Goal: Task Accomplishment & Management: Manage account settings

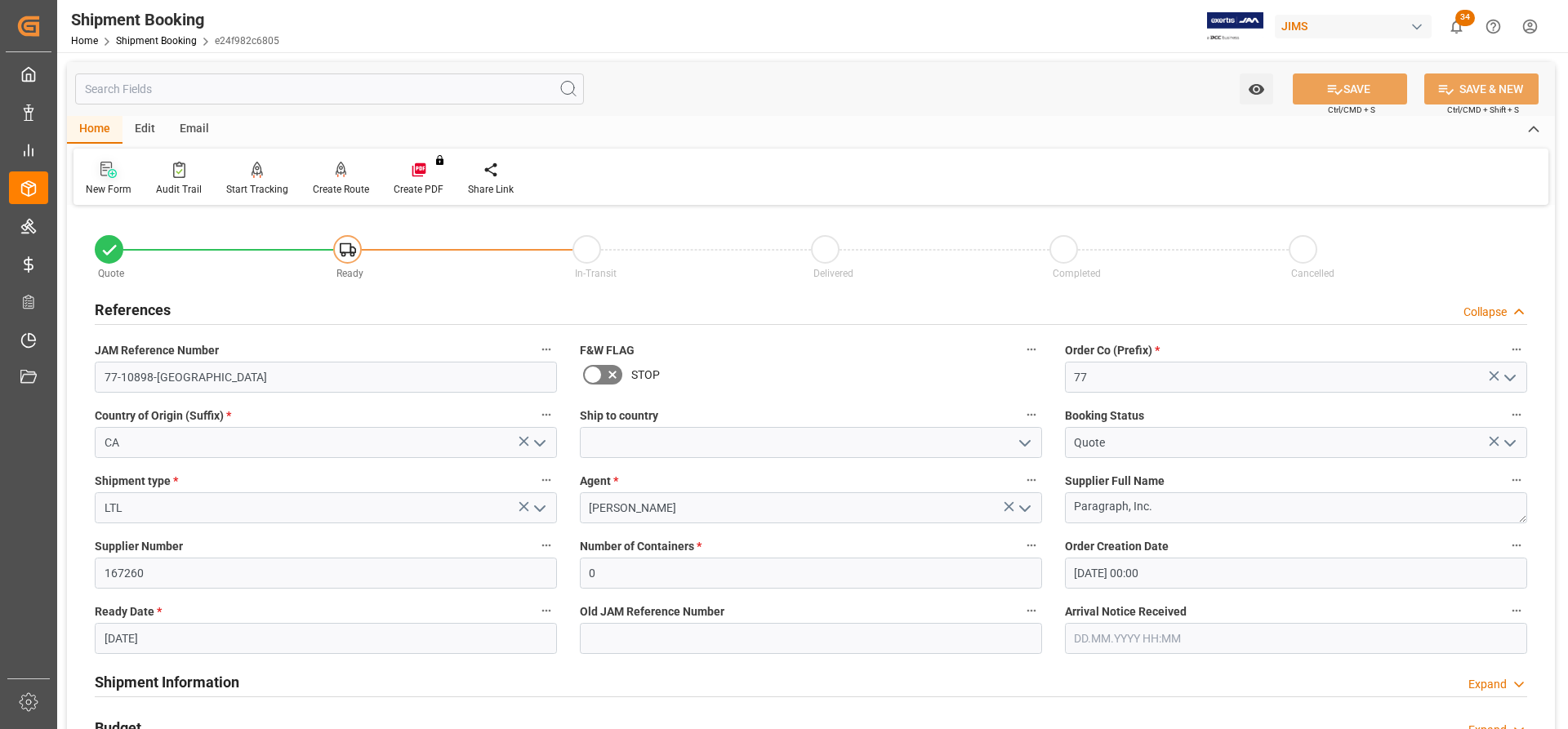
click at [106, 177] on icon at bounding box center [108, 170] width 16 height 16
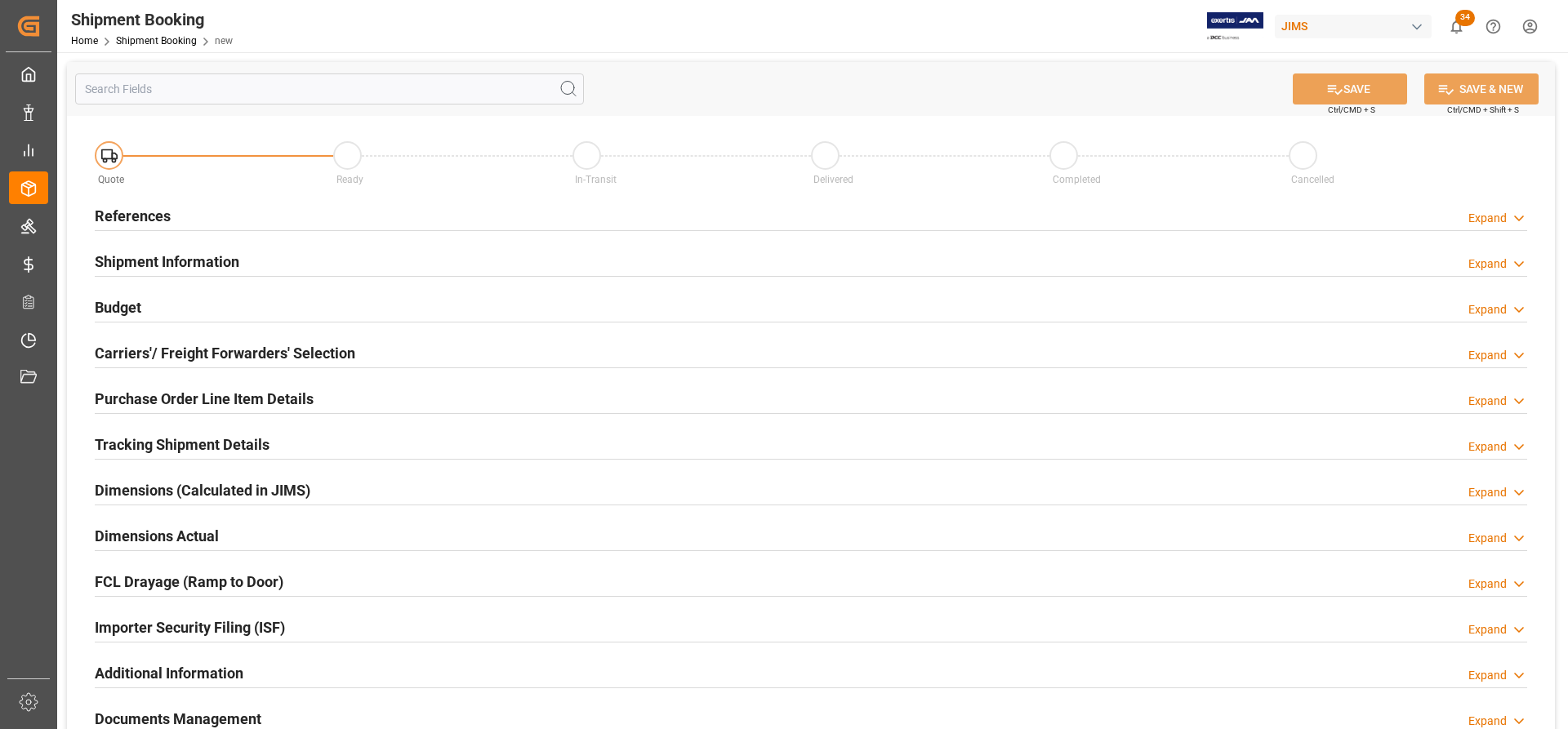
click at [130, 208] on h2 "References" at bounding box center [133, 216] width 76 height 22
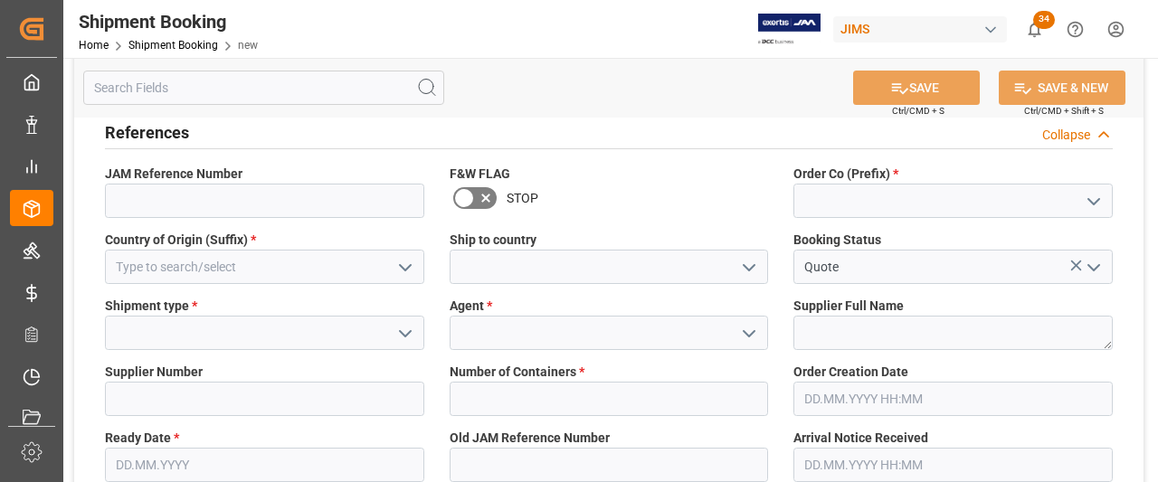
scroll to position [181, 0]
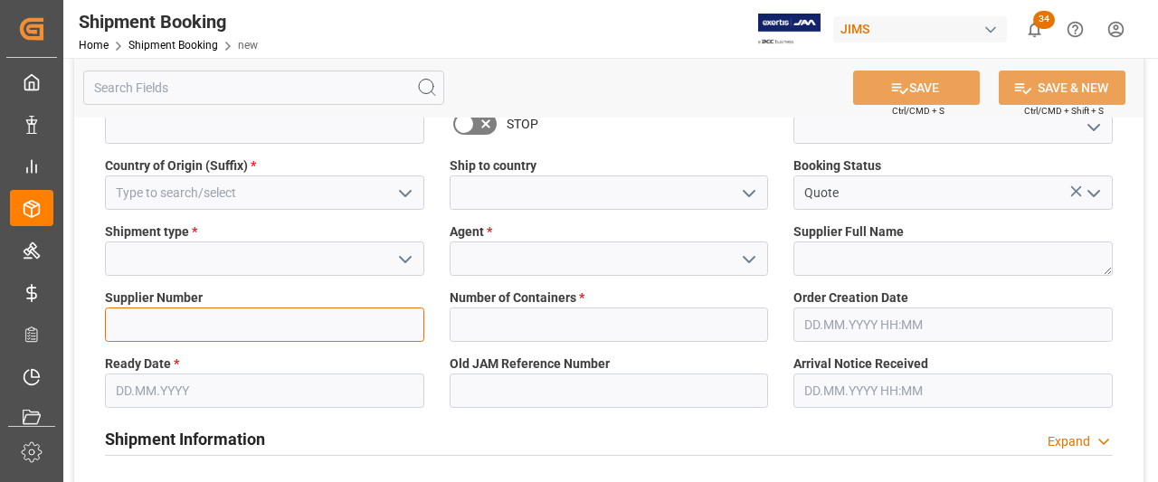
click at [132, 336] on input at bounding box center [264, 325] width 319 height 34
paste input "673773"
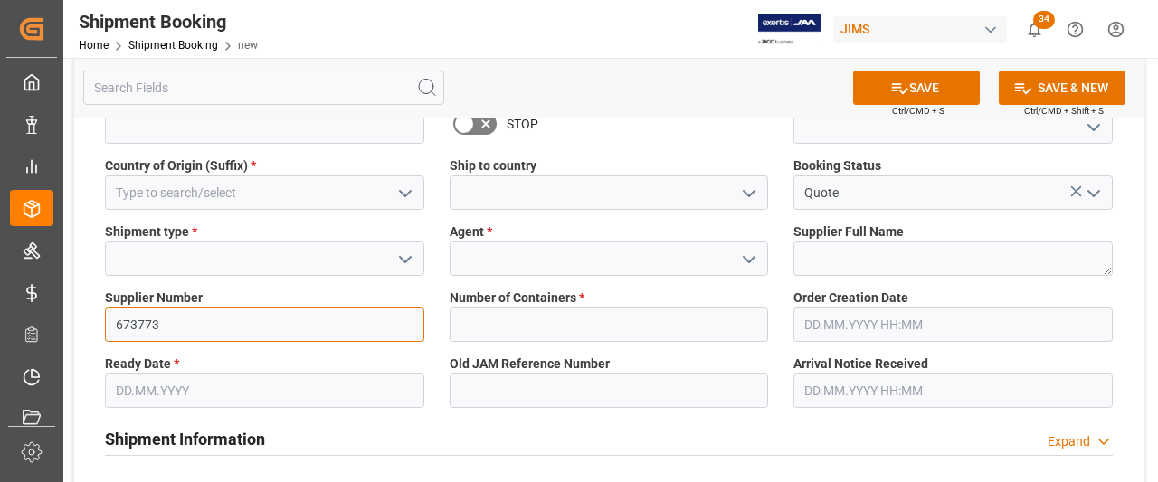
type input "673773"
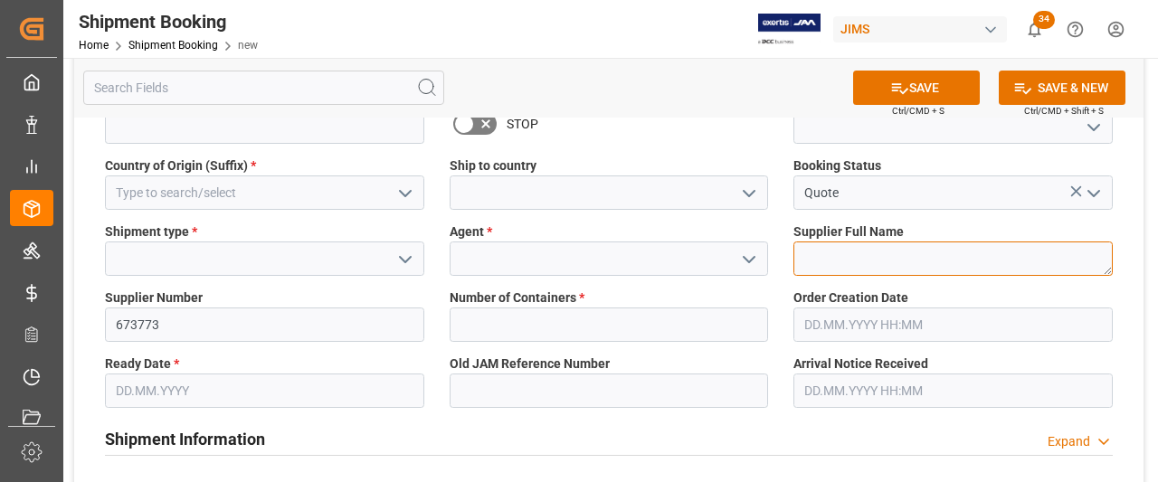
click at [815, 258] on textarea at bounding box center [953, 259] width 319 height 34
paste textarea "More... Supplier Sangean America Inc.([GEOGRAPHIC_DATA])"
drag, startPoint x: 863, startPoint y: 251, endPoint x: 777, endPoint y: 230, distance: 88.5
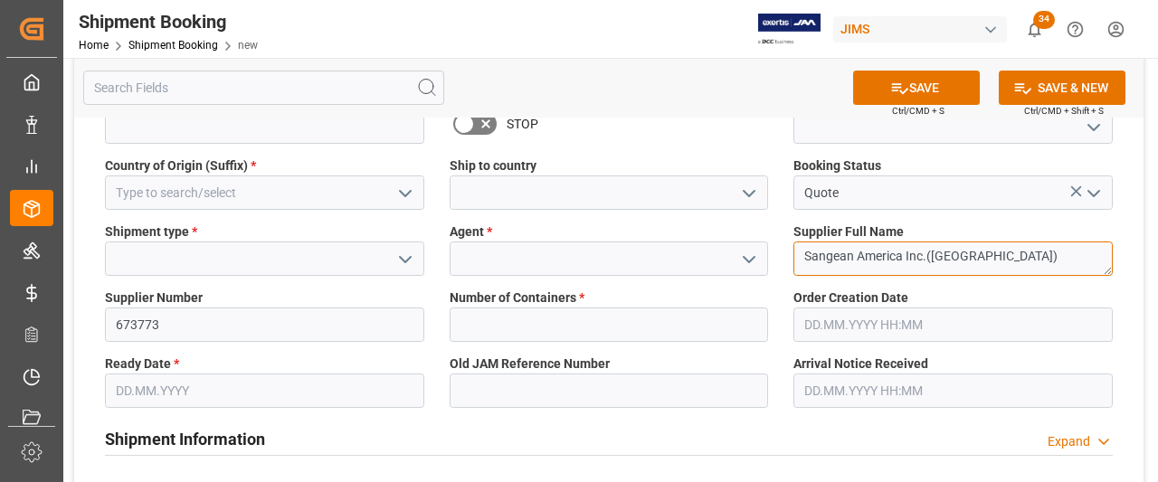
scroll to position [6, 0]
click at [977, 272] on textarea "Sangean America Inc.([GEOGRAPHIC_DATA])" at bounding box center [953, 259] width 319 height 34
click at [804, 274] on textarea "Sangean America Inc.([GEOGRAPHIC_DATA])" at bounding box center [953, 259] width 319 height 34
drag, startPoint x: 972, startPoint y: 260, endPoint x: 928, endPoint y: 258, distance: 44.4
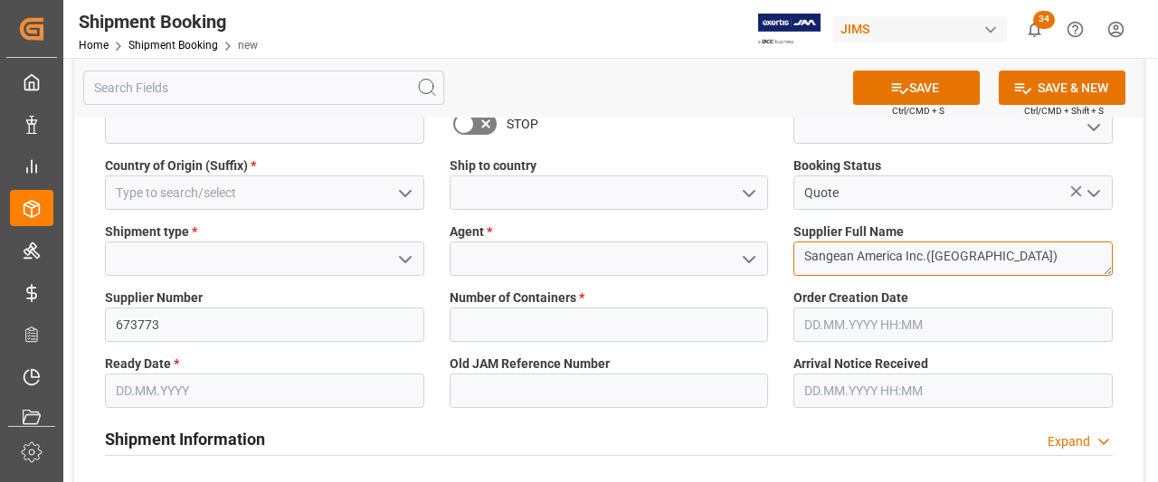
click at [928, 258] on textarea "Sangean America Inc.([GEOGRAPHIC_DATA])" at bounding box center [953, 259] width 319 height 34
type textarea "Sangean America Inc."
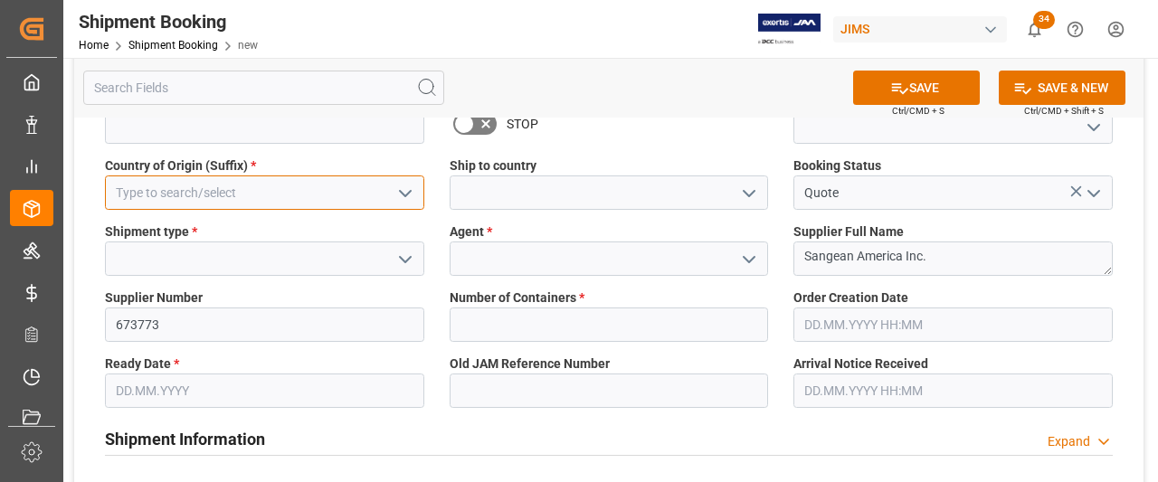
click at [268, 196] on input at bounding box center [264, 193] width 319 height 34
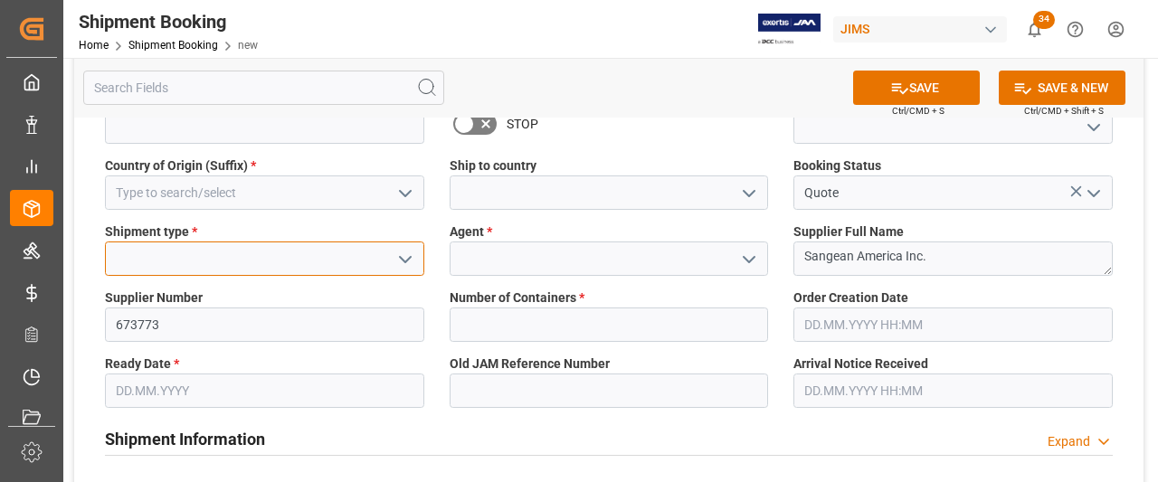
click at [217, 260] on div "Shipment type *" at bounding box center [264, 249] width 345 height 66
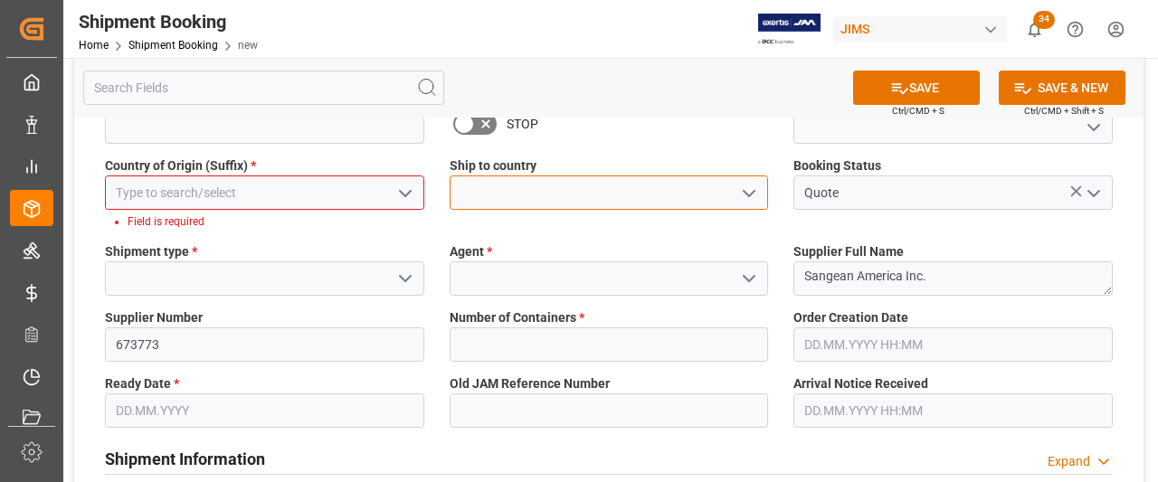
click at [529, 191] on input at bounding box center [609, 193] width 319 height 34
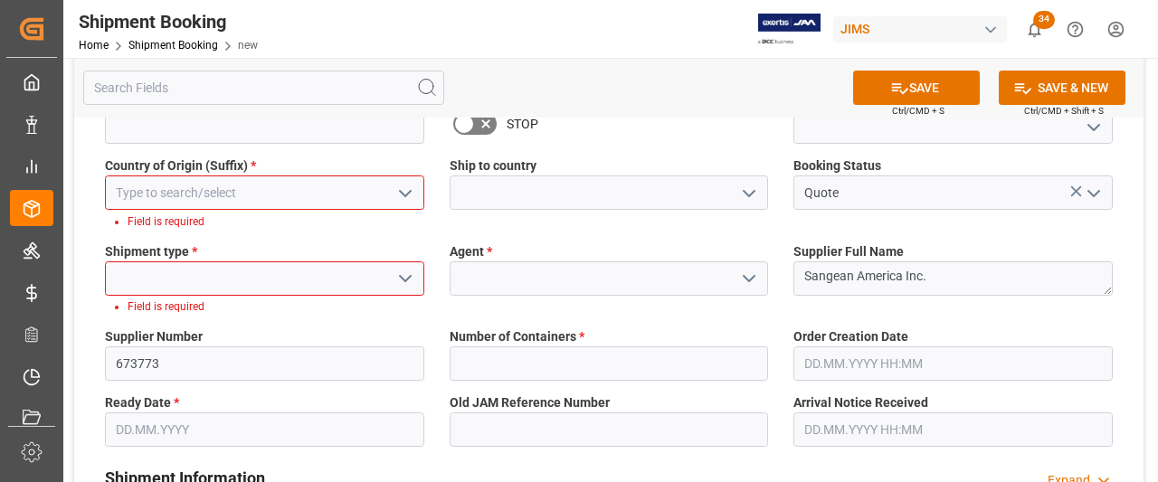
click at [751, 189] on icon "open menu" at bounding box center [750, 194] width 22 height 22
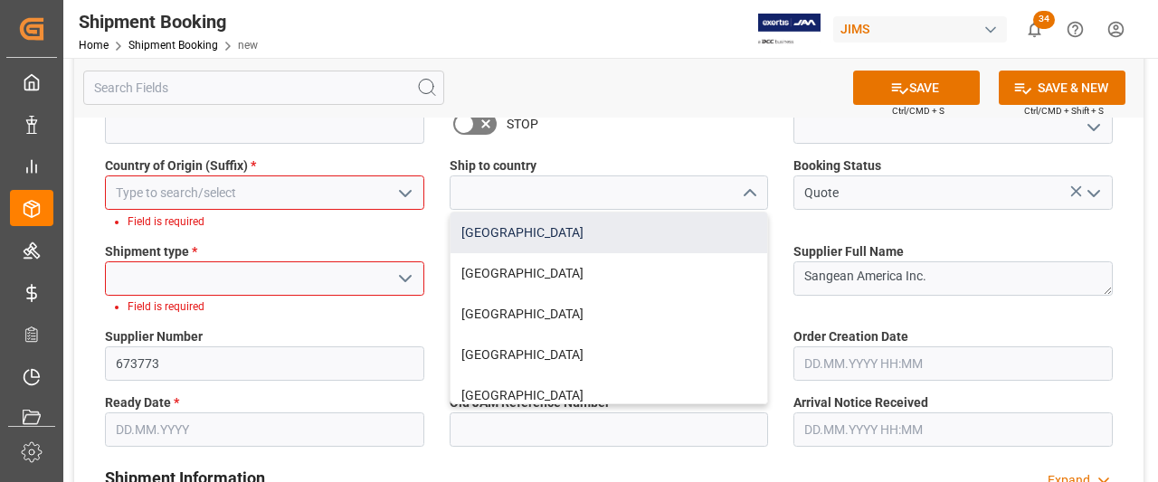
click at [500, 243] on div "[GEOGRAPHIC_DATA]" at bounding box center [610, 233] width 318 height 41
type input "[GEOGRAPHIC_DATA]"
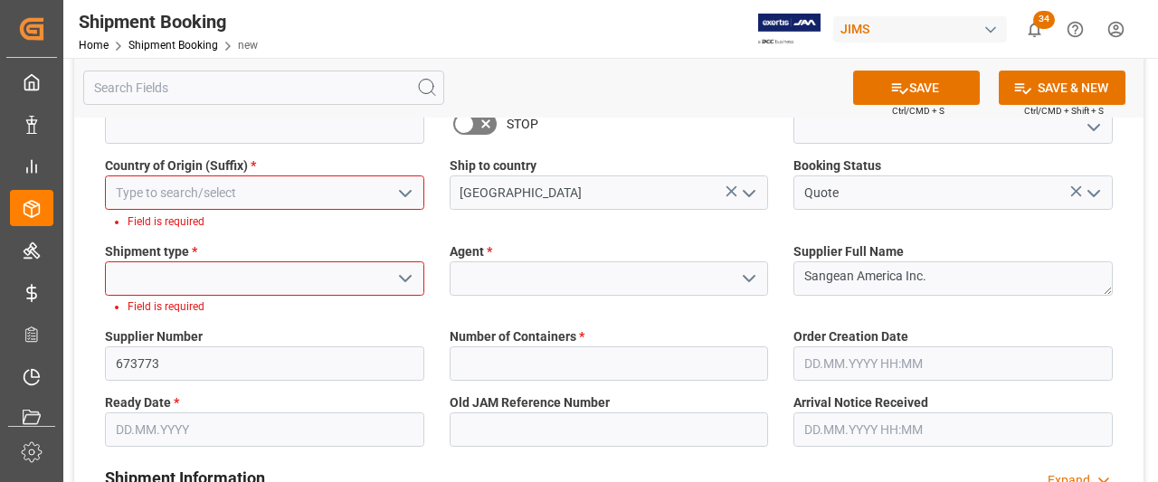
click at [405, 276] on icon "open menu" at bounding box center [406, 279] width 22 height 22
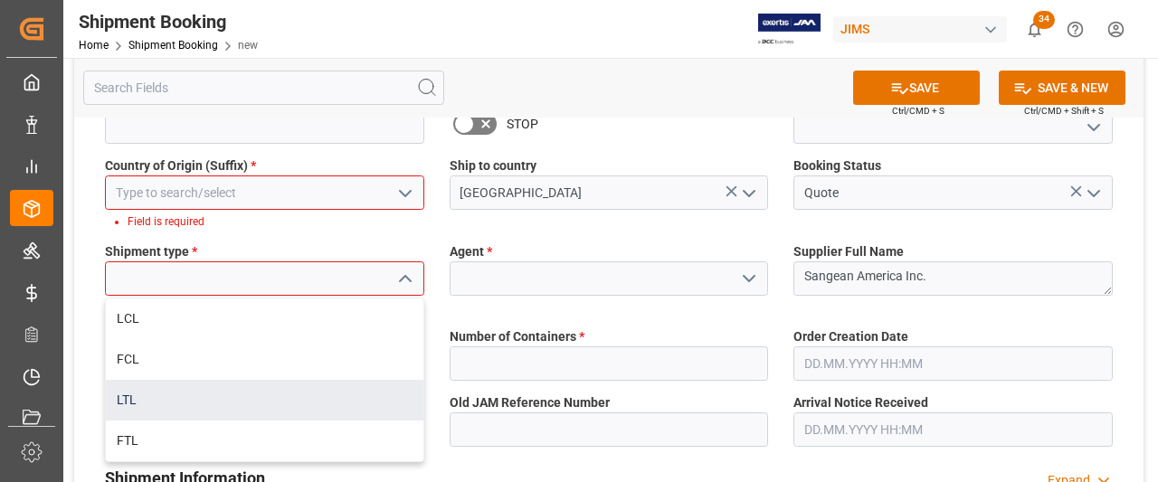
click at [136, 407] on div "LTL" at bounding box center [265, 400] width 318 height 41
type input "LTL"
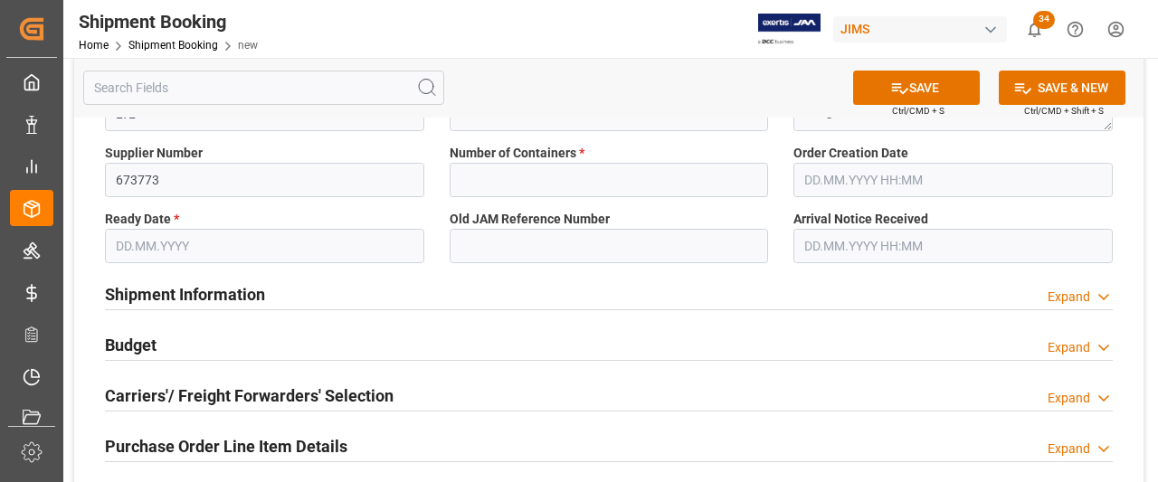
scroll to position [362, 0]
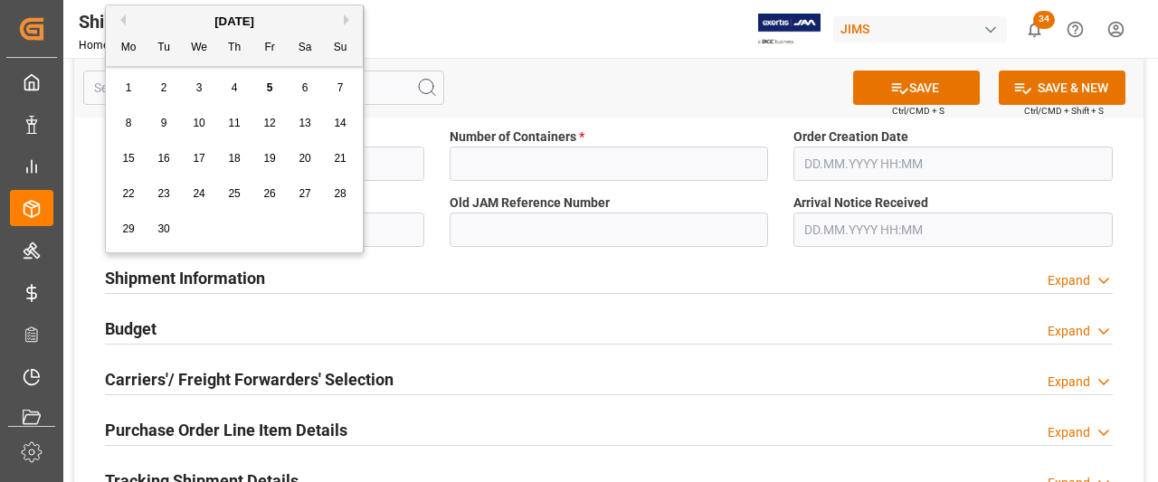
click at [252, 225] on body "Created by potrace 1.15, written by [PERSON_NAME] [DATE]-[DATE] Created by potr…" at bounding box center [579, 241] width 1158 height 482
click at [168, 123] on div "9" at bounding box center [164, 124] width 23 height 22
type input "[DATE]"
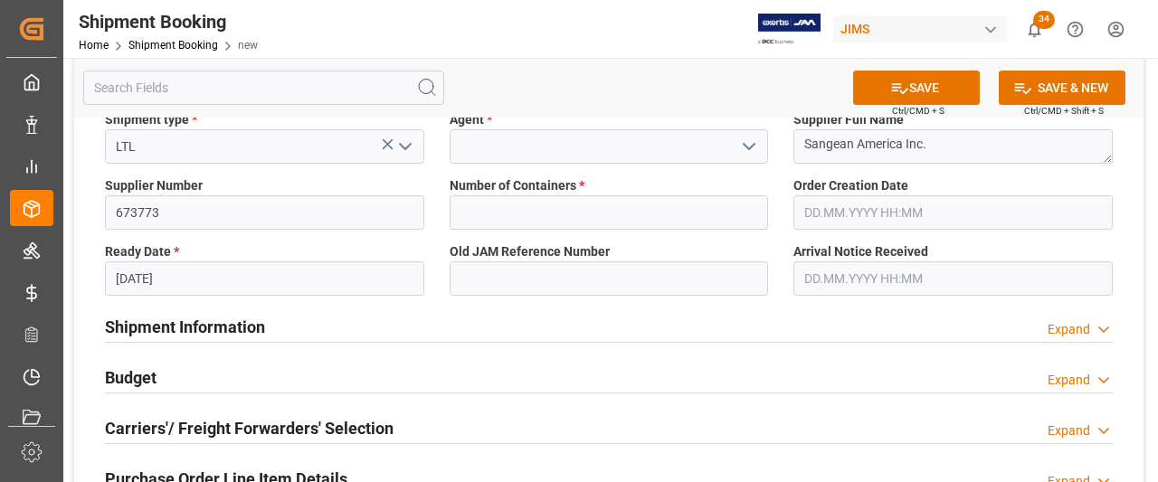
scroll to position [272, 0]
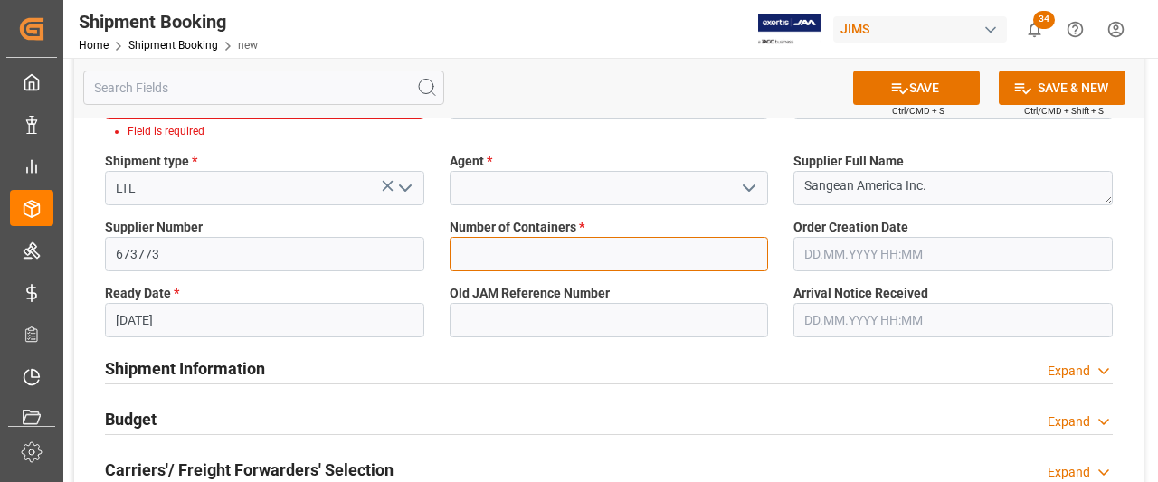
click at [503, 253] on input "text" at bounding box center [609, 254] width 319 height 34
type input "0"
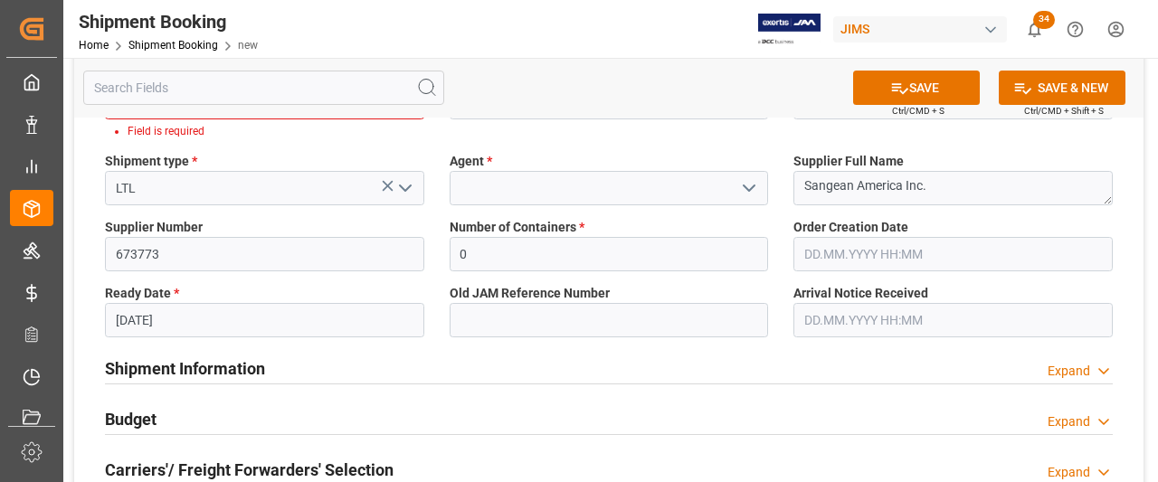
click at [932, 243] on body "Created by potrace 1.15, written by [PERSON_NAME] [DATE]-[DATE] Created by potr…" at bounding box center [579, 241] width 1158 height 482
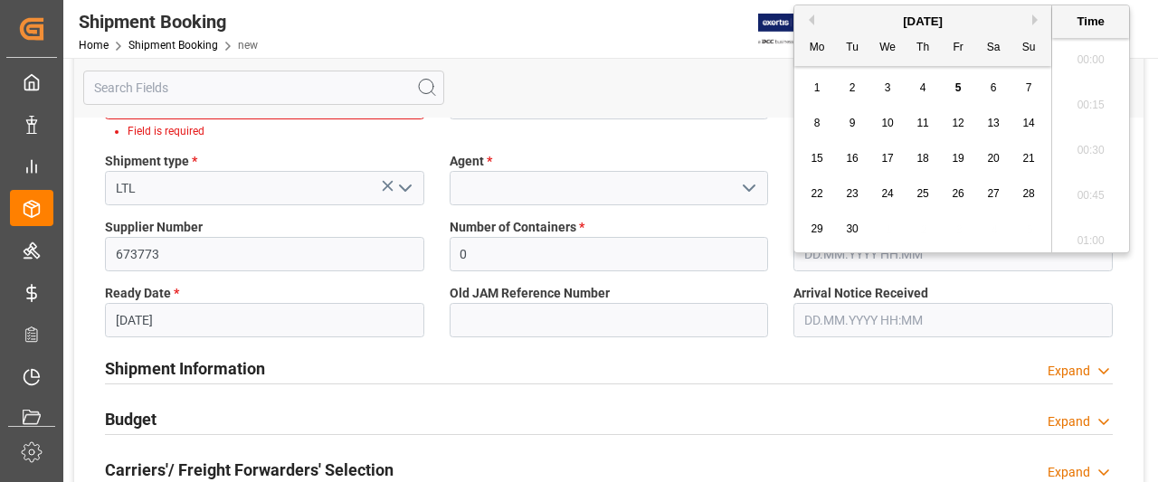
scroll to position [1816, 0]
click at [963, 91] on div "5" at bounding box center [959, 89] width 23 height 22
type input "[DATE] 00:00"
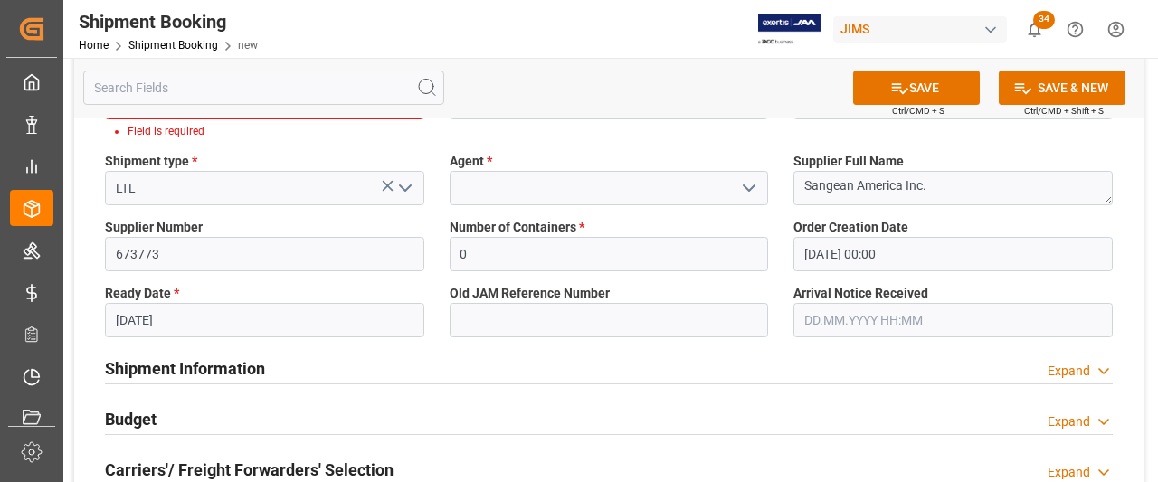
click at [786, 368] on div "Shipment Information Expand" at bounding box center [609, 367] width 1008 height 34
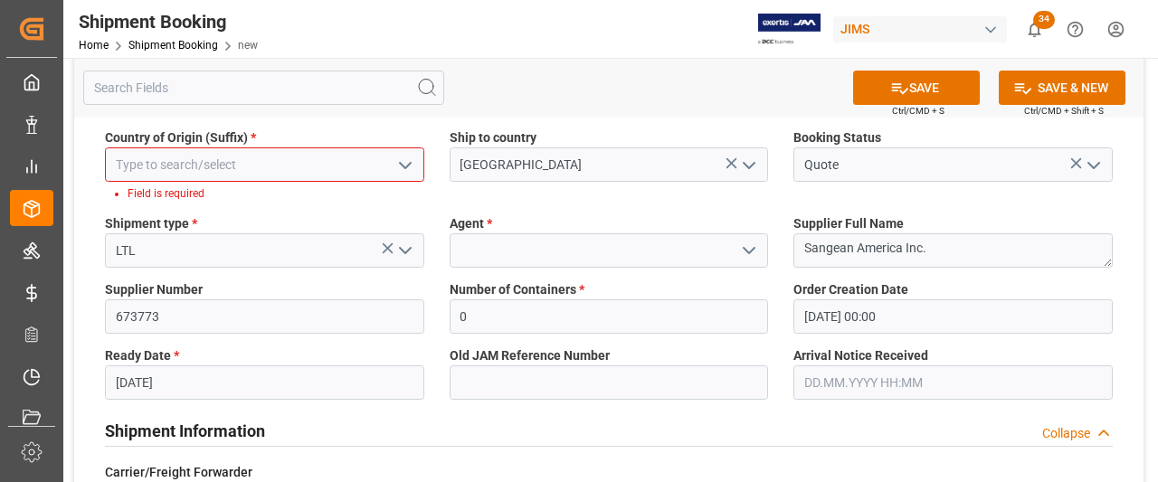
scroll to position [181, 0]
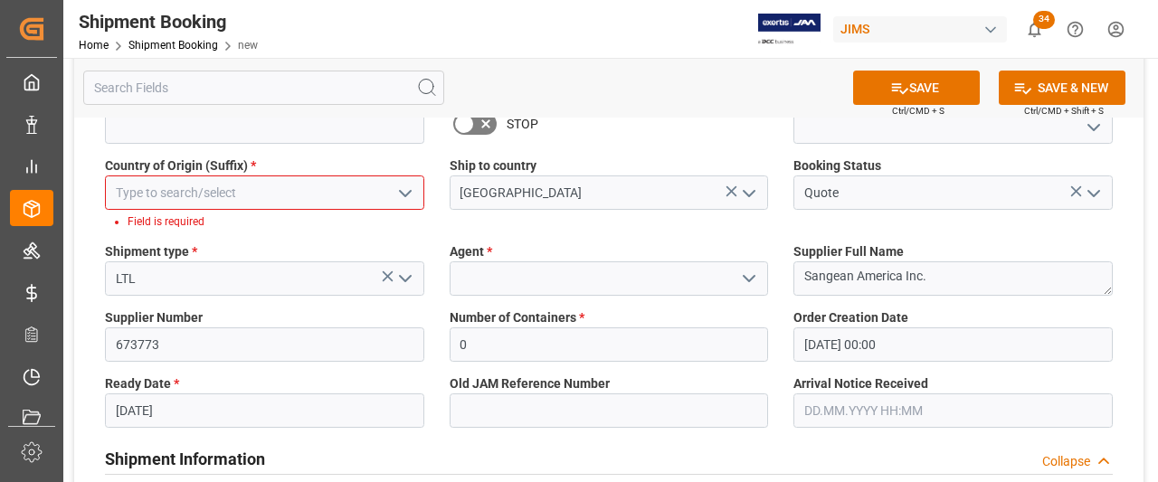
click at [408, 191] on icon "open menu" at bounding box center [406, 194] width 22 height 22
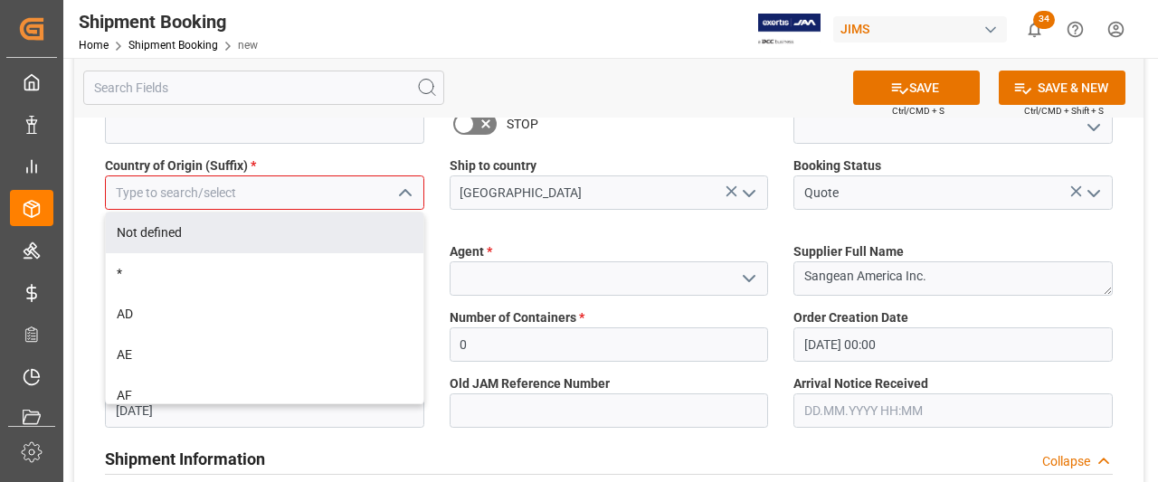
click at [158, 180] on input at bounding box center [264, 193] width 319 height 34
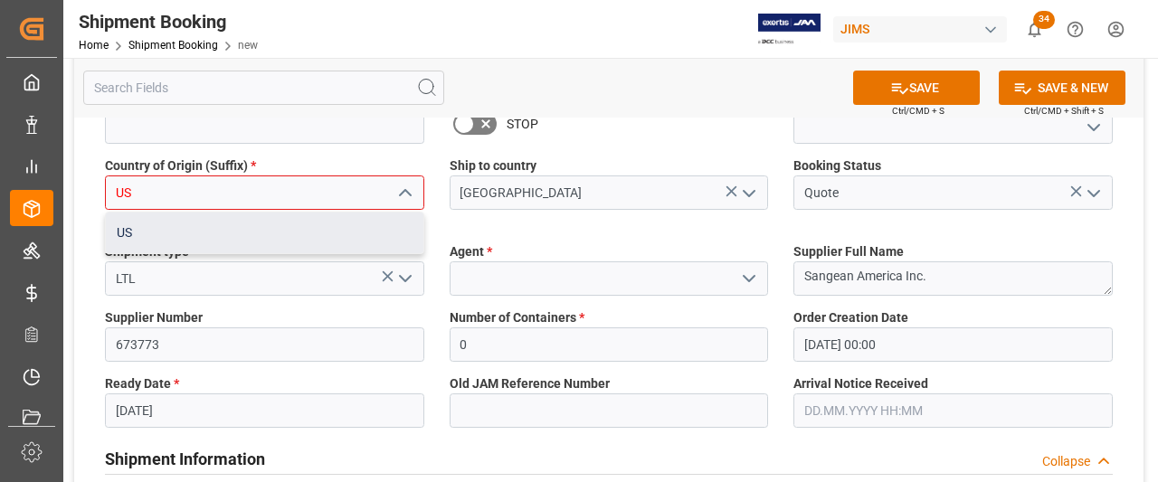
click at [135, 234] on div "US" at bounding box center [265, 233] width 318 height 41
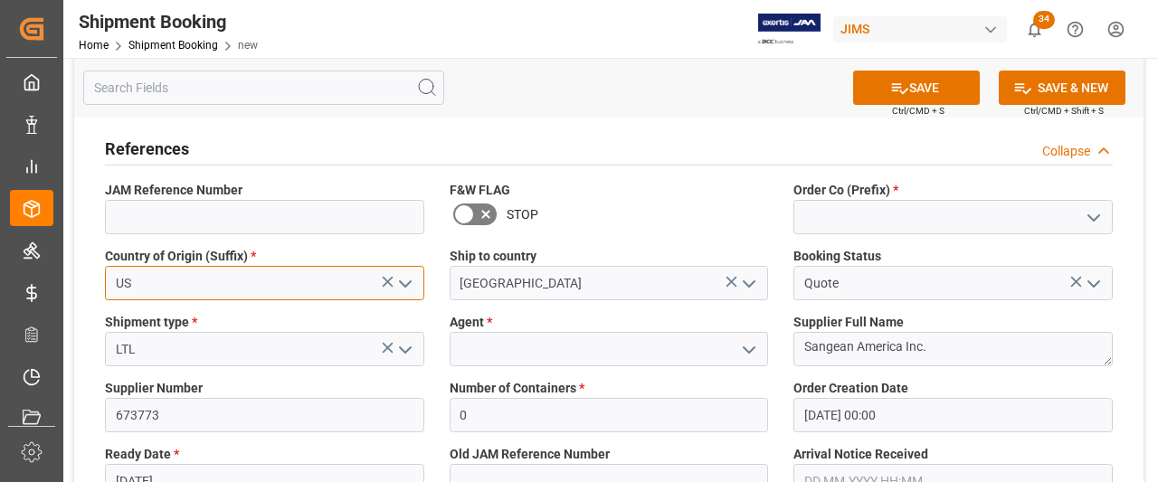
scroll to position [0, 0]
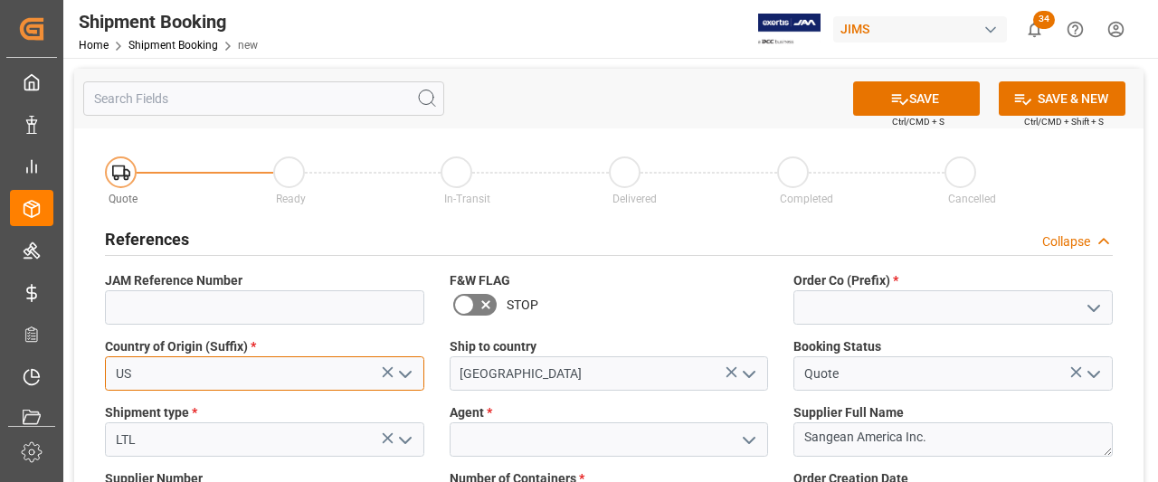
type input "US"
click at [1099, 308] on icon "open menu" at bounding box center [1094, 309] width 22 height 22
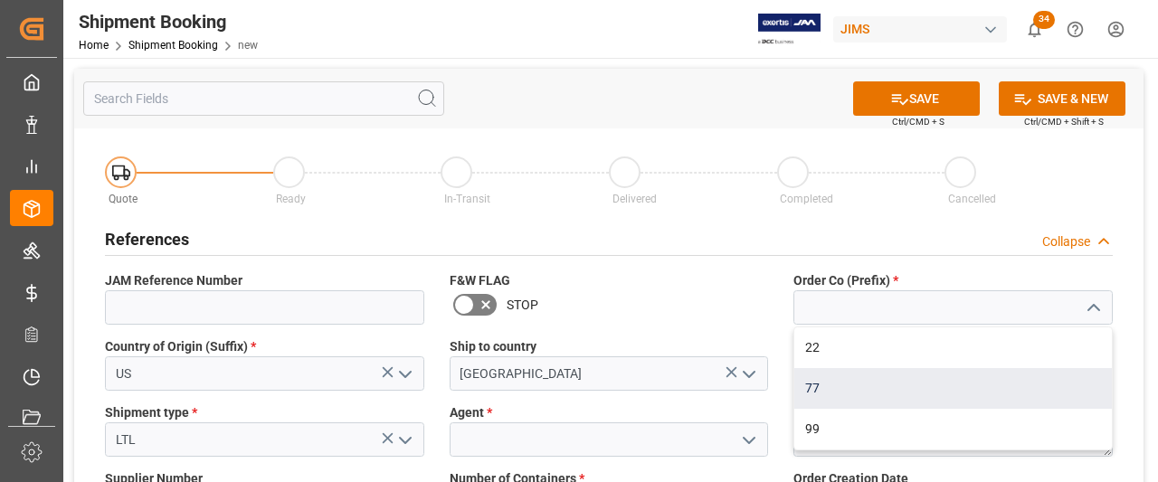
click at [825, 380] on div "77" at bounding box center [954, 388] width 318 height 41
type input "77"
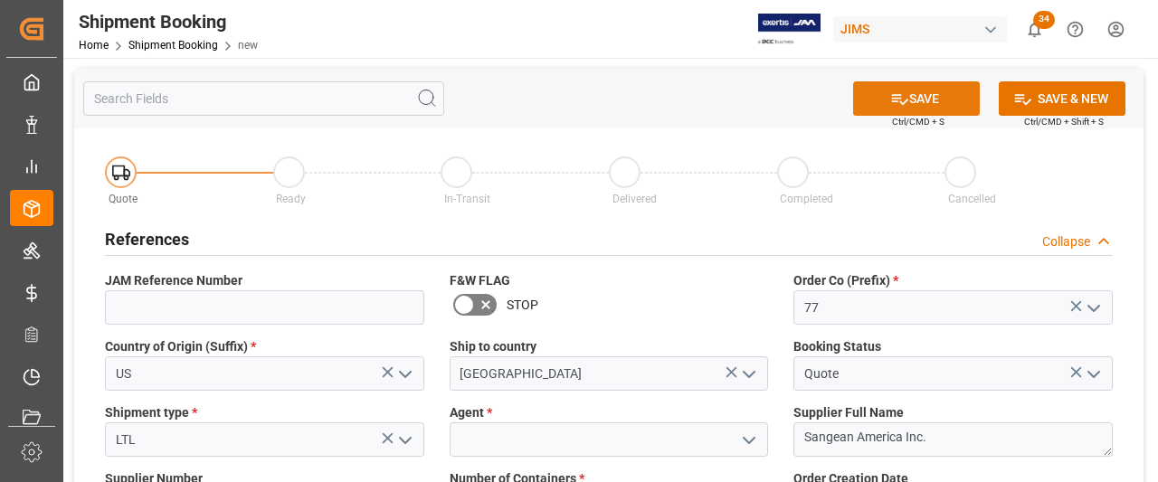
click at [940, 101] on button "SAVE" at bounding box center [916, 98] width 127 height 34
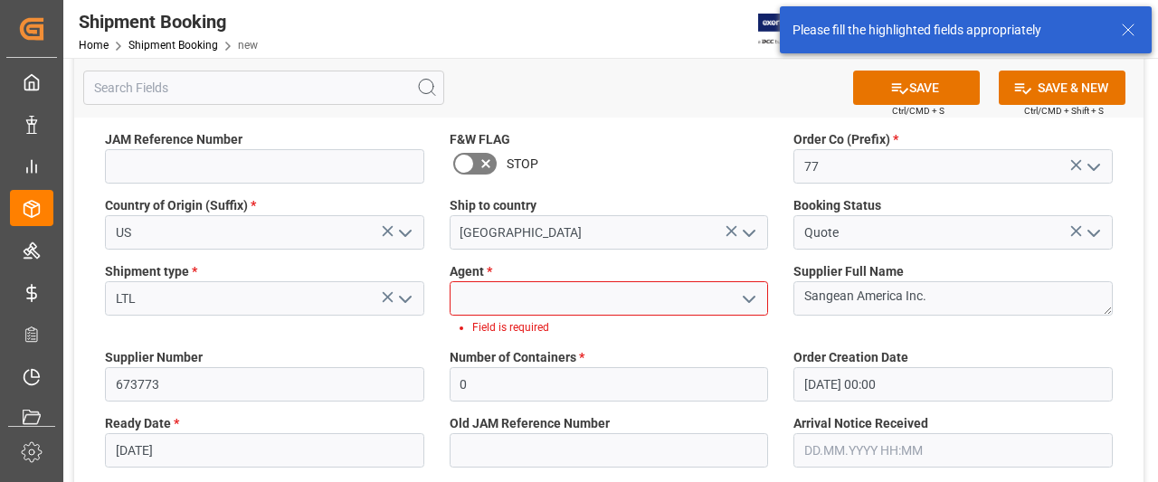
scroll to position [169, 0]
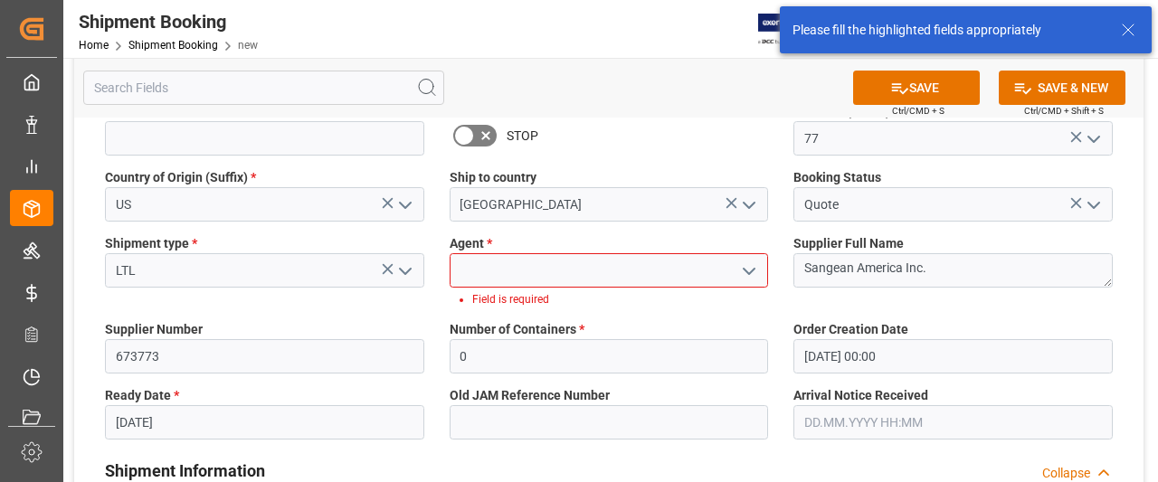
click at [746, 267] on icon "open menu" at bounding box center [750, 272] width 22 height 22
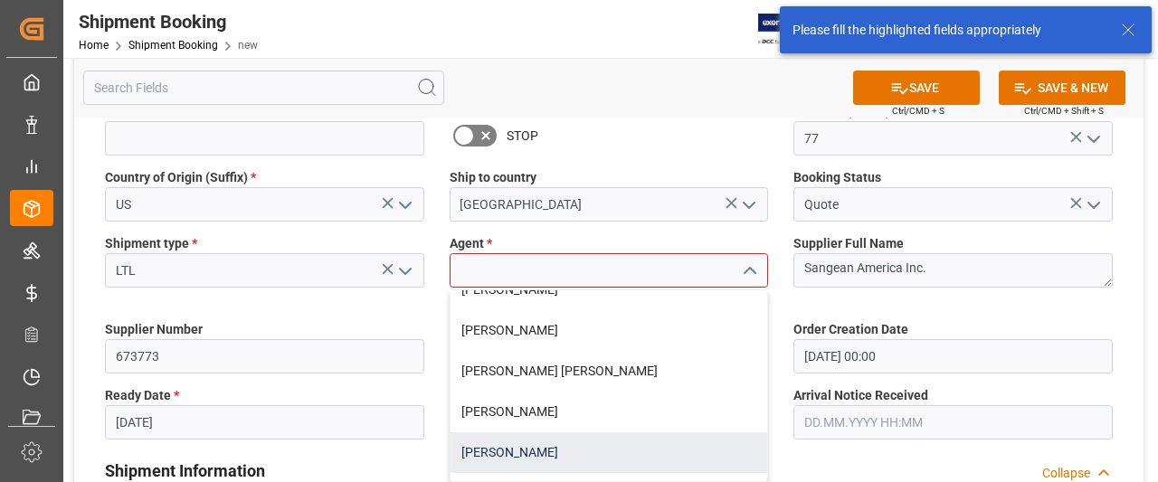
scroll to position [91, 0]
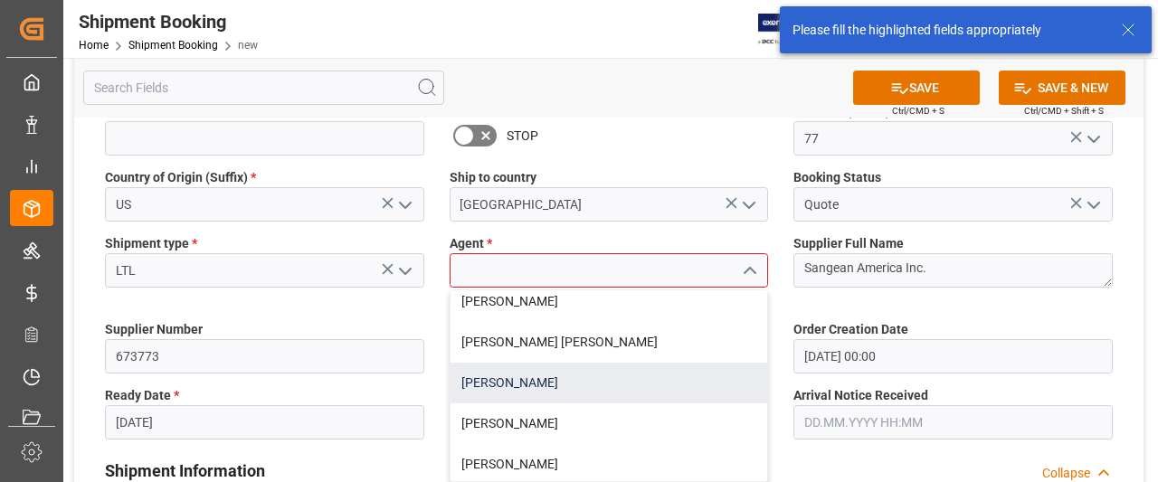
click at [516, 388] on div "[PERSON_NAME]" at bounding box center [610, 383] width 318 height 41
type input "[PERSON_NAME]"
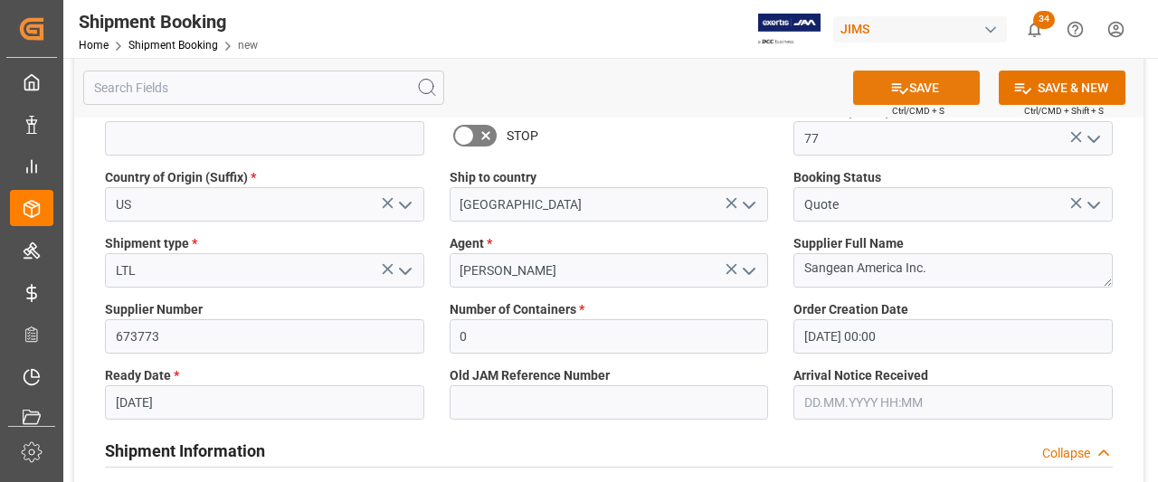
click at [943, 83] on button "SAVE" at bounding box center [916, 88] width 127 height 34
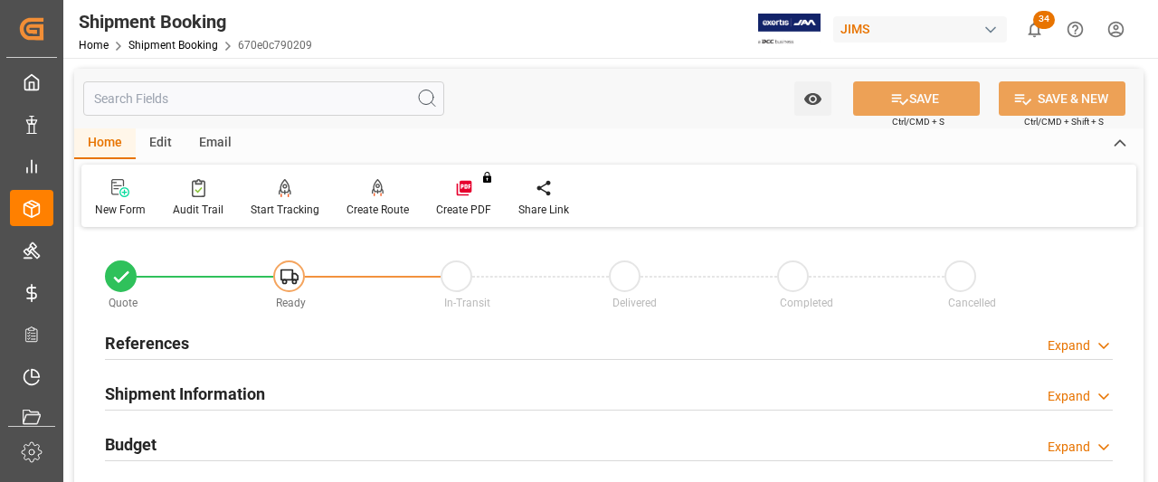
drag, startPoint x: 147, startPoint y: 340, endPoint x: 161, endPoint y: 345, distance: 15.2
click at [147, 340] on h2 "References" at bounding box center [147, 343] width 84 height 24
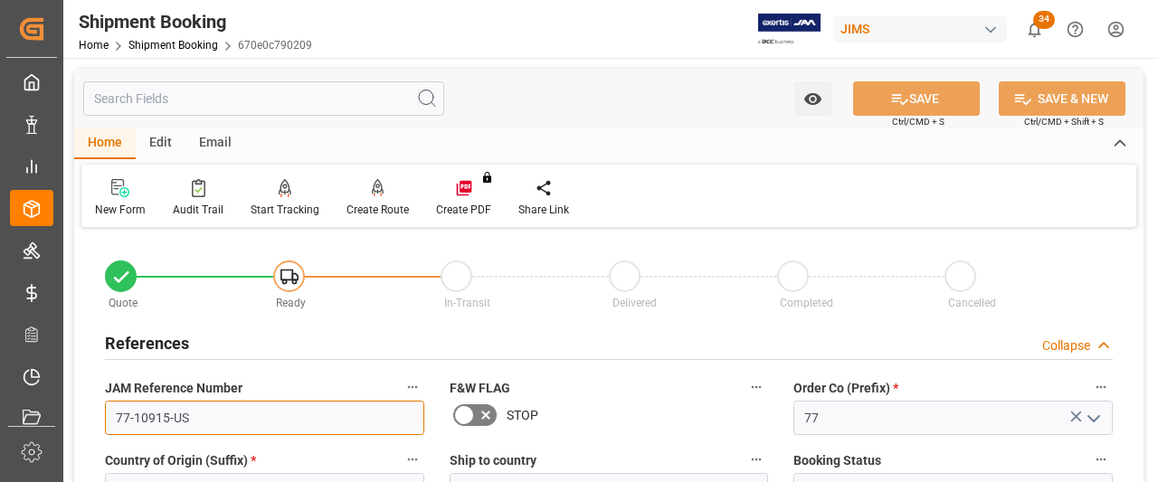
drag, startPoint x: 200, startPoint y: 419, endPoint x: 106, endPoint y: 423, distance: 94.2
click at [106, 423] on input "77-10915-US" at bounding box center [264, 418] width 319 height 34
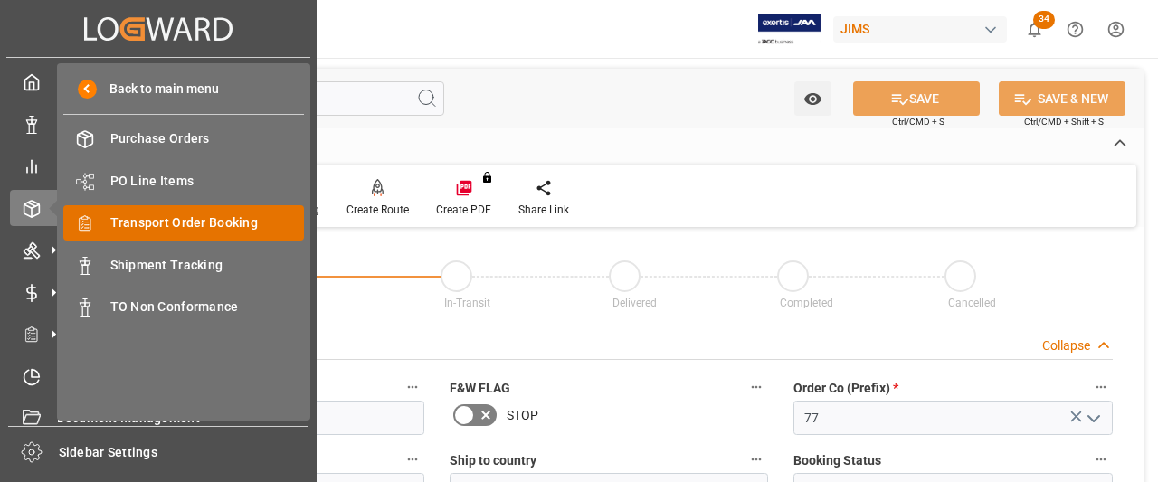
click at [159, 225] on span "Transport Order Booking" at bounding box center [207, 223] width 195 height 19
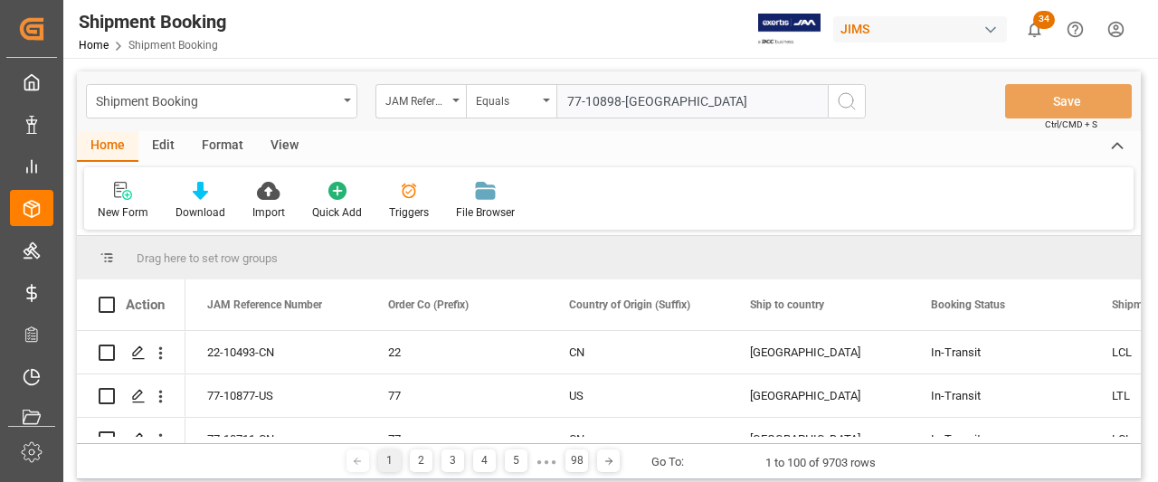
type input "77-10898-[GEOGRAPHIC_DATA]"
click at [853, 108] on line "search button" at bounding box center [854, 108] width 4 height 4
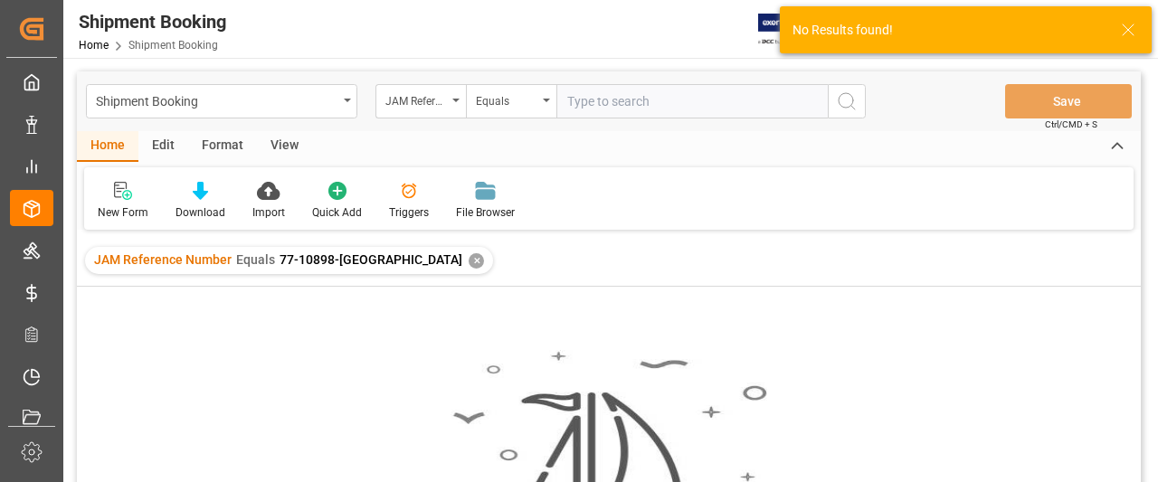
click at [469, 258] on div "✕" at bounding box center [476, 260] width 15 height 15
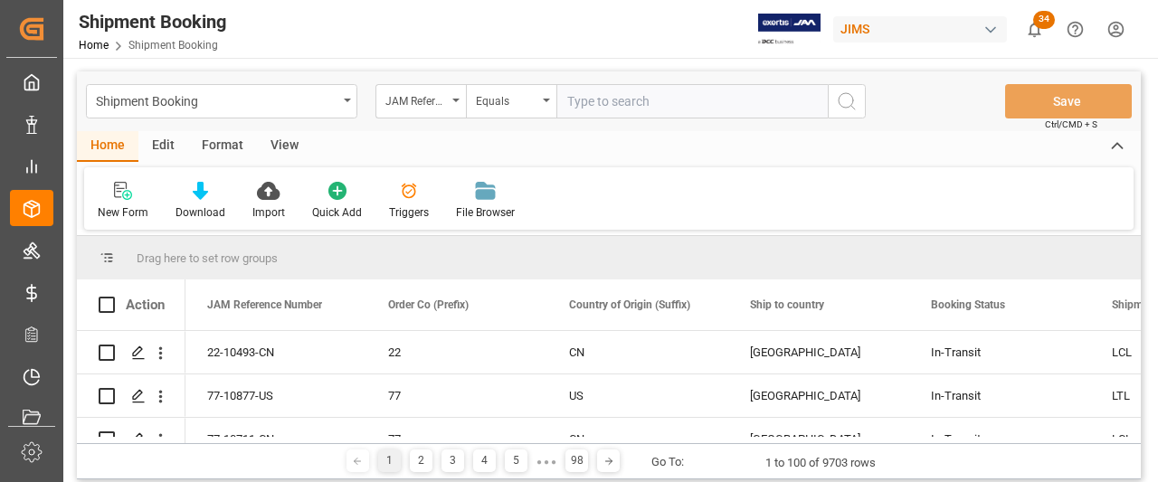
paste input "77-10898-[GEOGRAPHIC_DATA]"
type input "77-10898-[GEOGRAPHIC_DATA]"
click at [843, 95] on icon "search button" at bounding box center [847, 102] width 22 height 22
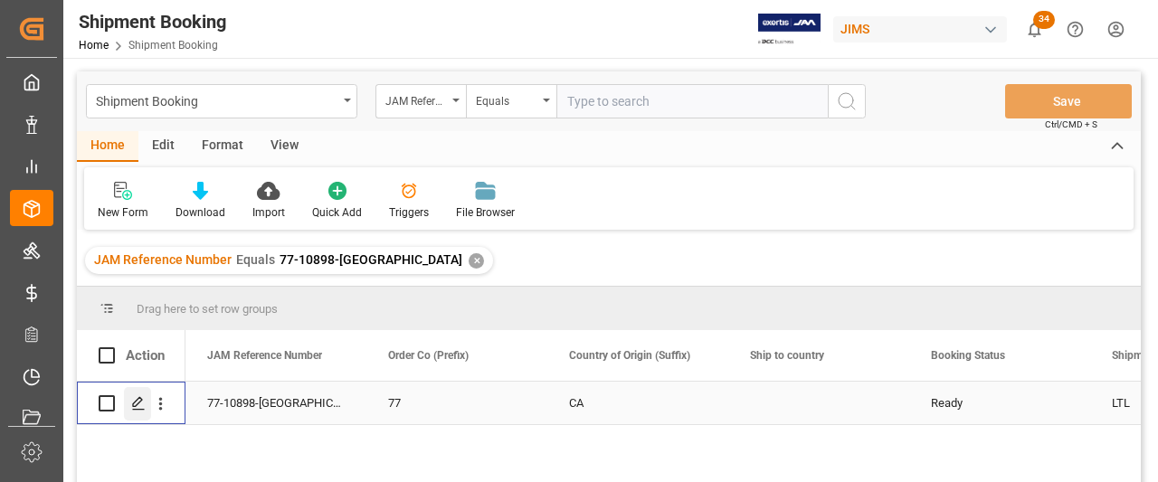
click at [134, 406] on polygon "Press SPACE to select this row." at bounding box center [137, 402] width 9 height 9
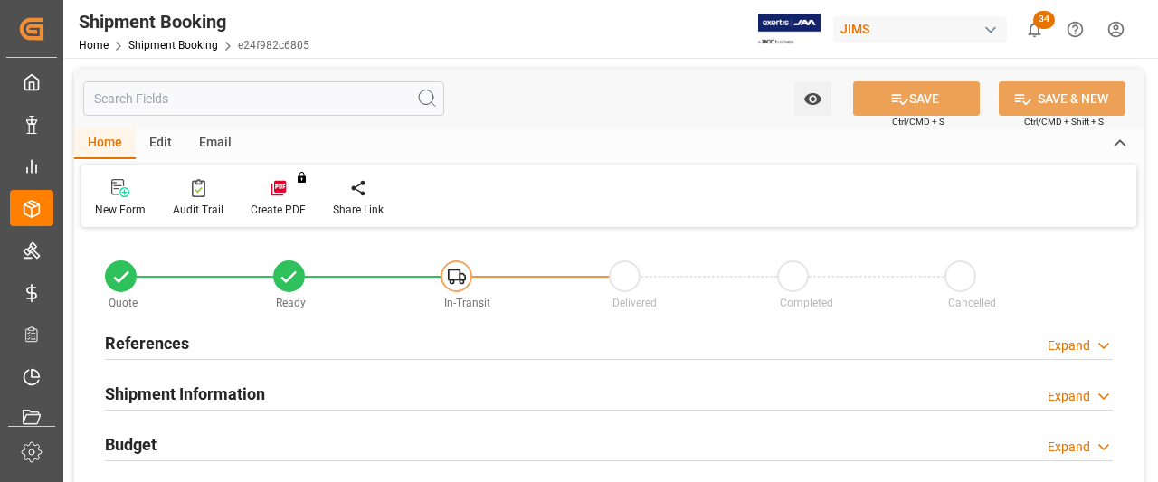
type input "0"
type input "29"
type input "[DATE] 00:00"
type input "[DATE]"
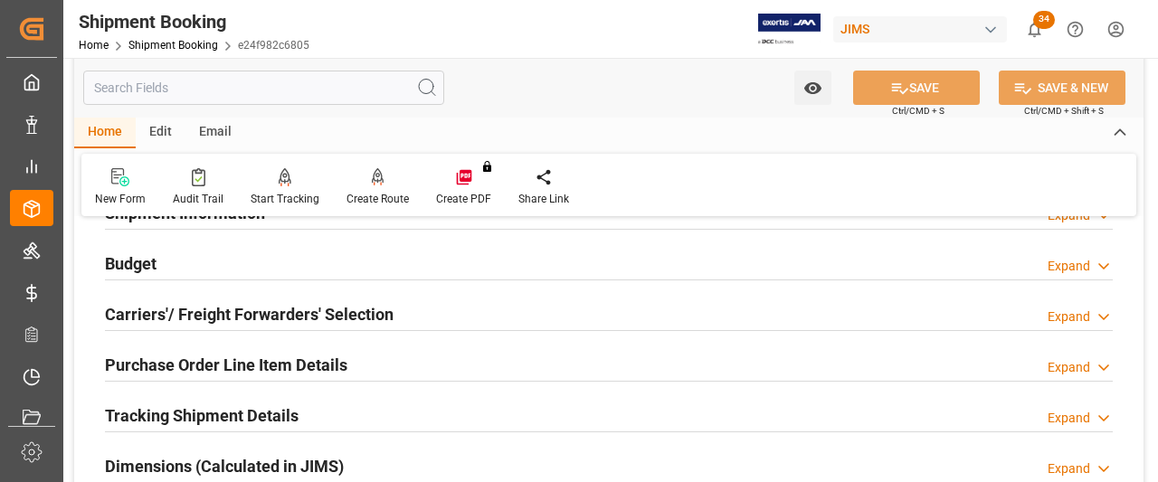
scroll to position [91, 0]
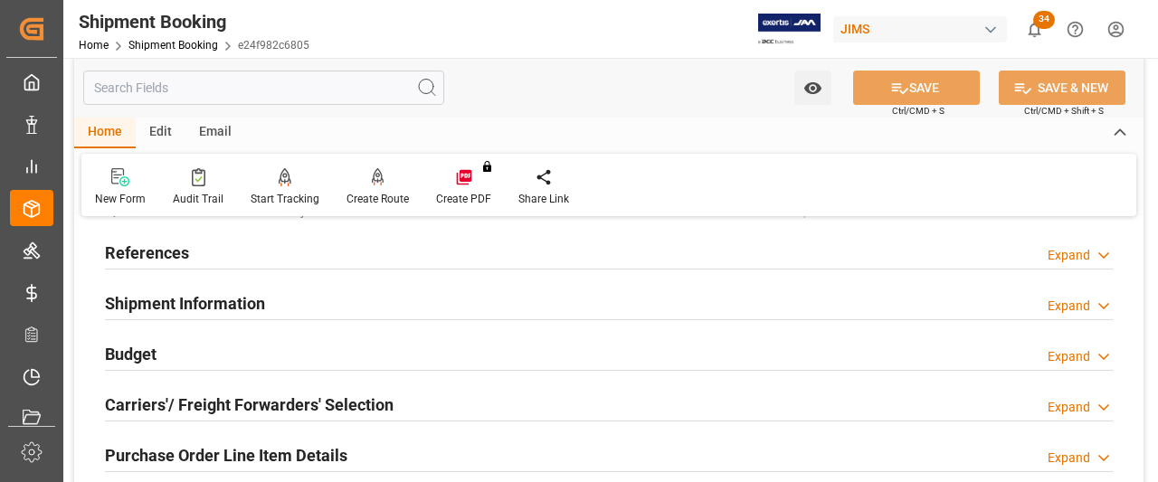
click at [130, 253] on h2 "References" at bounding box center [147, 253] width 84 height 24
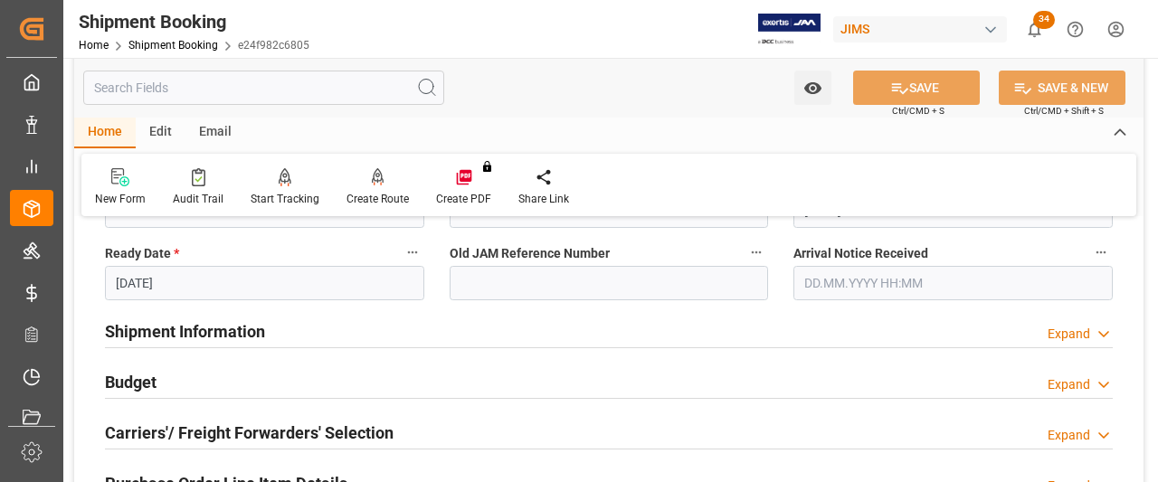
scroll to position [453, 0]
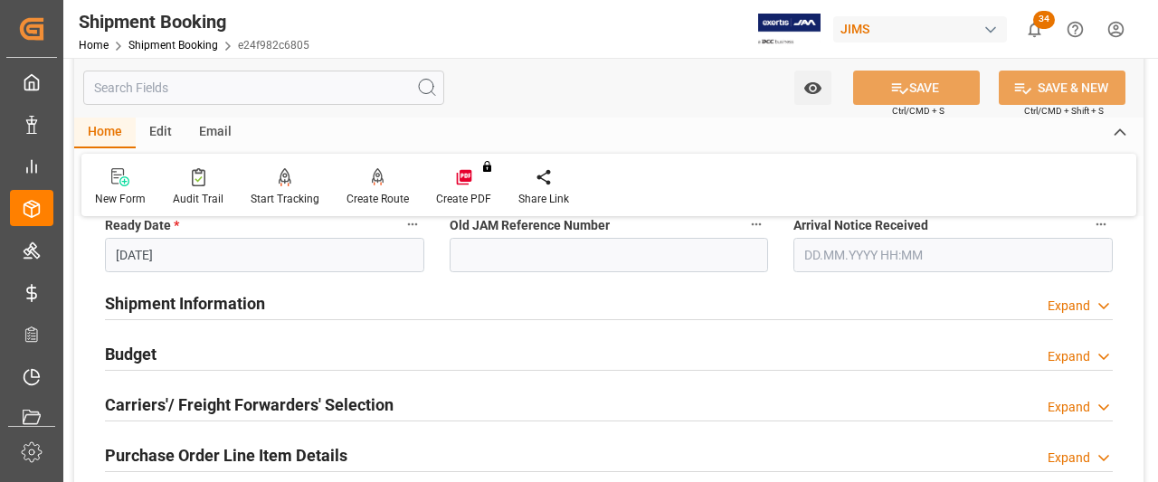
click at [186, 300] on h2 "Shipment Information" at bounding box center [185, 303] width 160 height 24
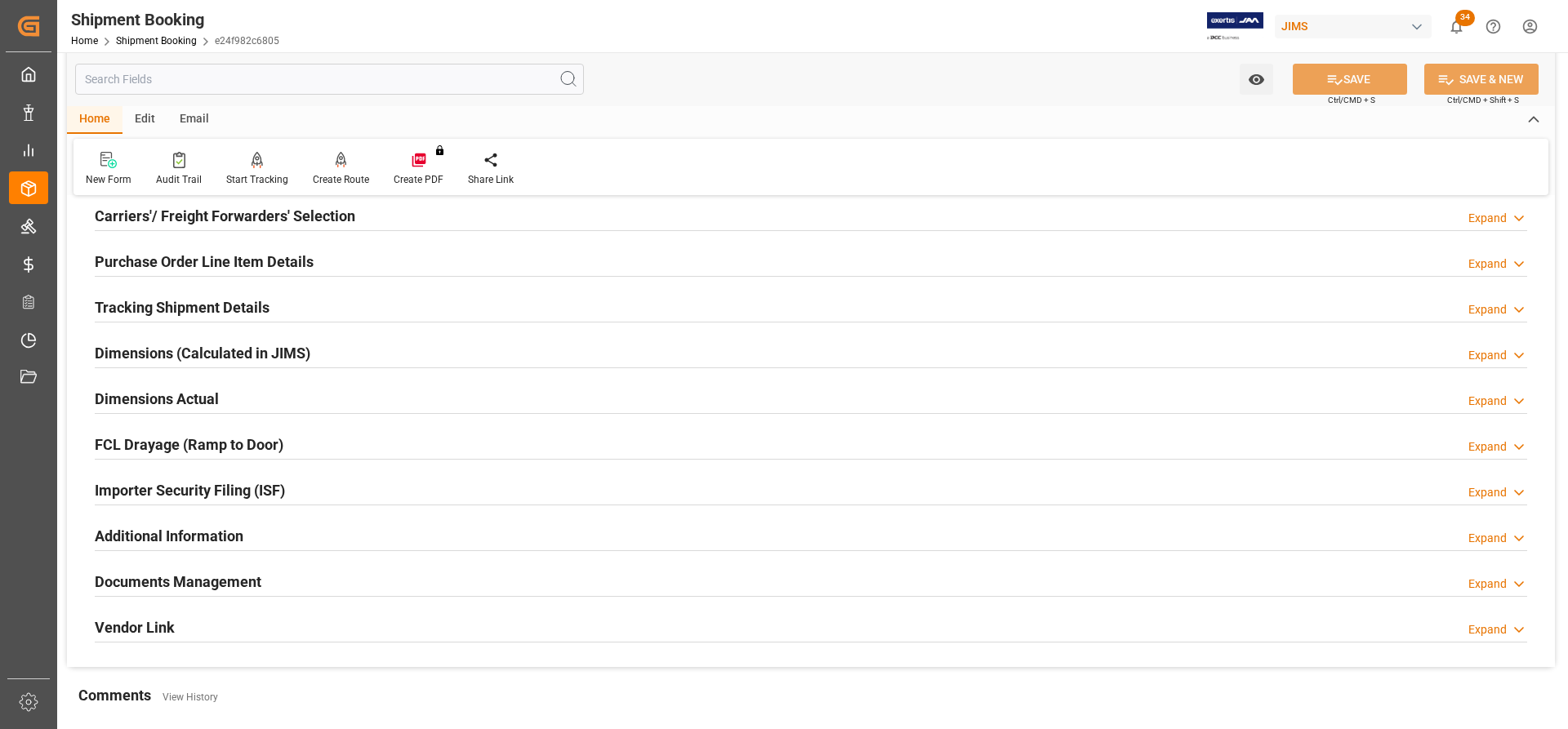
scroll to position [1483, 0]
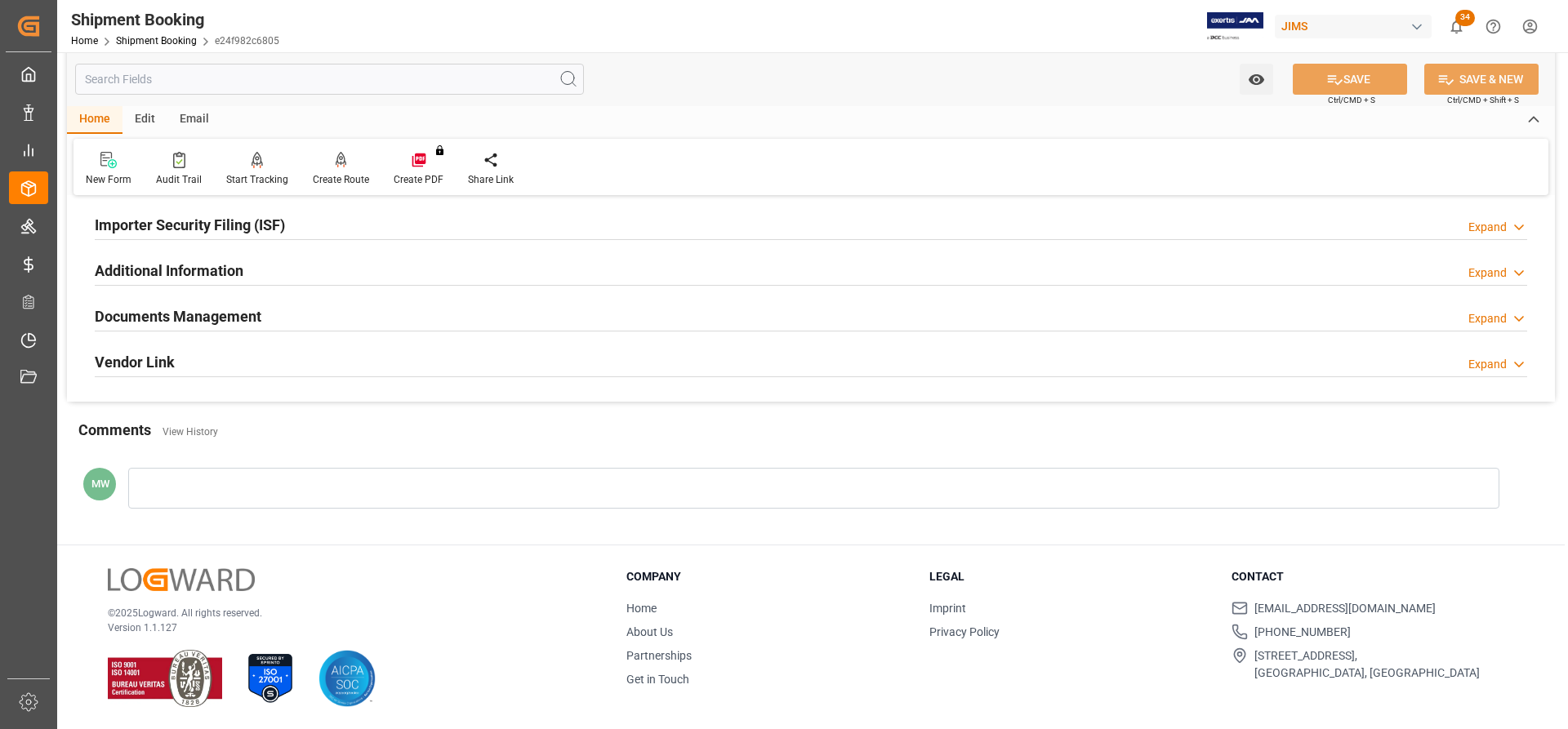
click at [142, 361] on h2 "Vendor Link" at bounding box center [134, 362] width 80 height 22
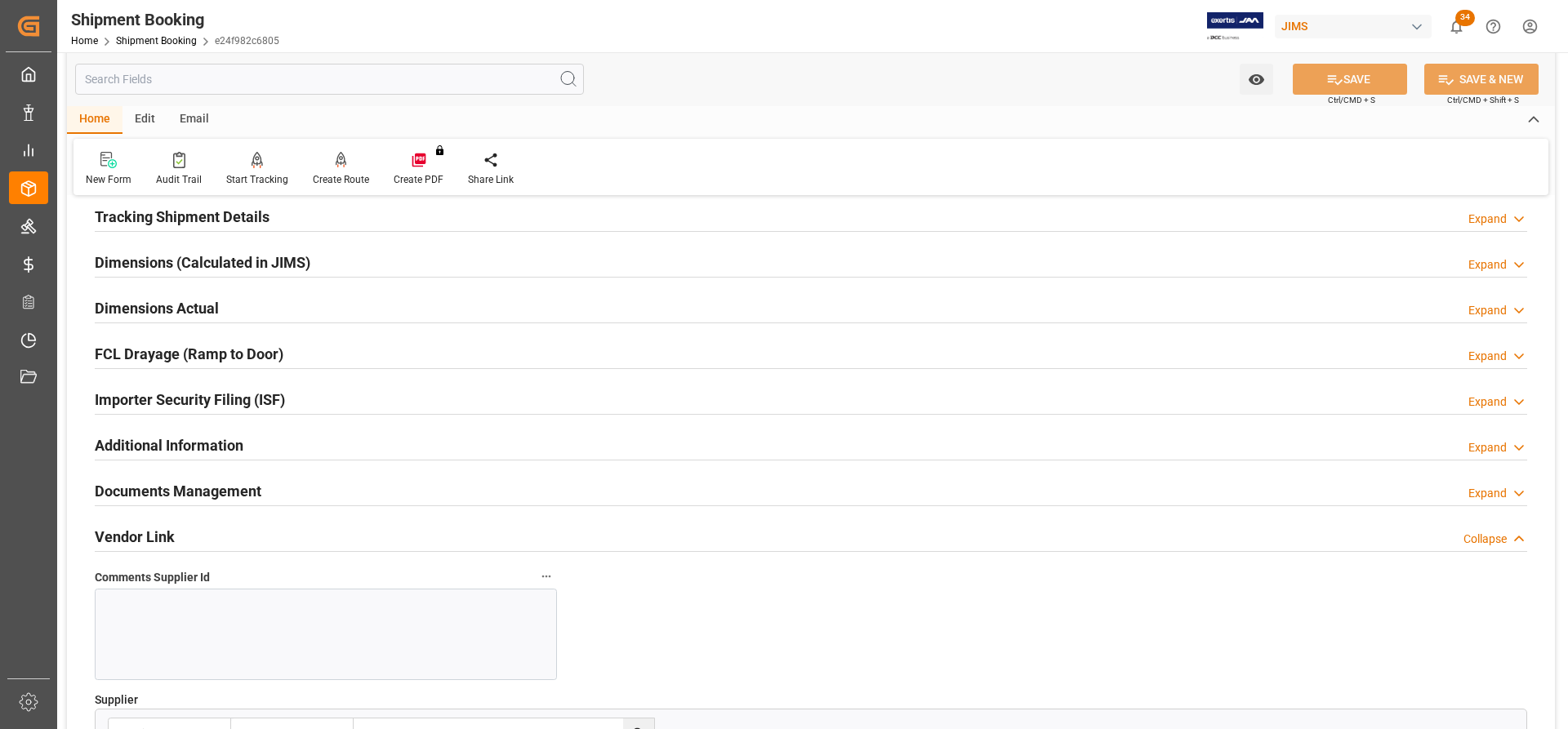
scroll to position [1286, 0]
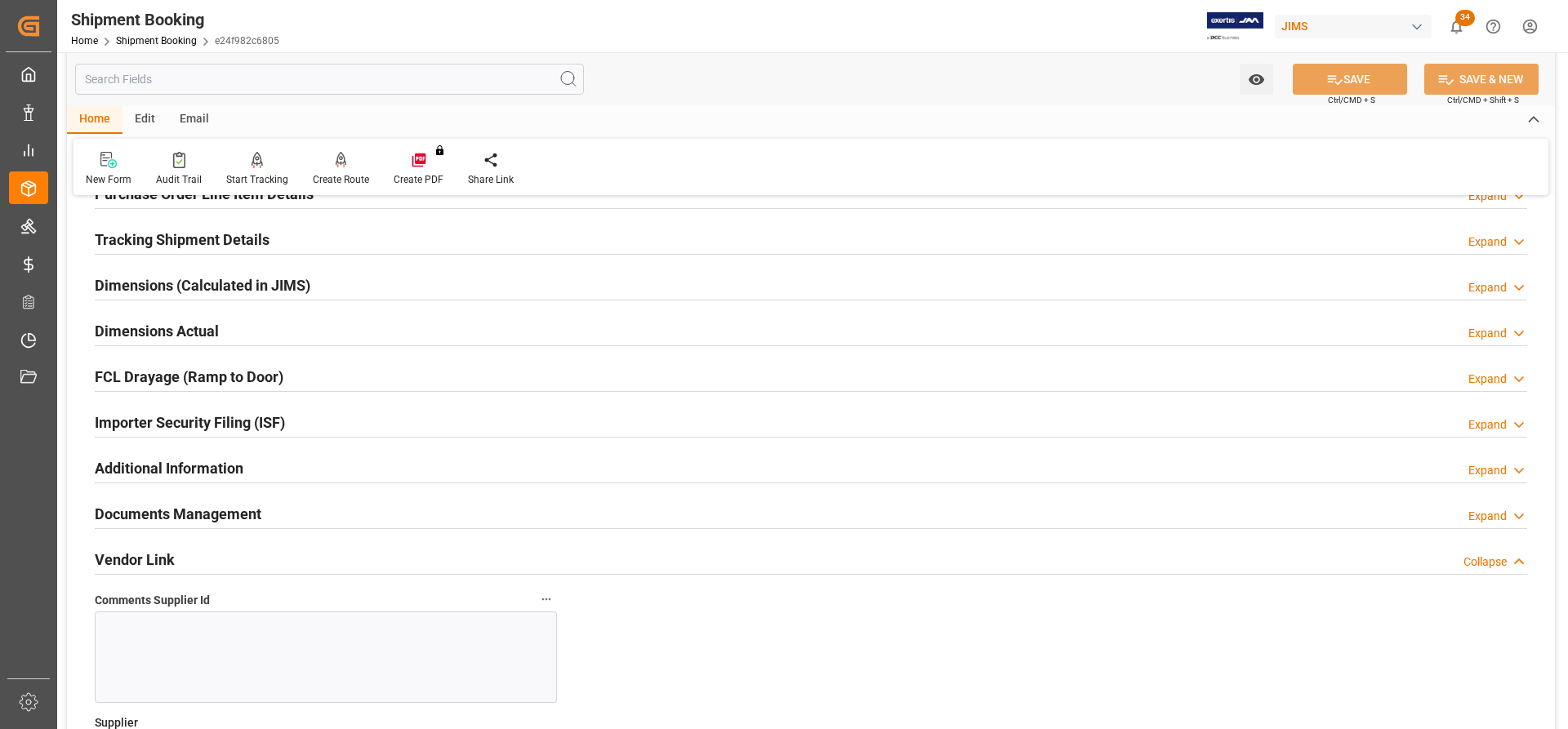
click at [207, 434] on h2 "Documents Management" at bounding box center [178, 514] width 167 height 22
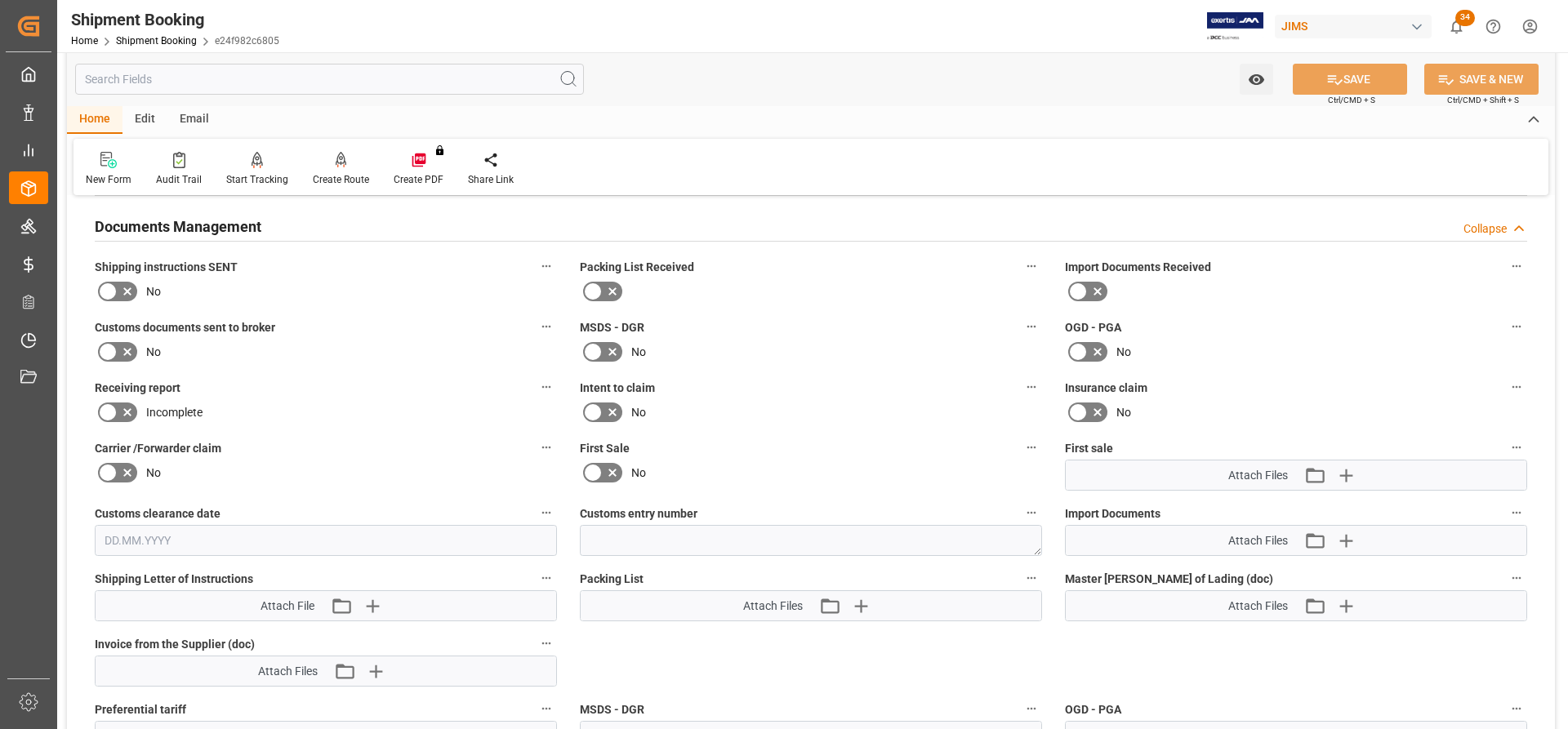
scroll to position [1612, 0]
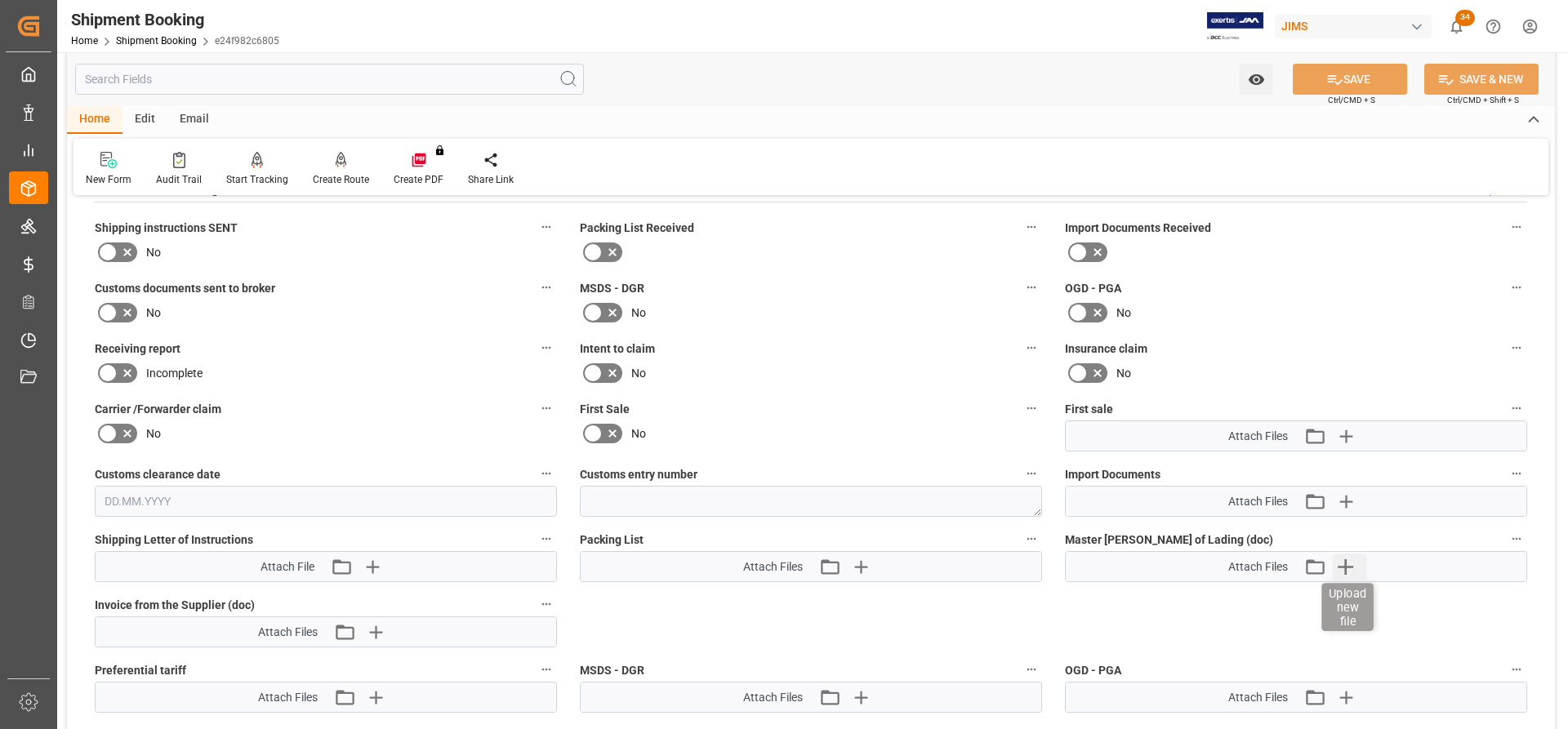
click at [1045, 434] on icon "button" at bounding box center [1344, 567] width 15 height 15
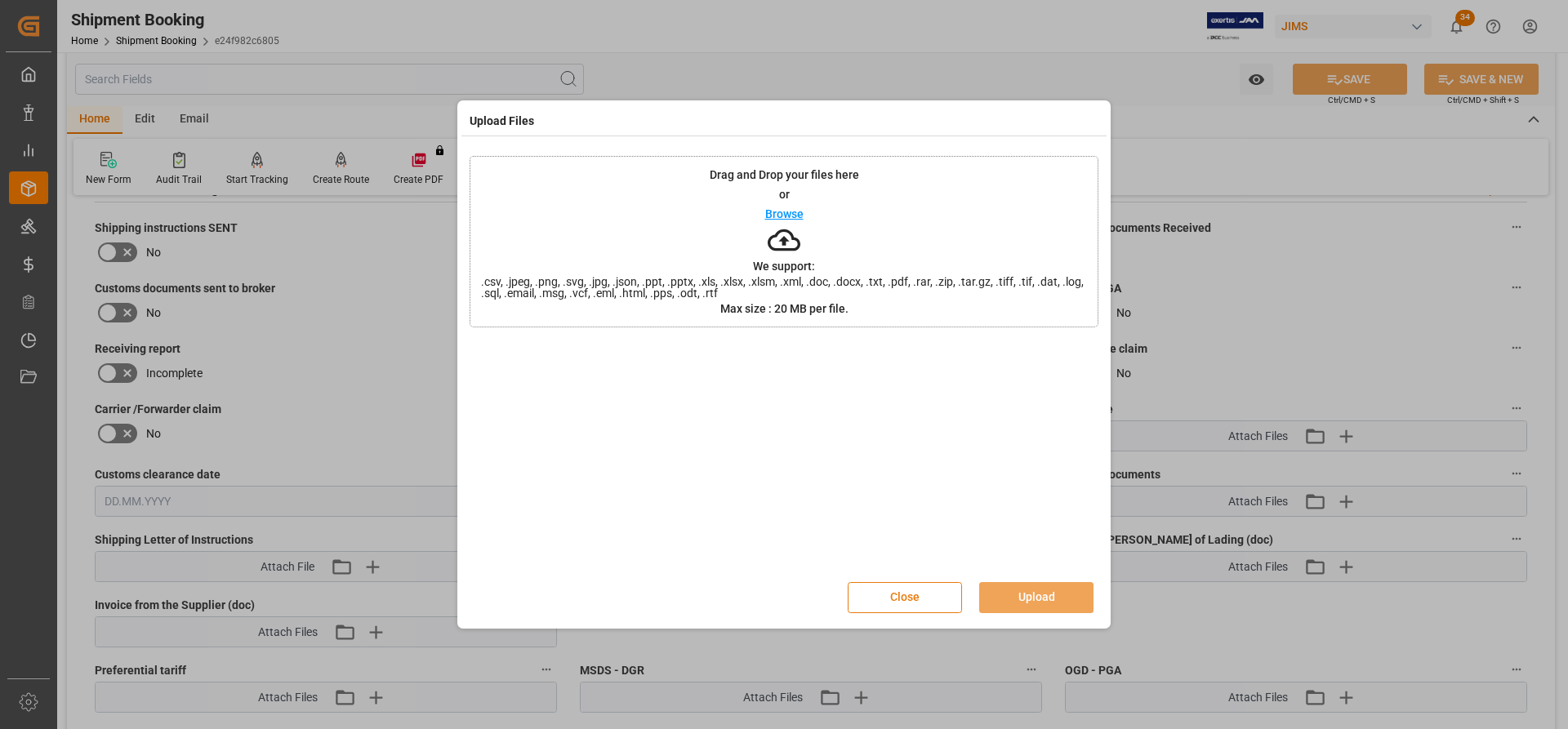
click at [919, 434] on button "Close" at bounding box center [904, 597] width 115 height 31
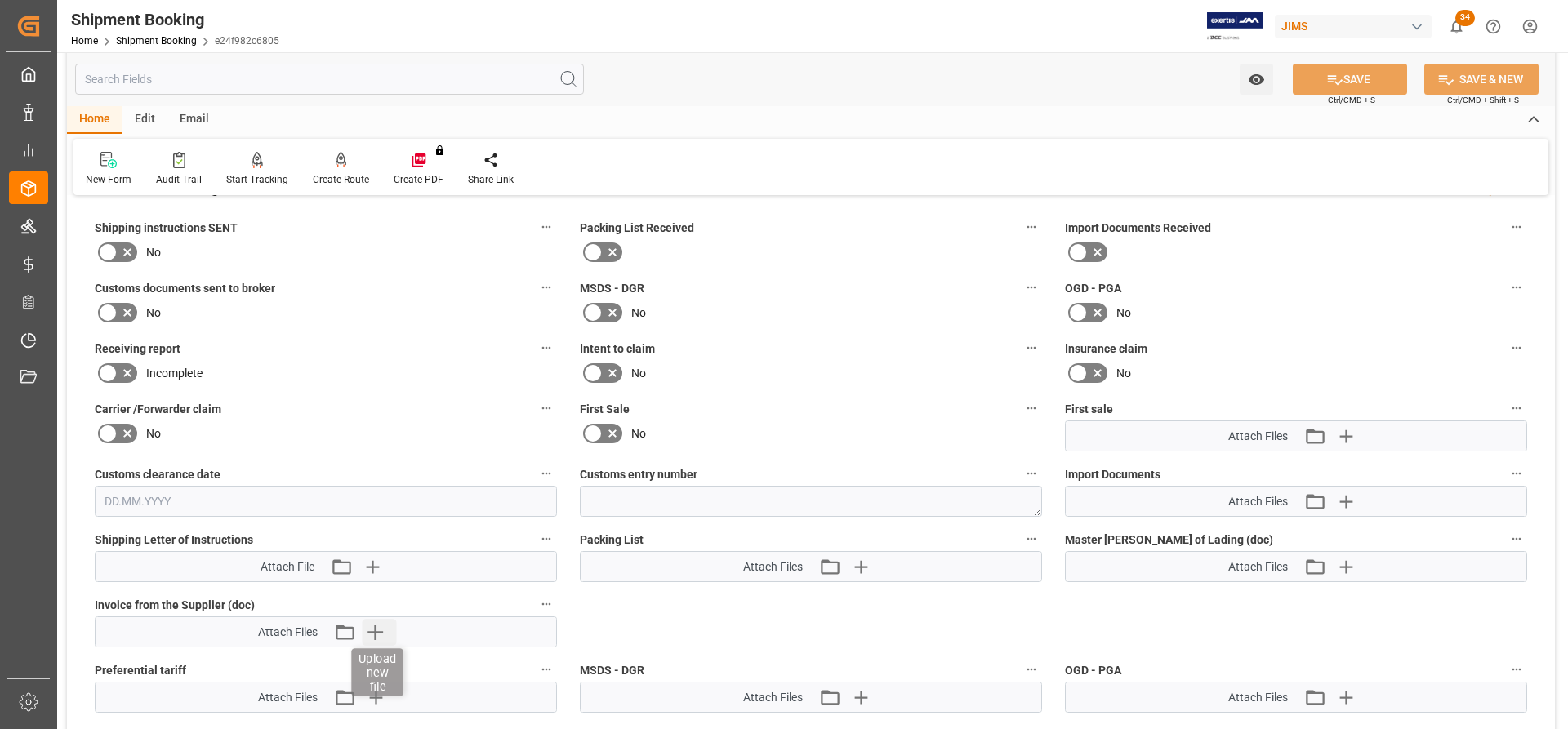
click at [373, 434] on icon "button" at bounding box center [374, 632] width 26 height 26
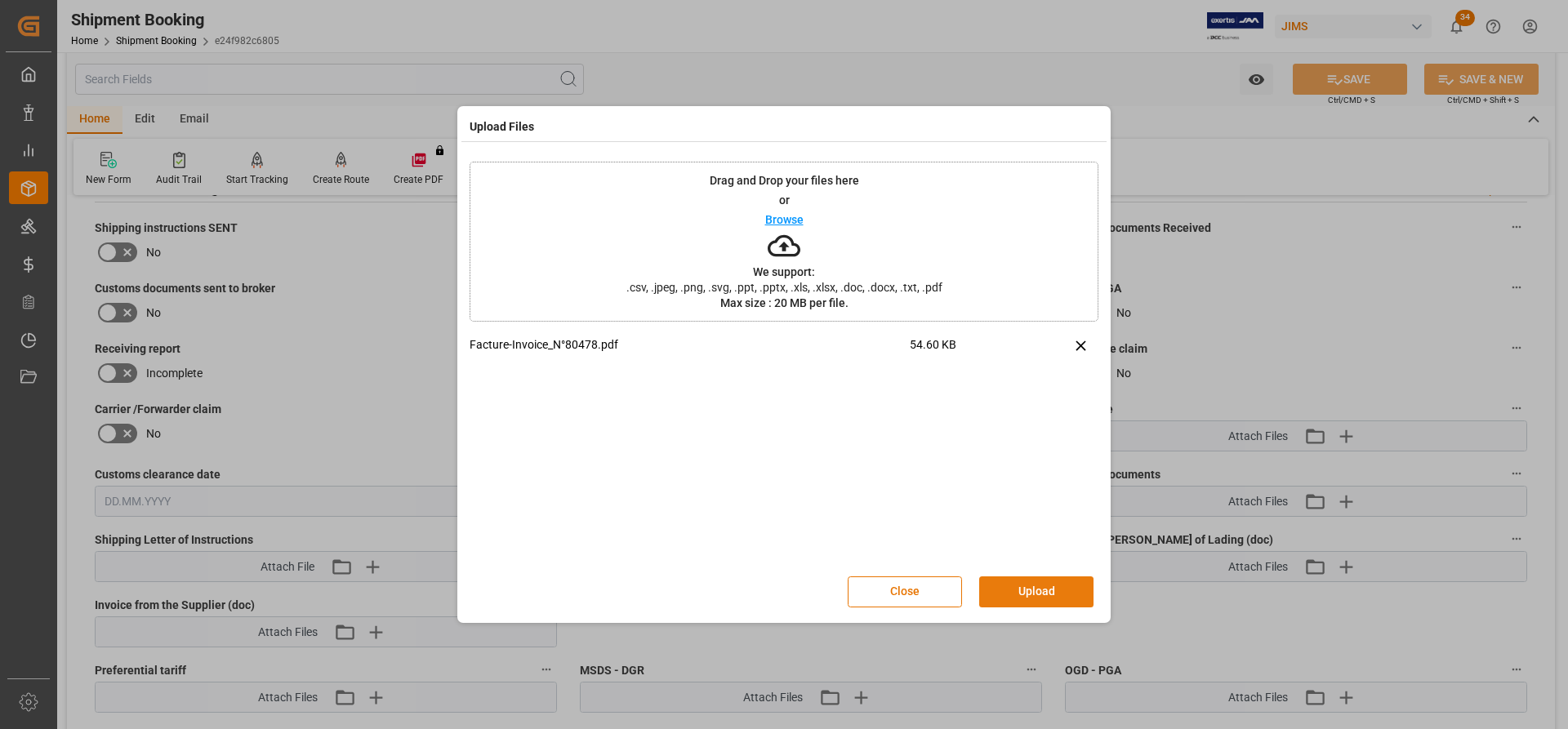
click at [1029, 434] on button "Upload" at bounding box center [1036, 592] width 115 height 31
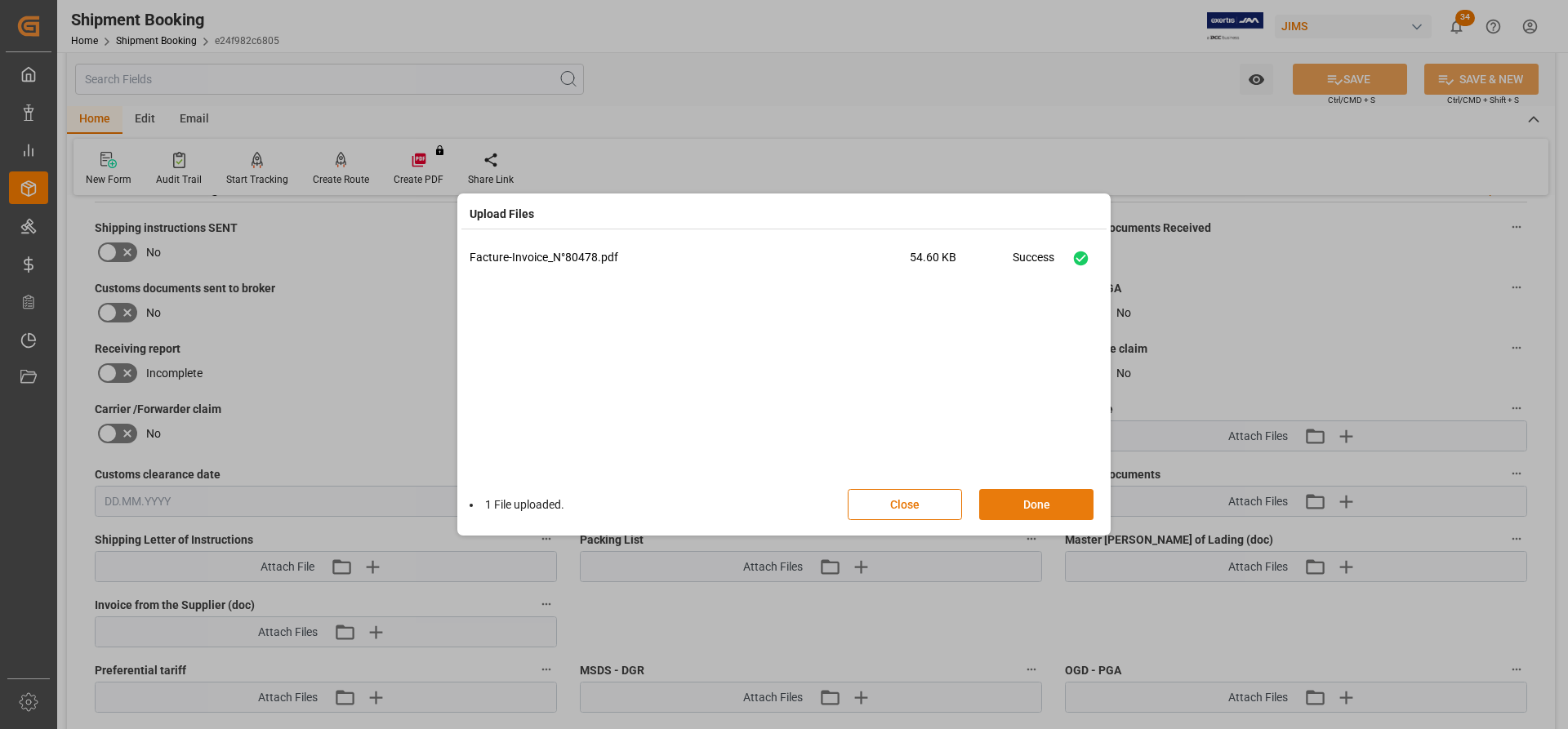
click at [1029, 434] on button "Done" at bounding box center [1036, 504] width 115 height 31
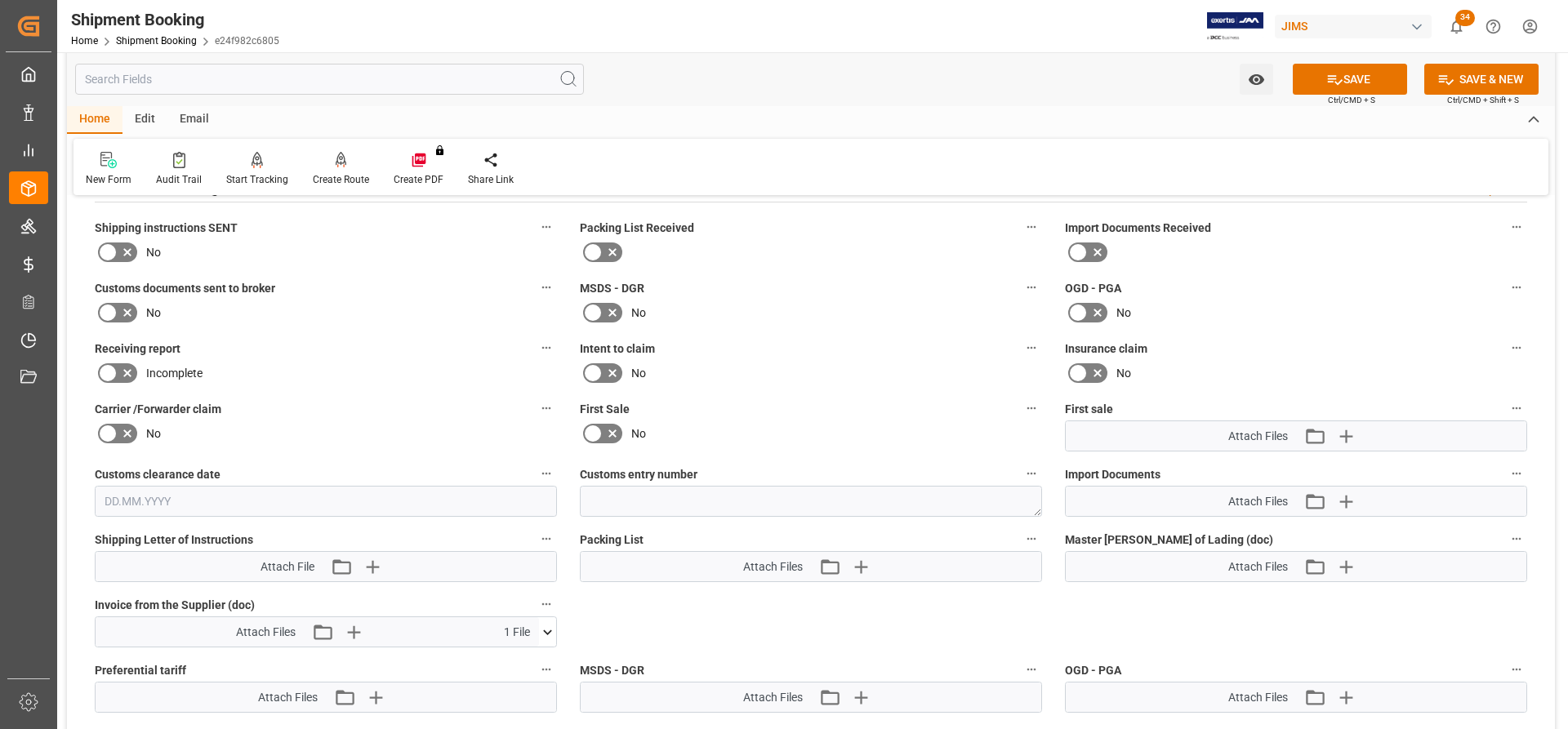
click at [1045, 85] on button "SAVE" at bounding box center [1350, 79] width 115 height 31
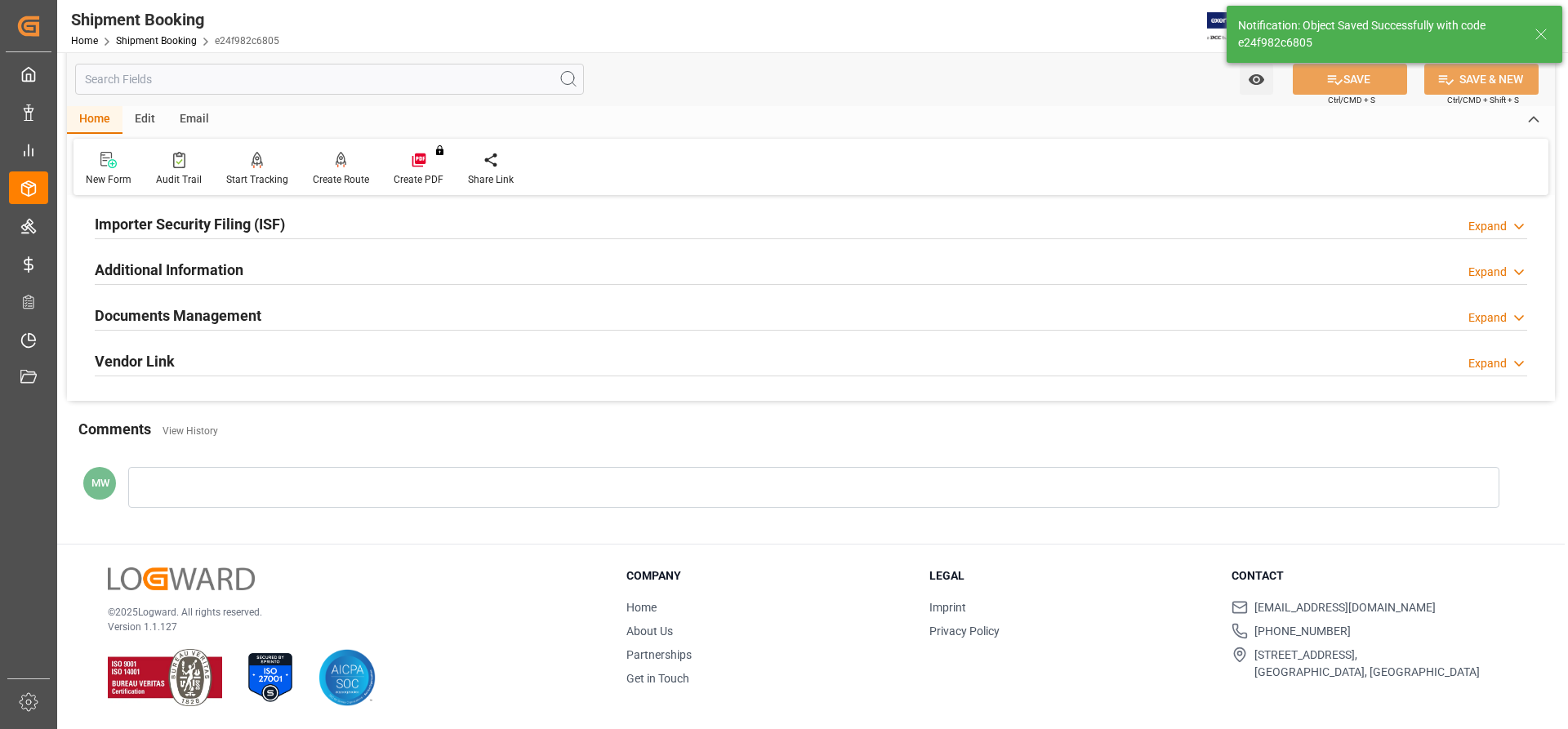
scroll to position [496, 0]
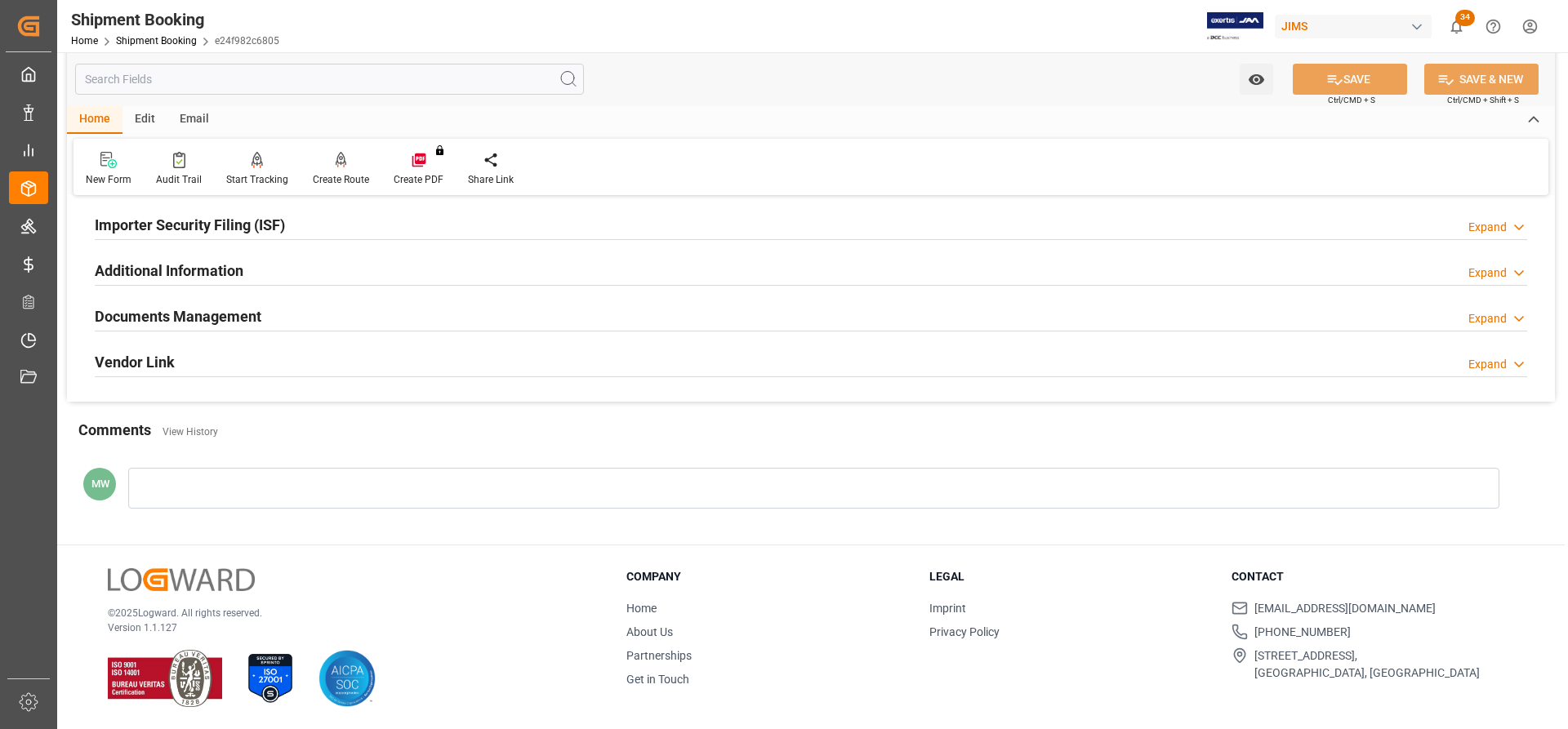
click at [181, 312] on h2 "Documents Management" at bounding box center [178, 316] width 167 height 22
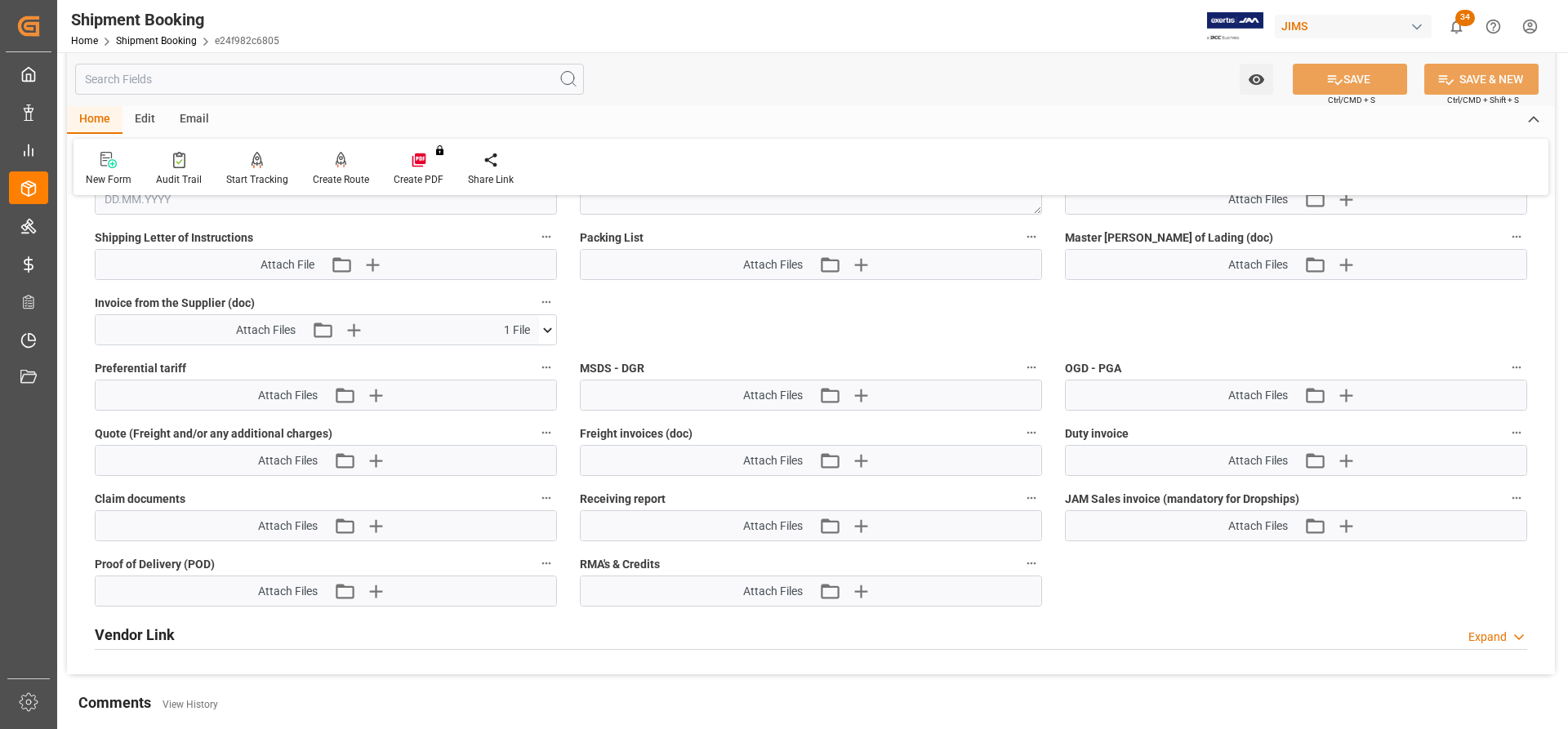
scroll to position [952, 0]
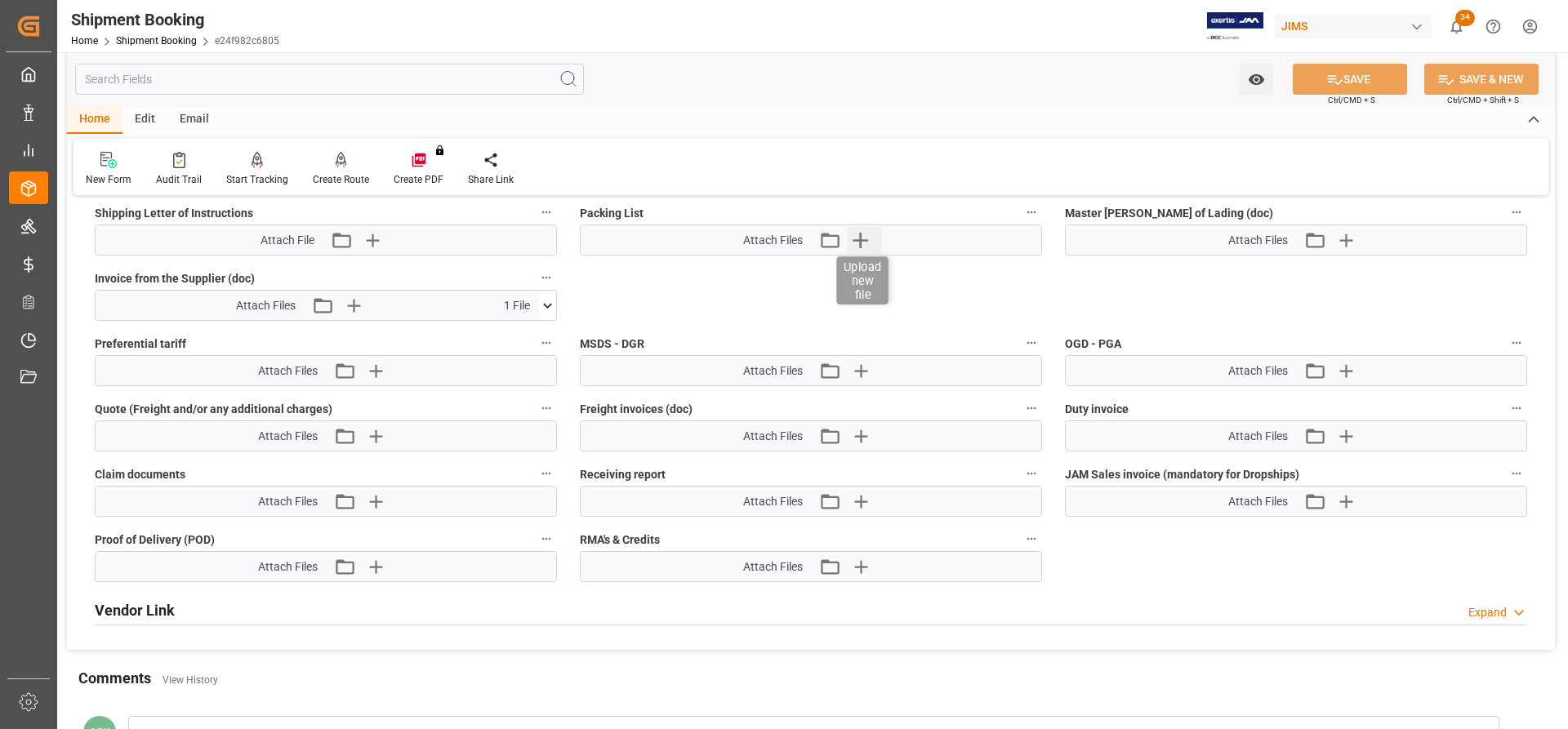
click at [860, 246] on icon "button" at bounding box center [860, 240] width 15 height 15
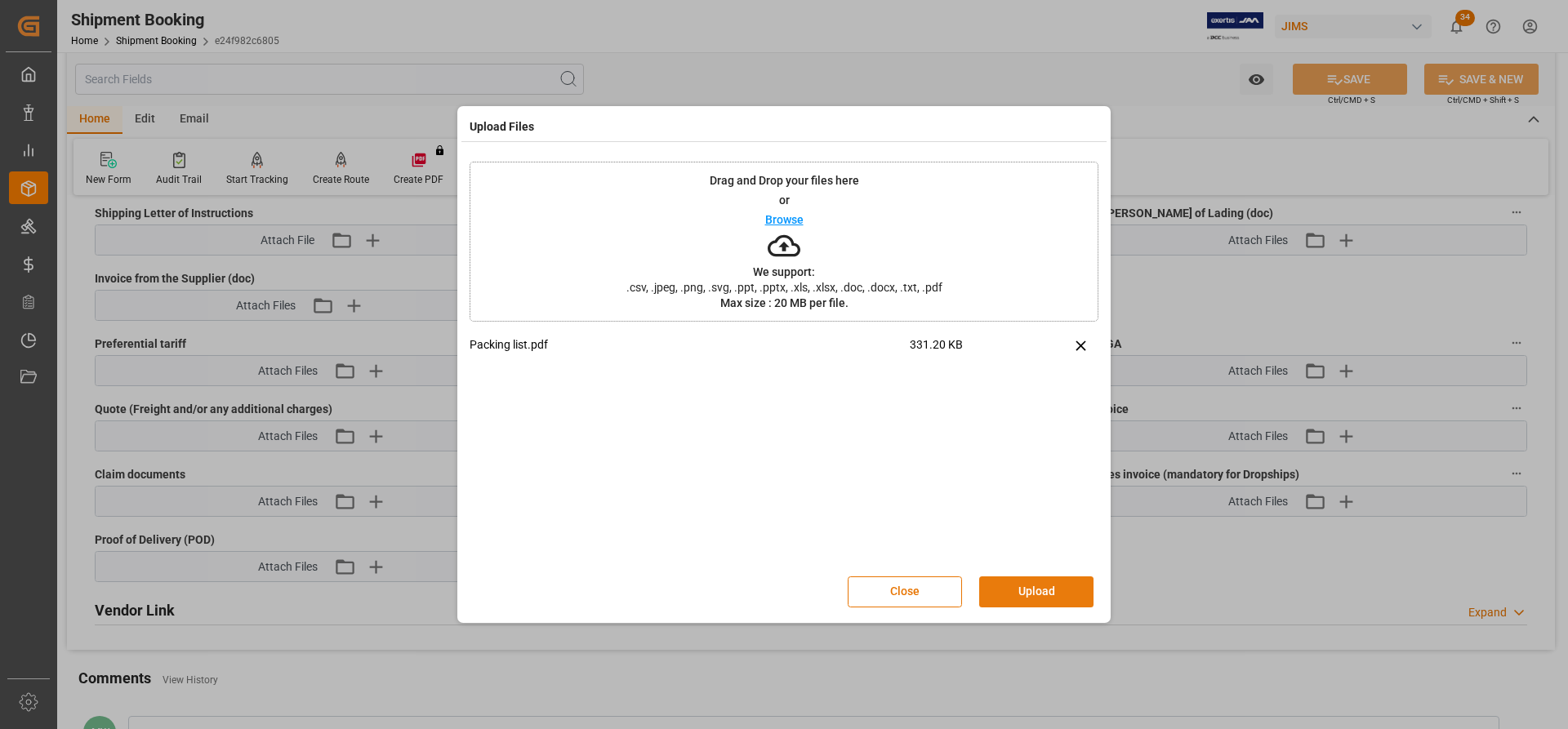
click at [1004, 434] on button "Upload" at bounding box center [1036, 592] width 115 height 31
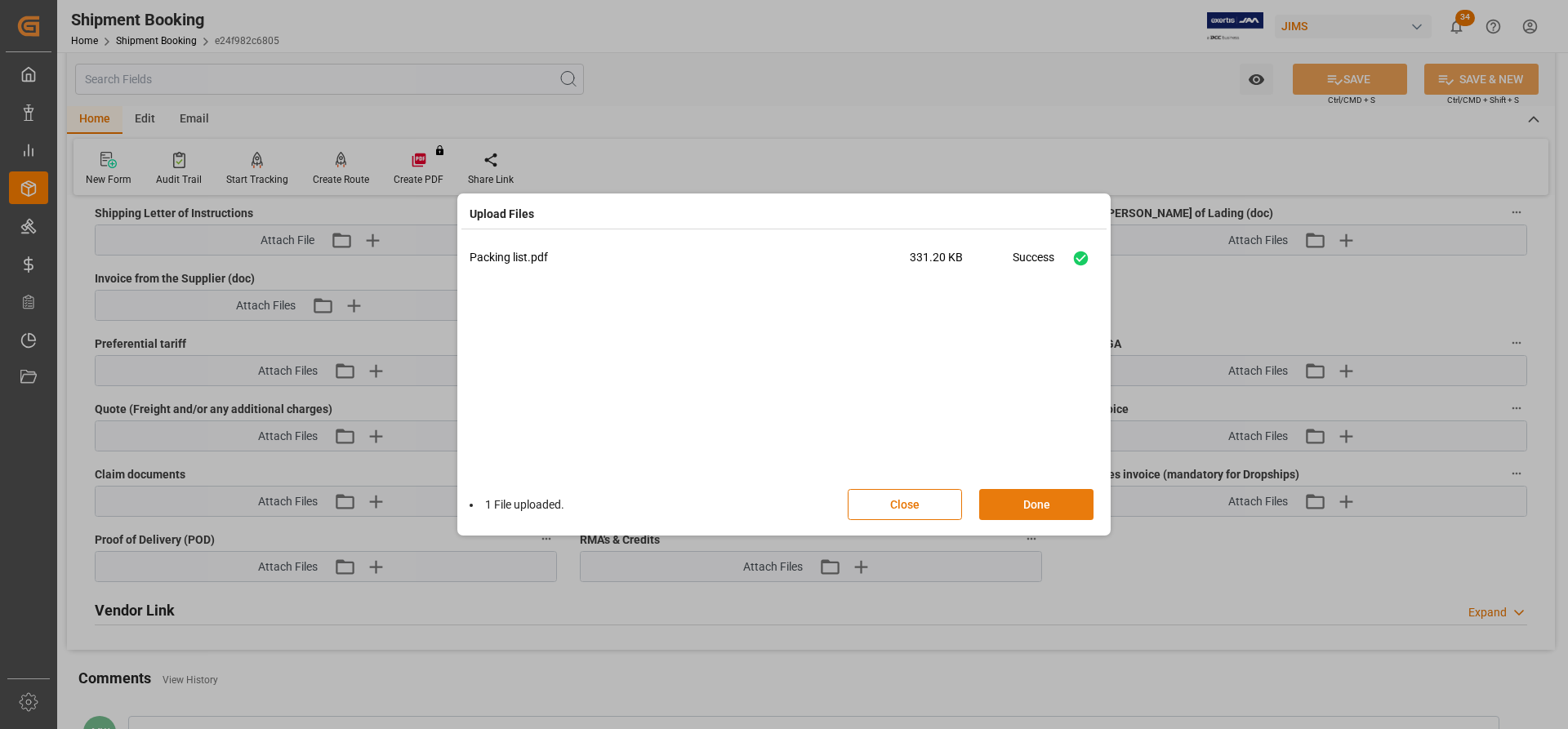
click at [1011, 434] on button "Done" at bounding box center [1036, 504] width 115 height 31
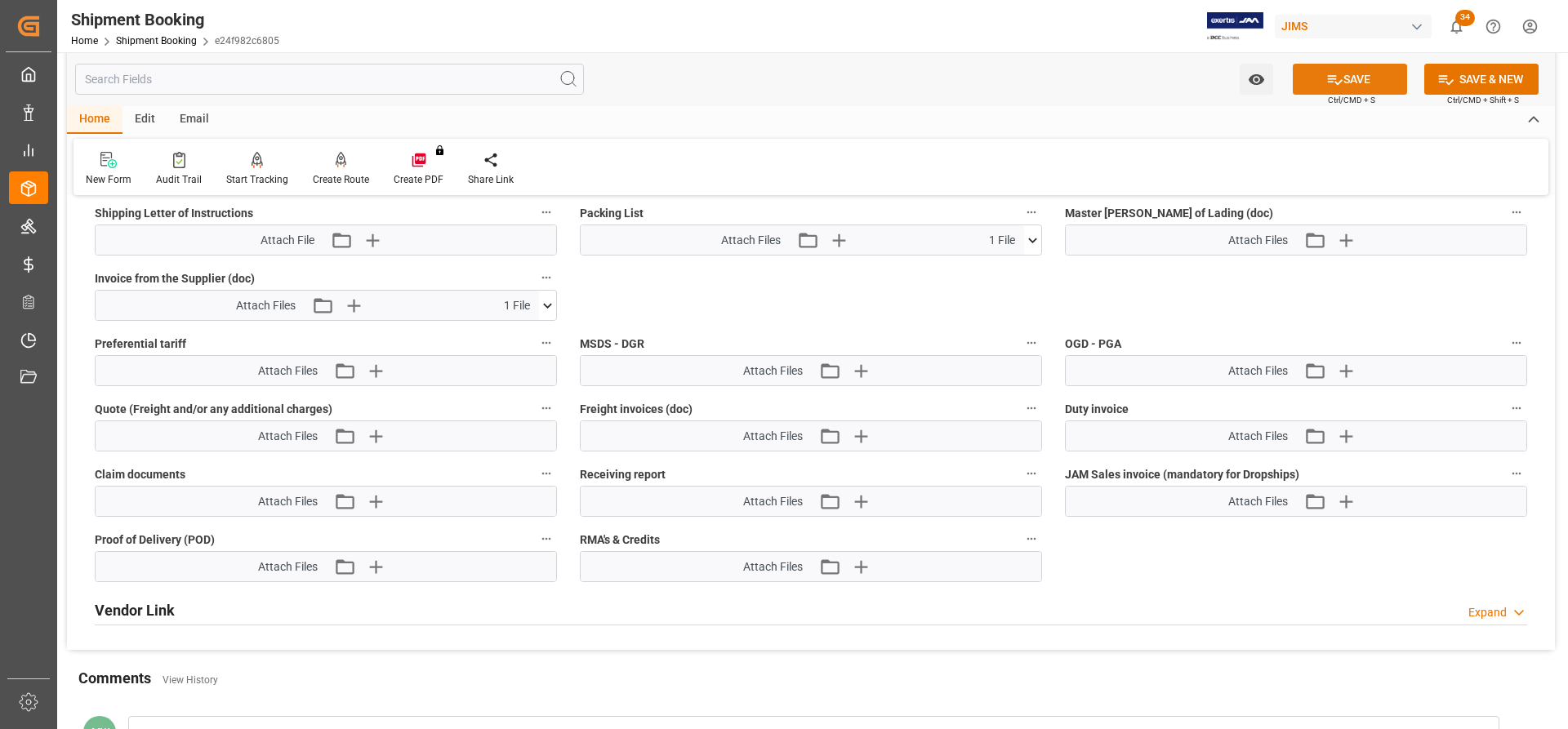
click at [1045, 69] on button "SAVE" at bounding box center [1350, 79] width 115 height 31
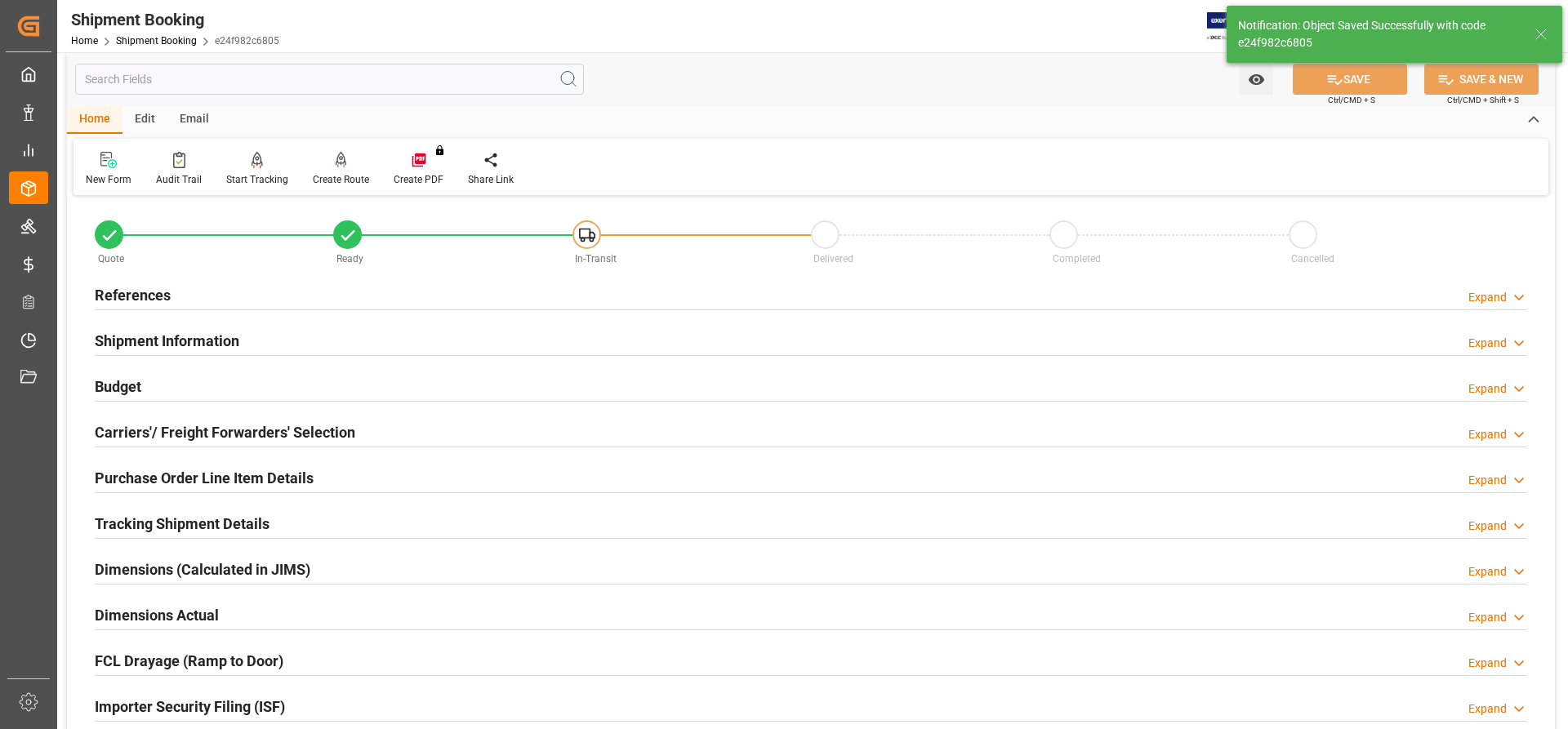
scroll to position [0, 0]
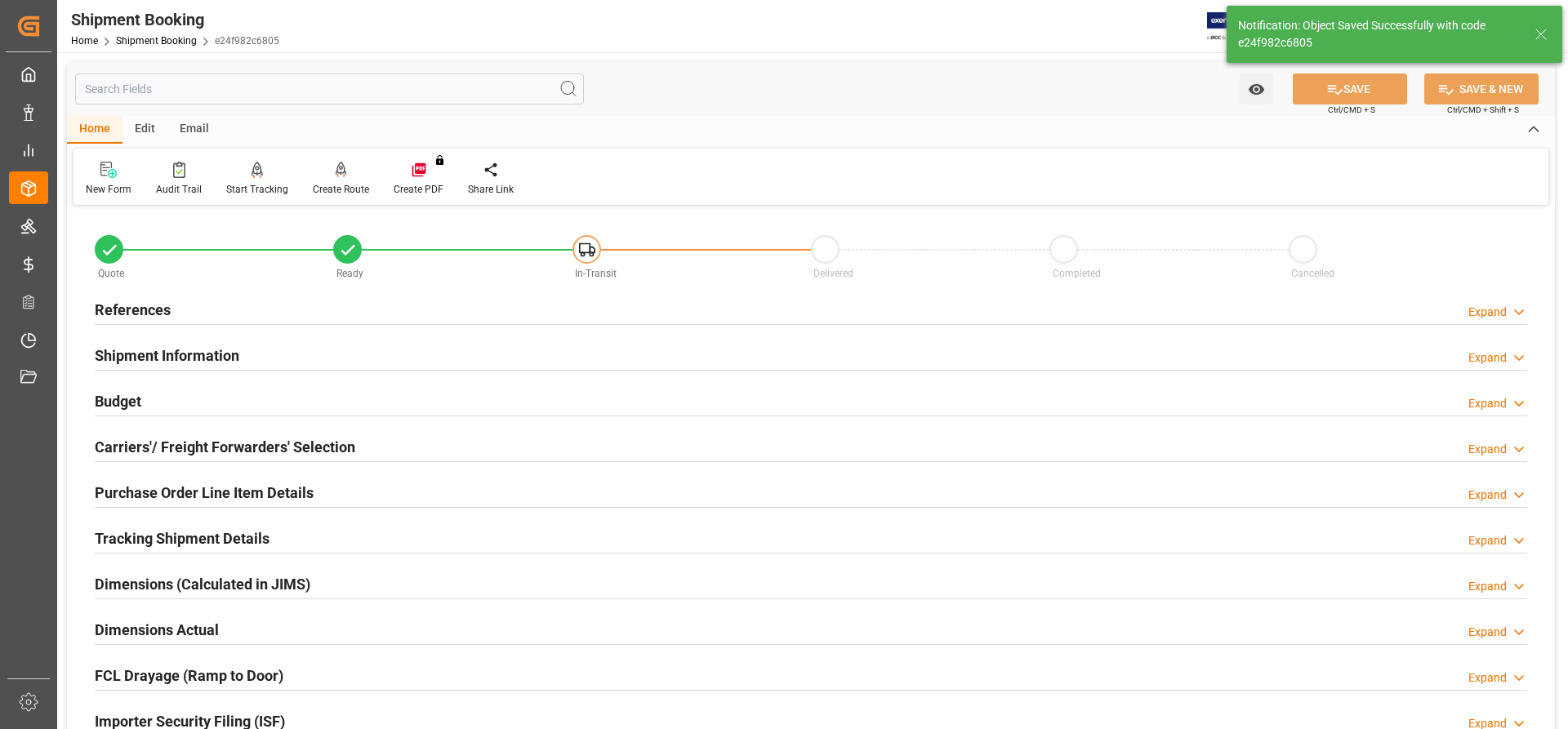
click at [163, 362] on h2 "Shipment Information" at bounding box center [167, 355] width 144 height 22
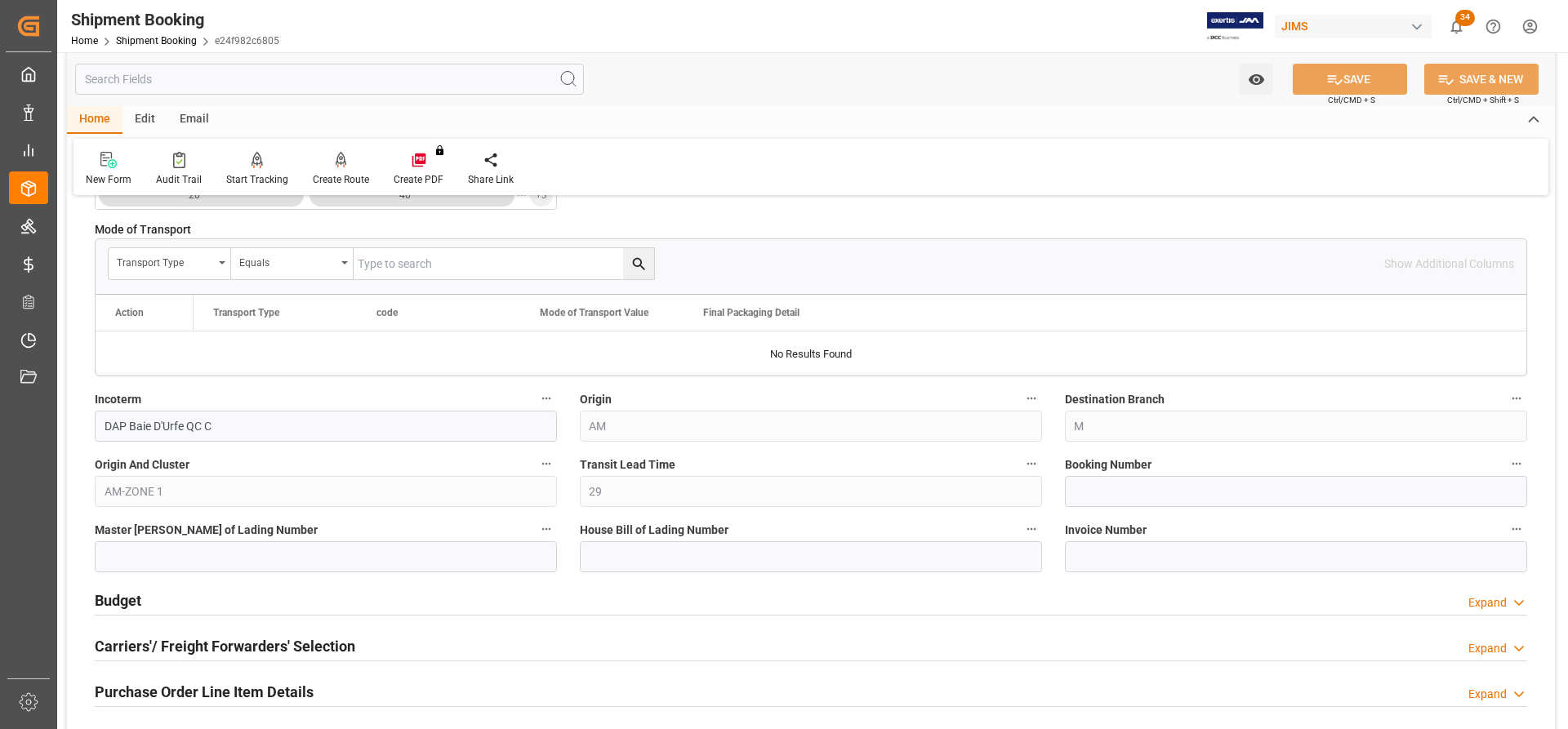
scroll to position [735, 0]
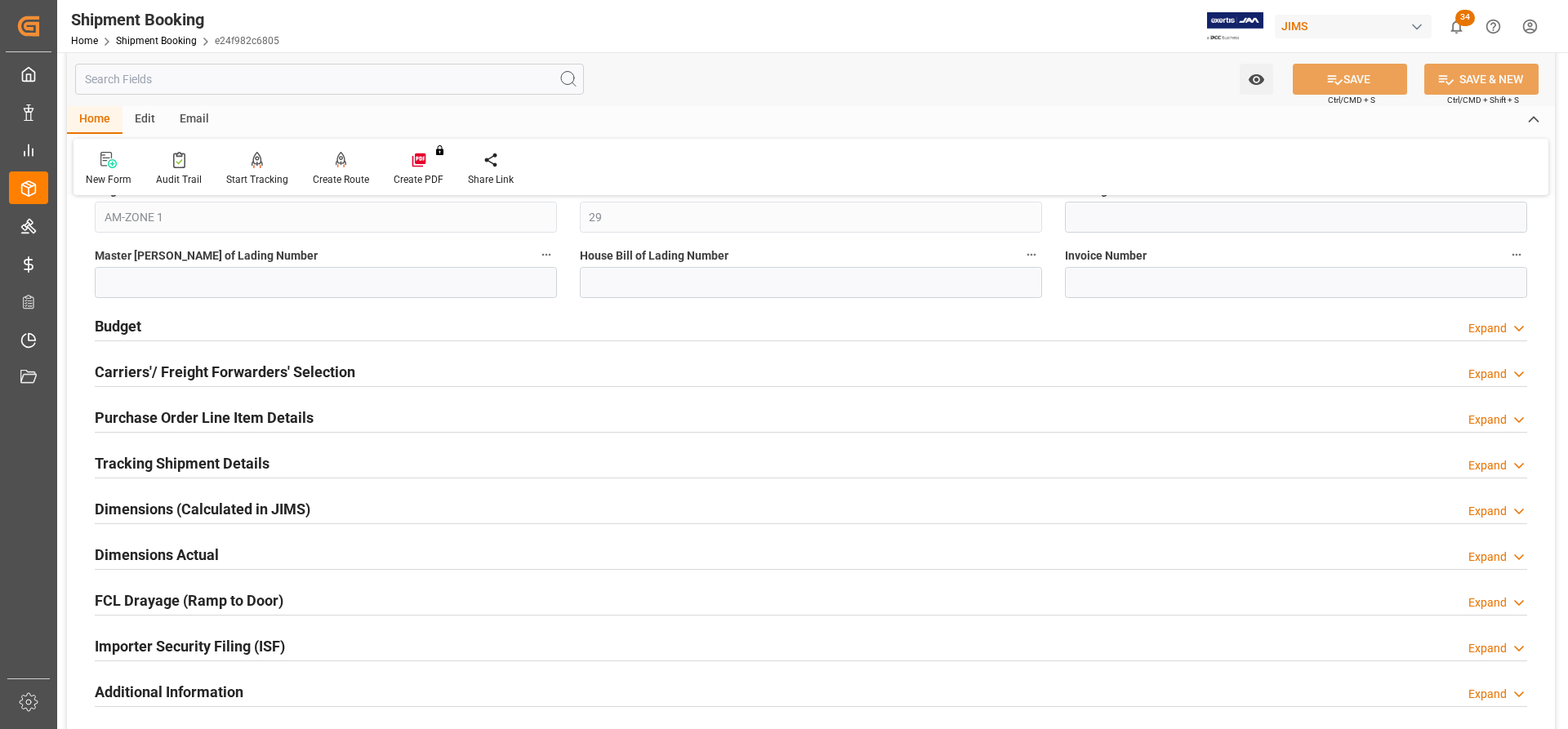
click at [101, 325] on h2 "Budget" at bounding box center [118, 326] width 47 height 22
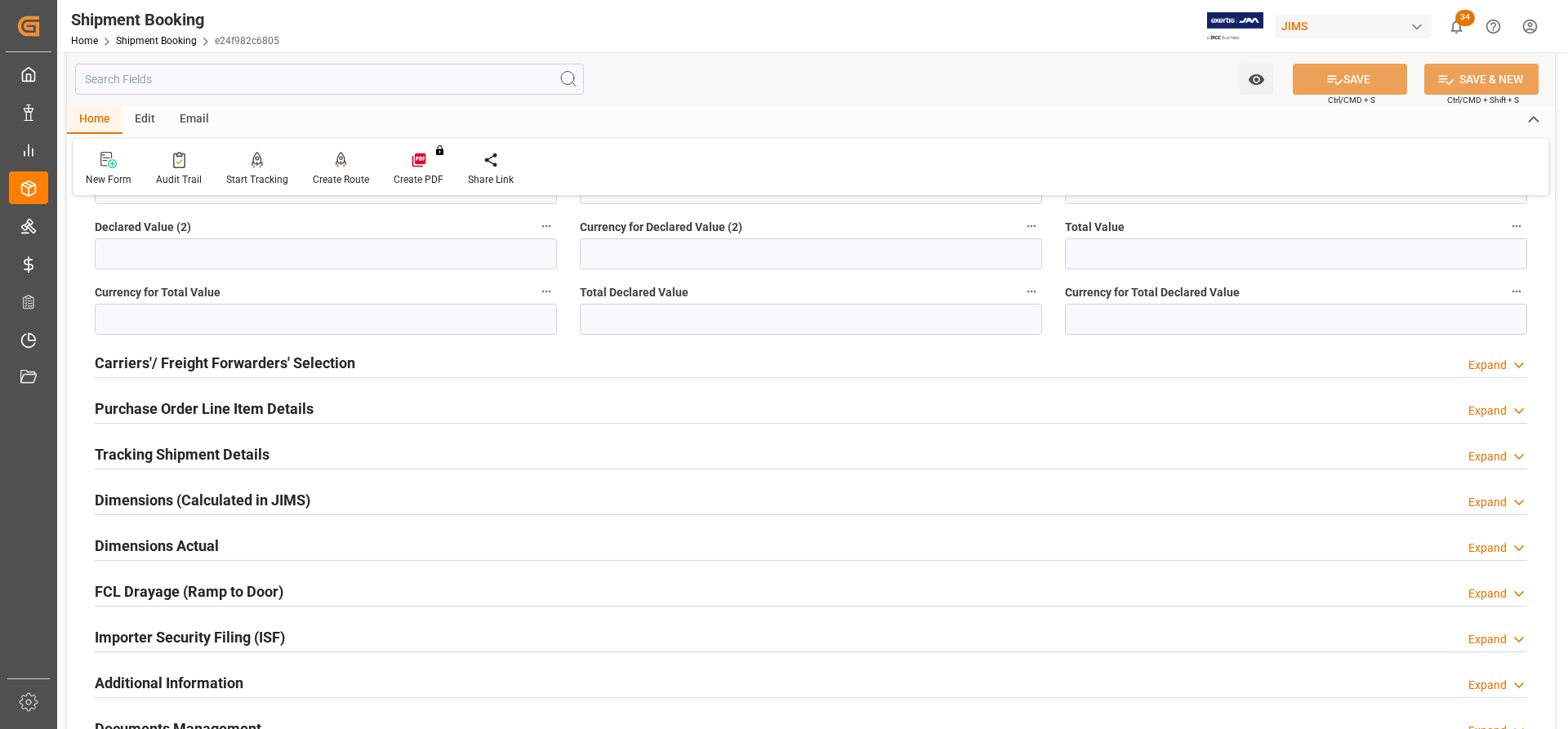
scroll to position [1143, 0]
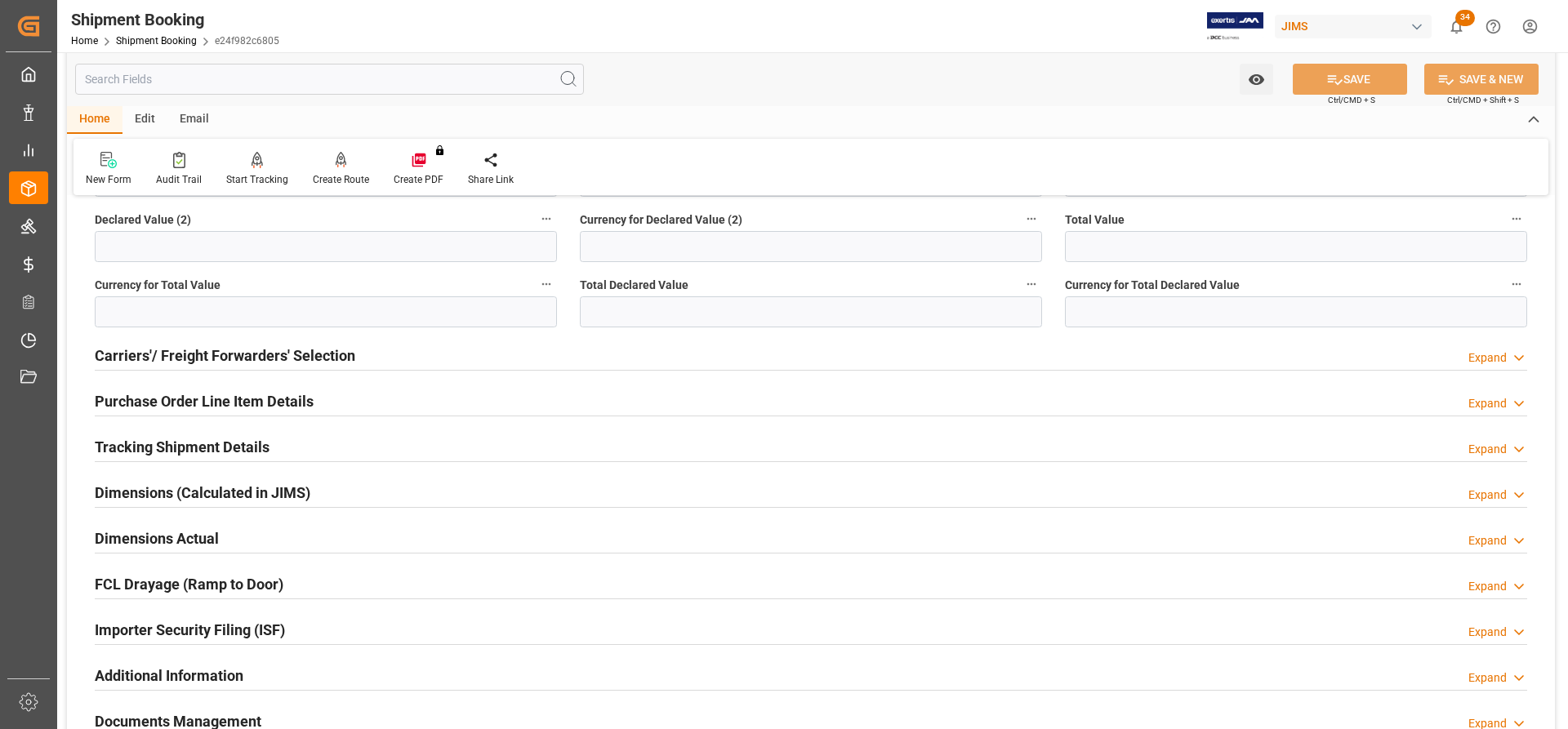
click at [145, 355] on h2 "Carriers'/ Freight Forwarders' Selection" at bounding box center [225, 355] width 261 height 22
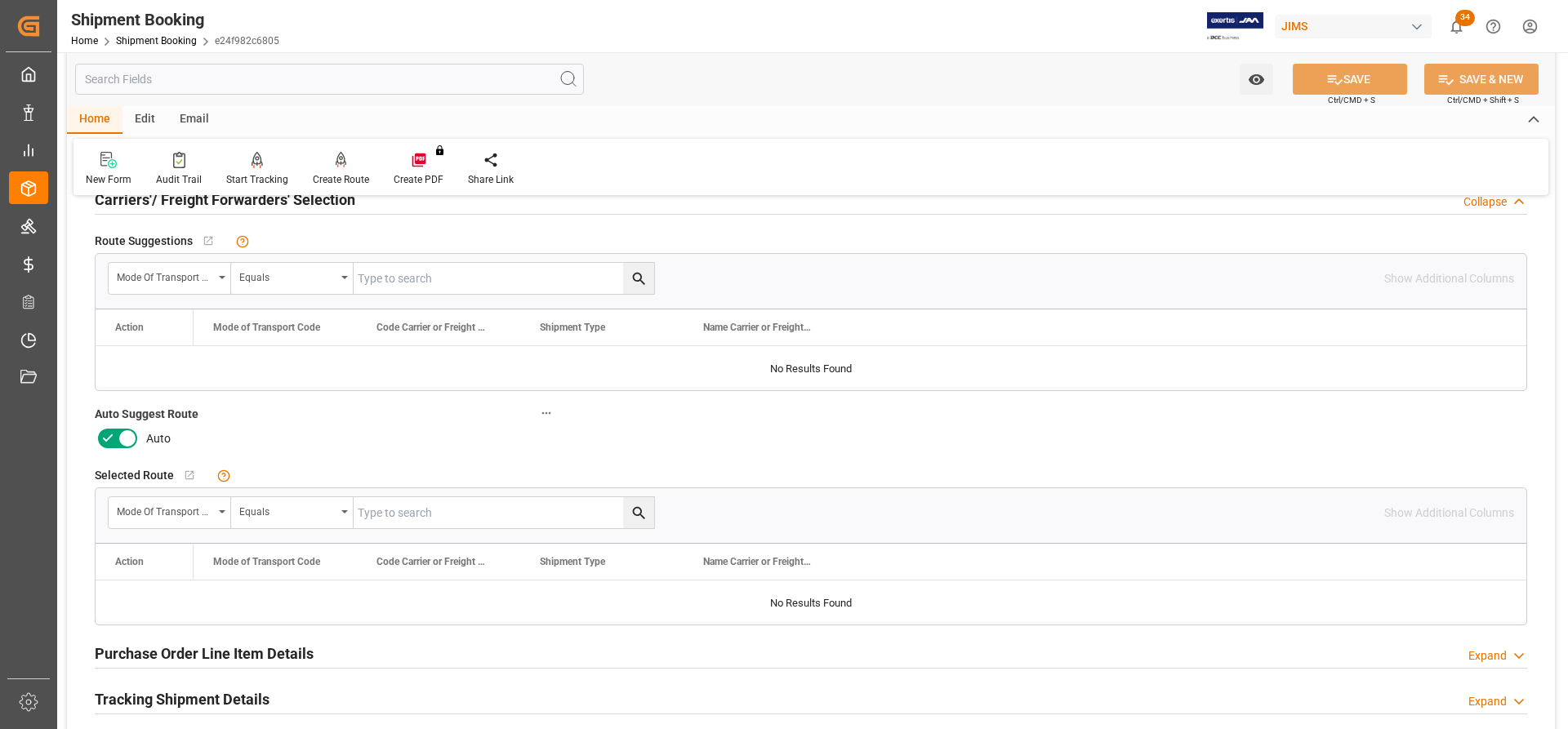
scroll to position [1306, 0]
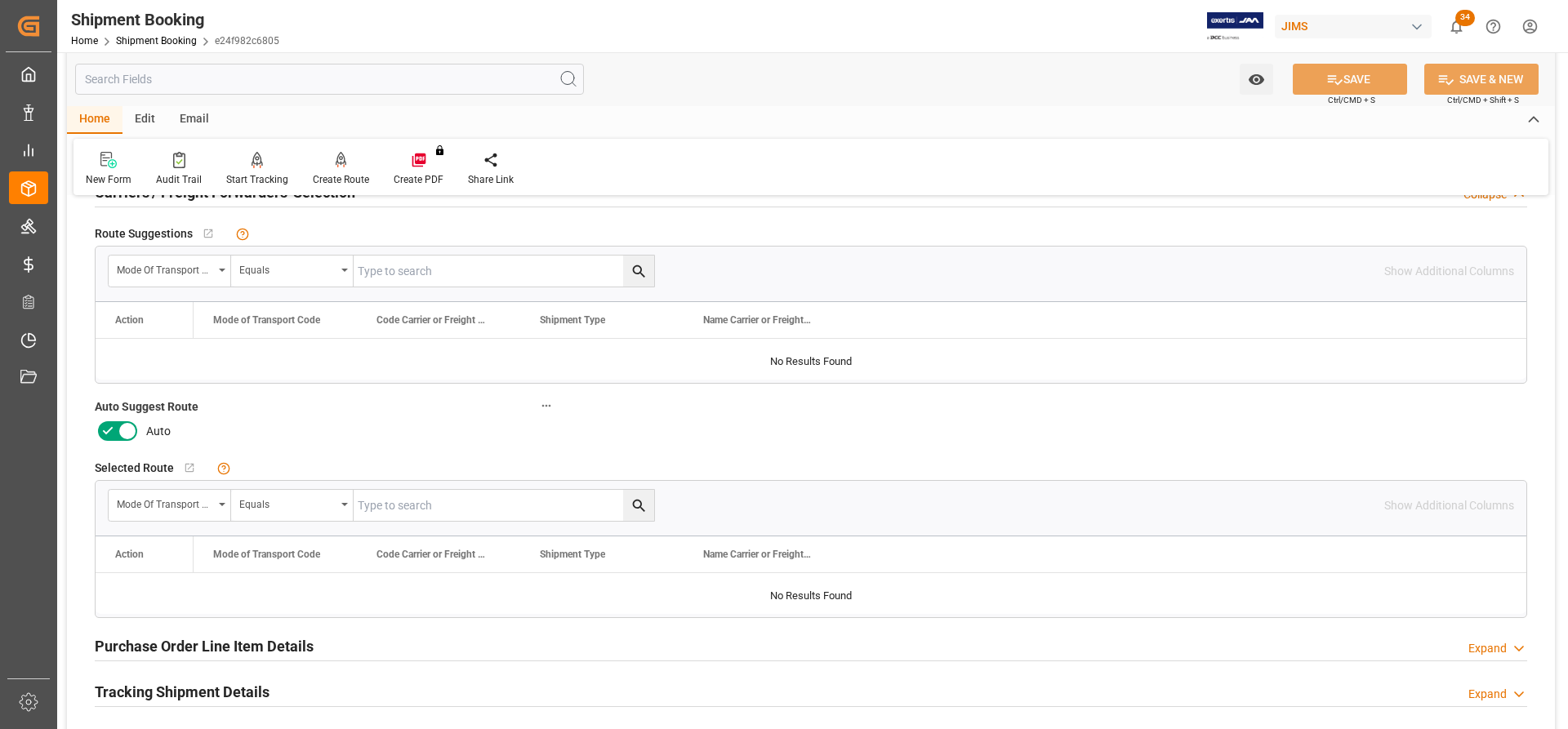
click at [129, 434] on icon at bounding box center [127, 431] width 20 height 20
click at [0, 0] on input "checkbox" at bounding box center [0, 0] width 0 height 0
click at [1045, 76] on button "SAVE" at bounding box center [1350, 79] width 115 height 31
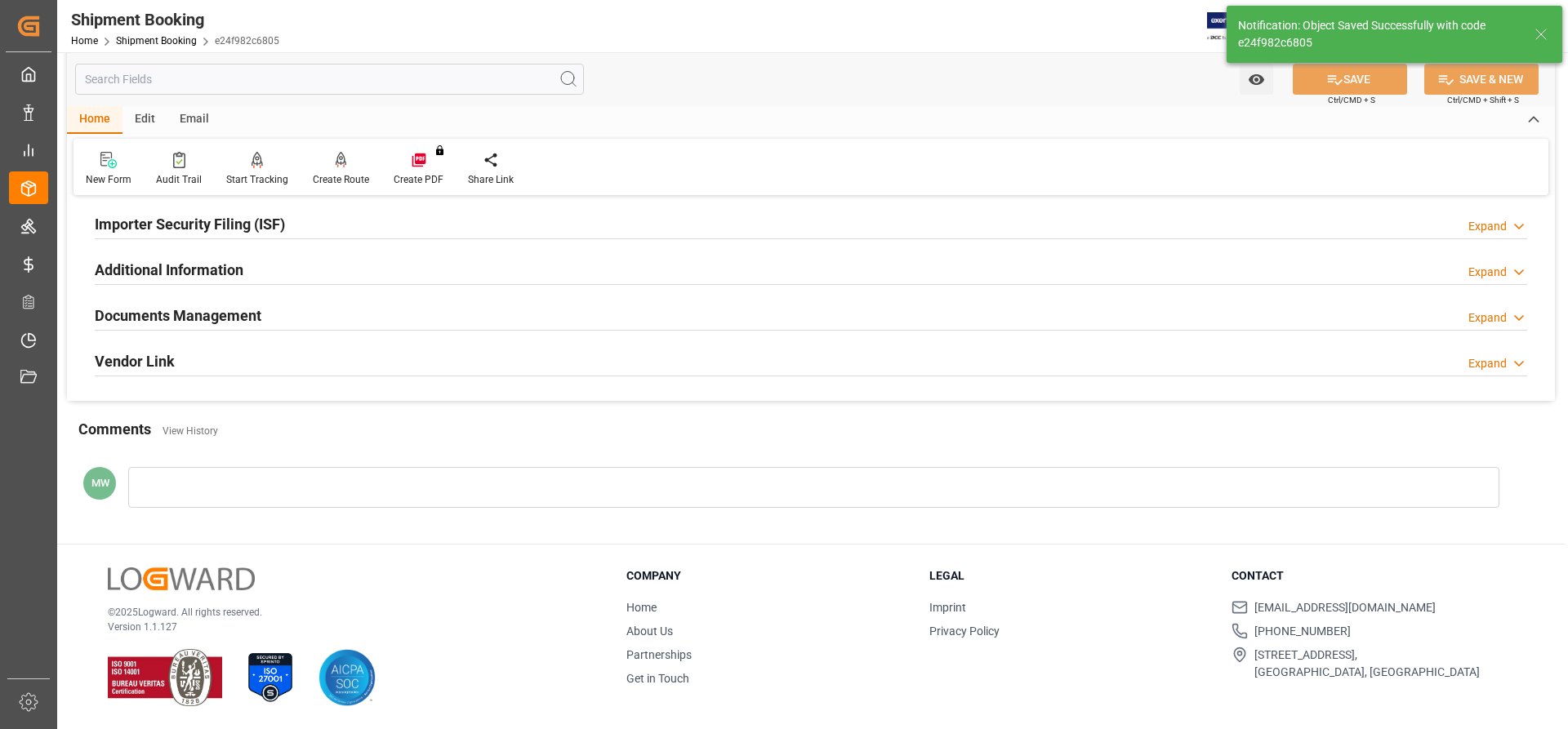
scroll to position [91, 0]
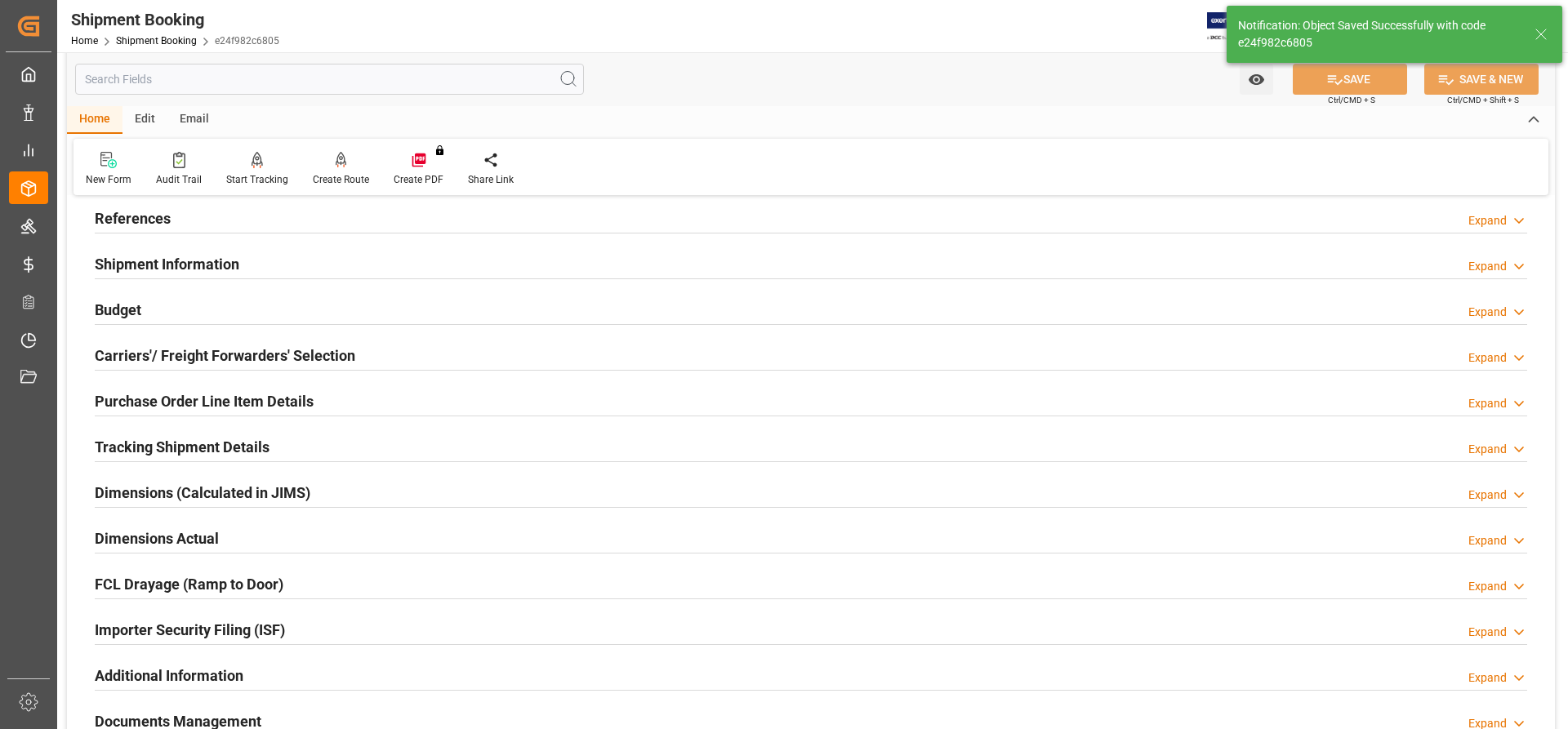
click at [147, 434] on h2 "Tracking Shipment Details" at bounding box center [182, 447] width 175 height 22
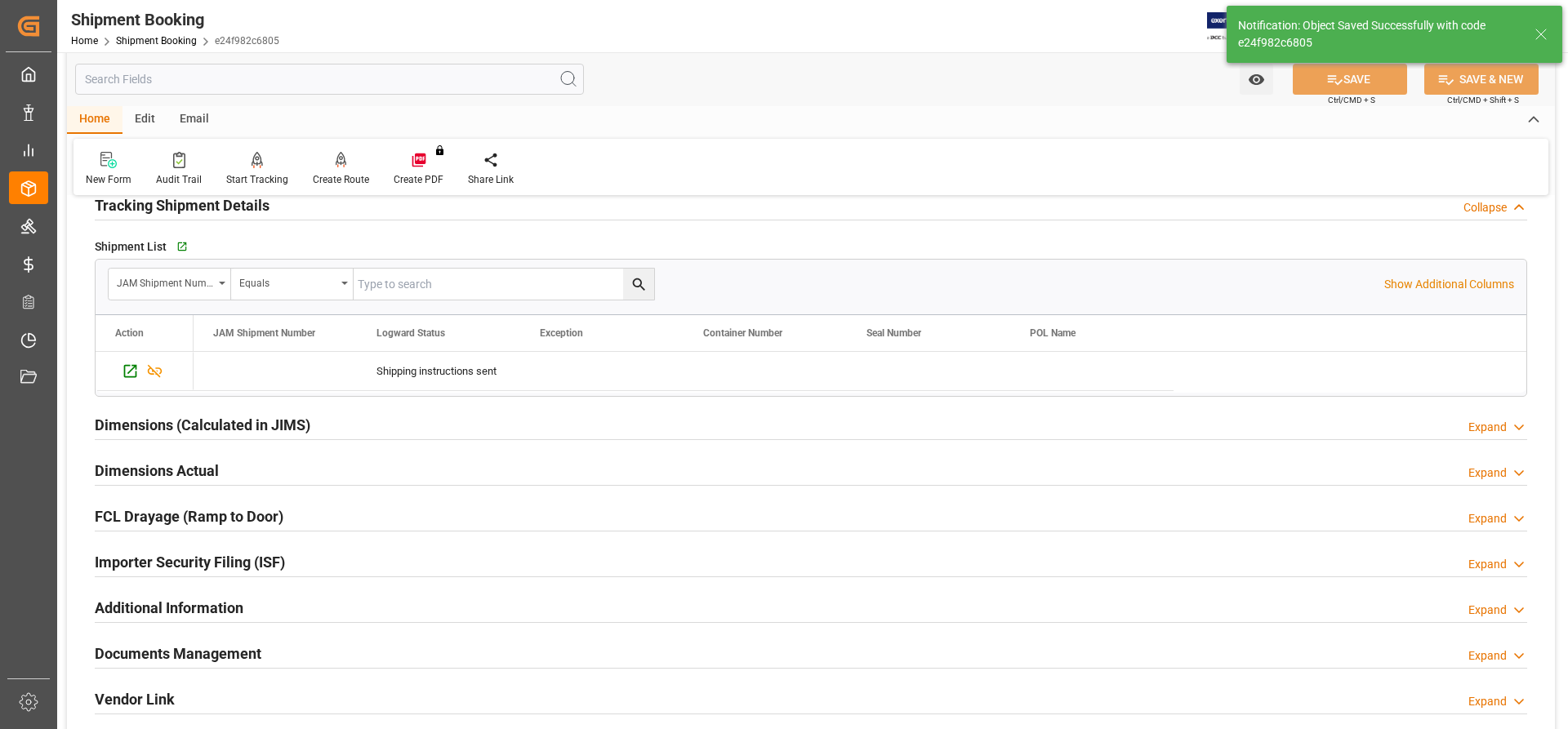
scroll to position [337, 0]
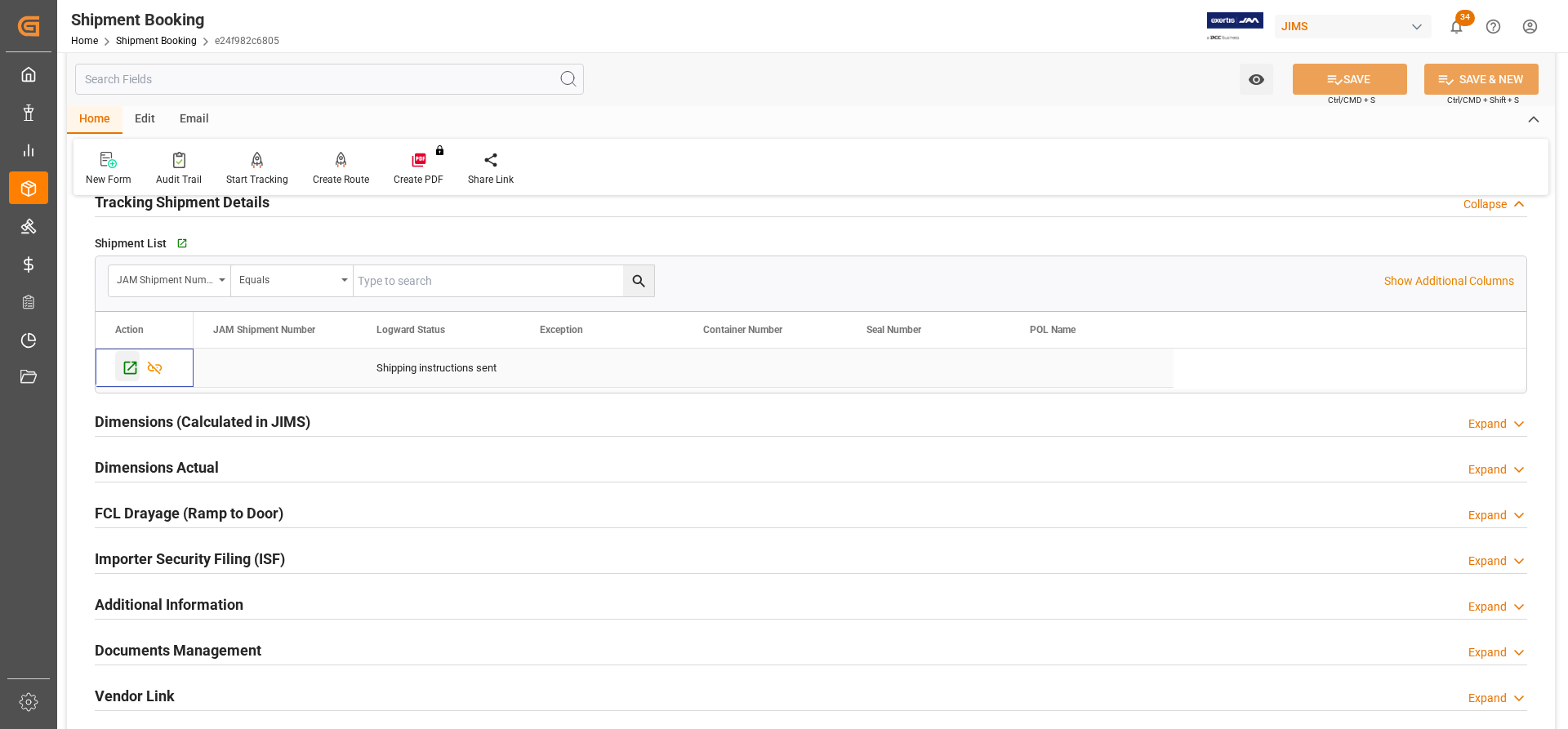
click at [125, 365] on icon "Press SPACE to select this row." at bounding box center [131, 368] width 13 height 13
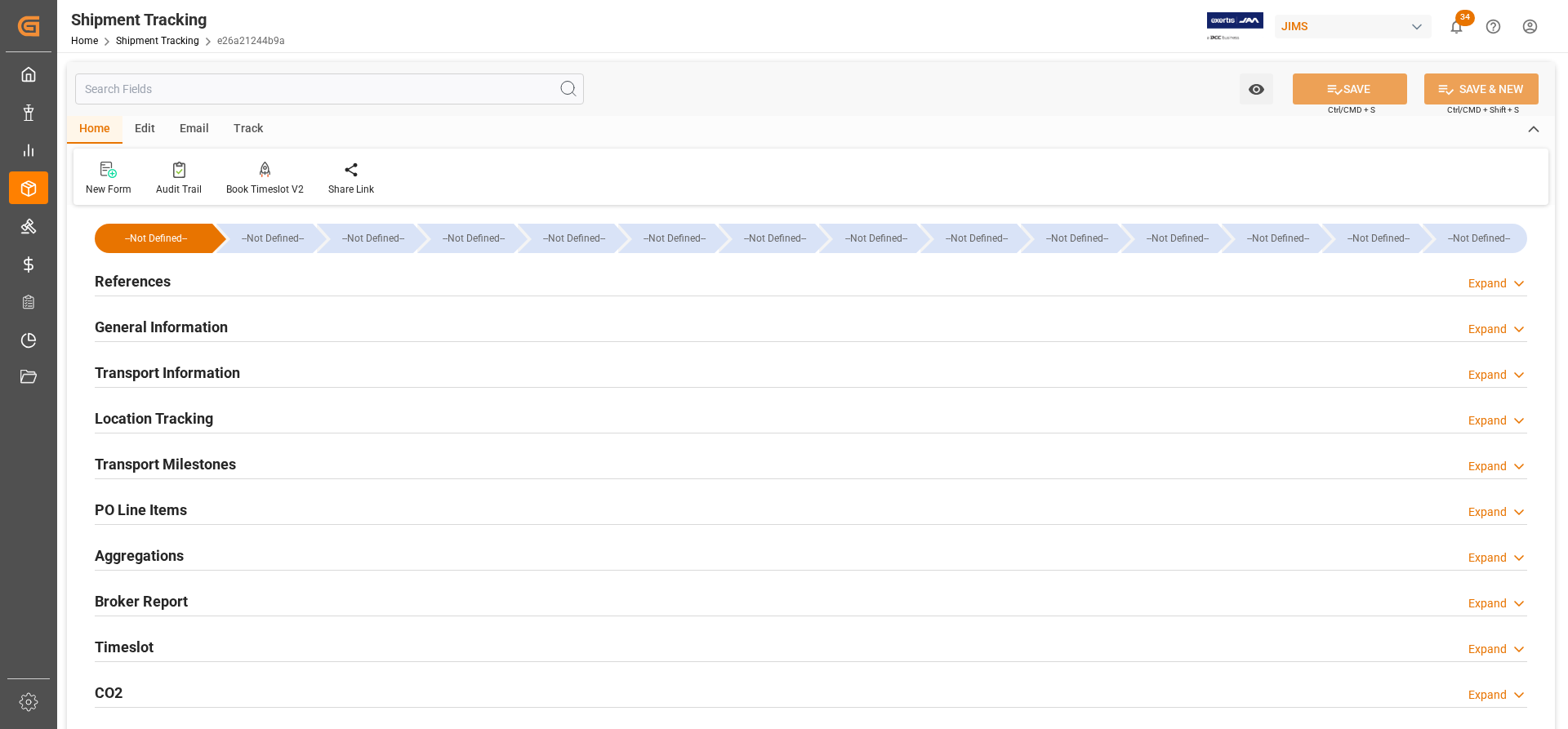
type input "[DATE]"
click at [131, 281] on h2 "References" at bounding box center [133, 281] width 76 height 22
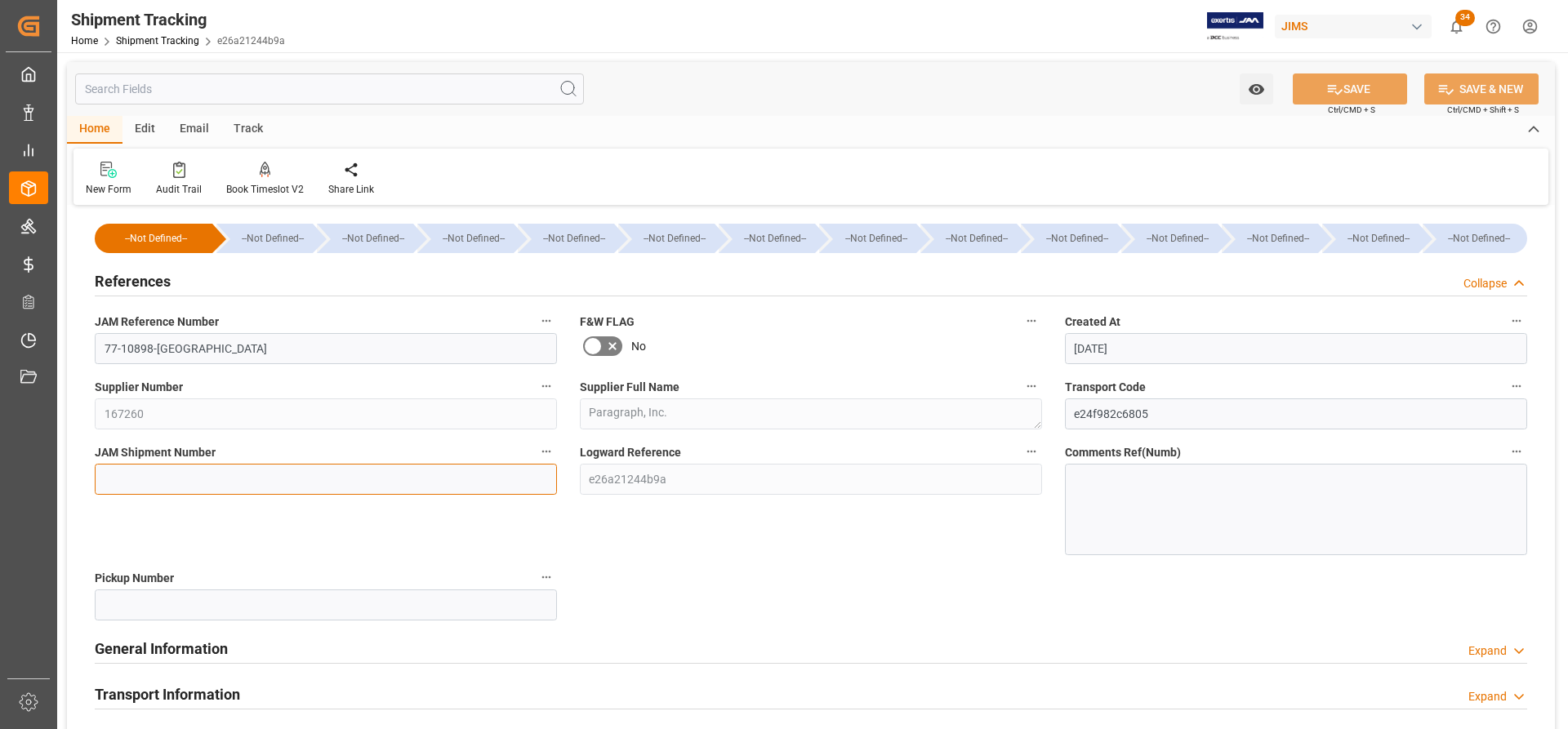
paste input "72893"
type input "72893"
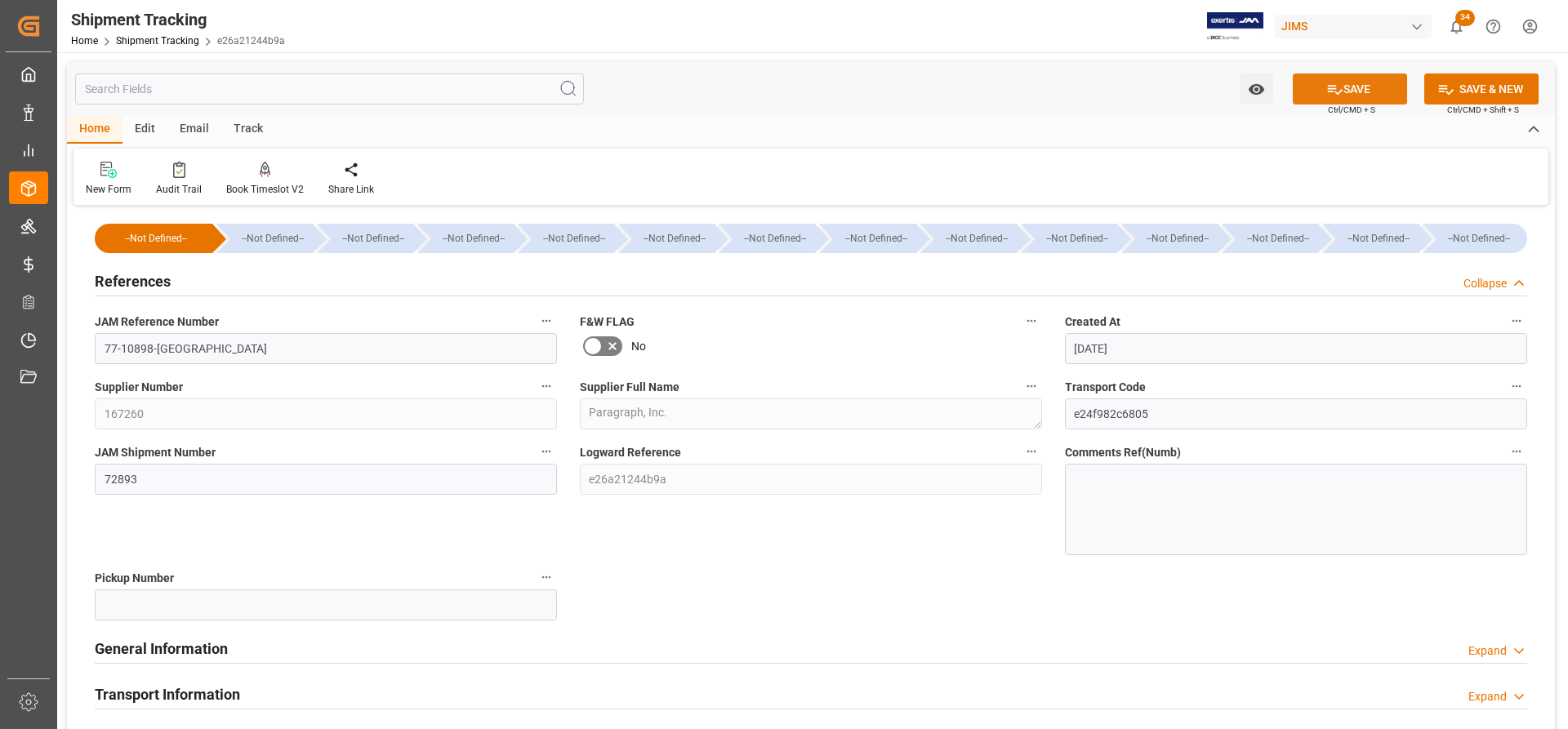
click at [1364, 86] on button "SAVE" at bounding box center [1350, 88] width 115 height 31
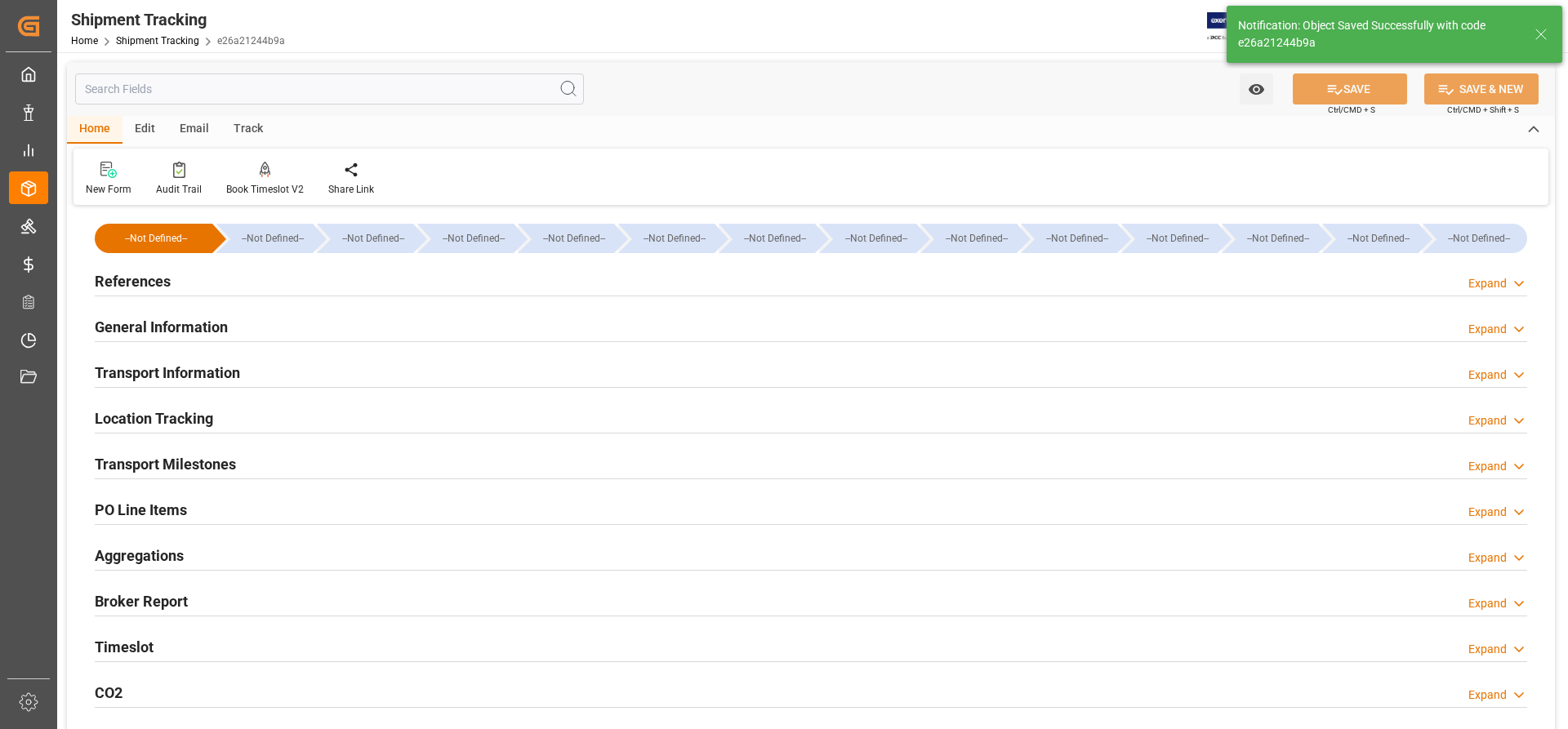
click at [140, 321] on h2 "General Information" at bounding box center [161, 327] width 134 height 22
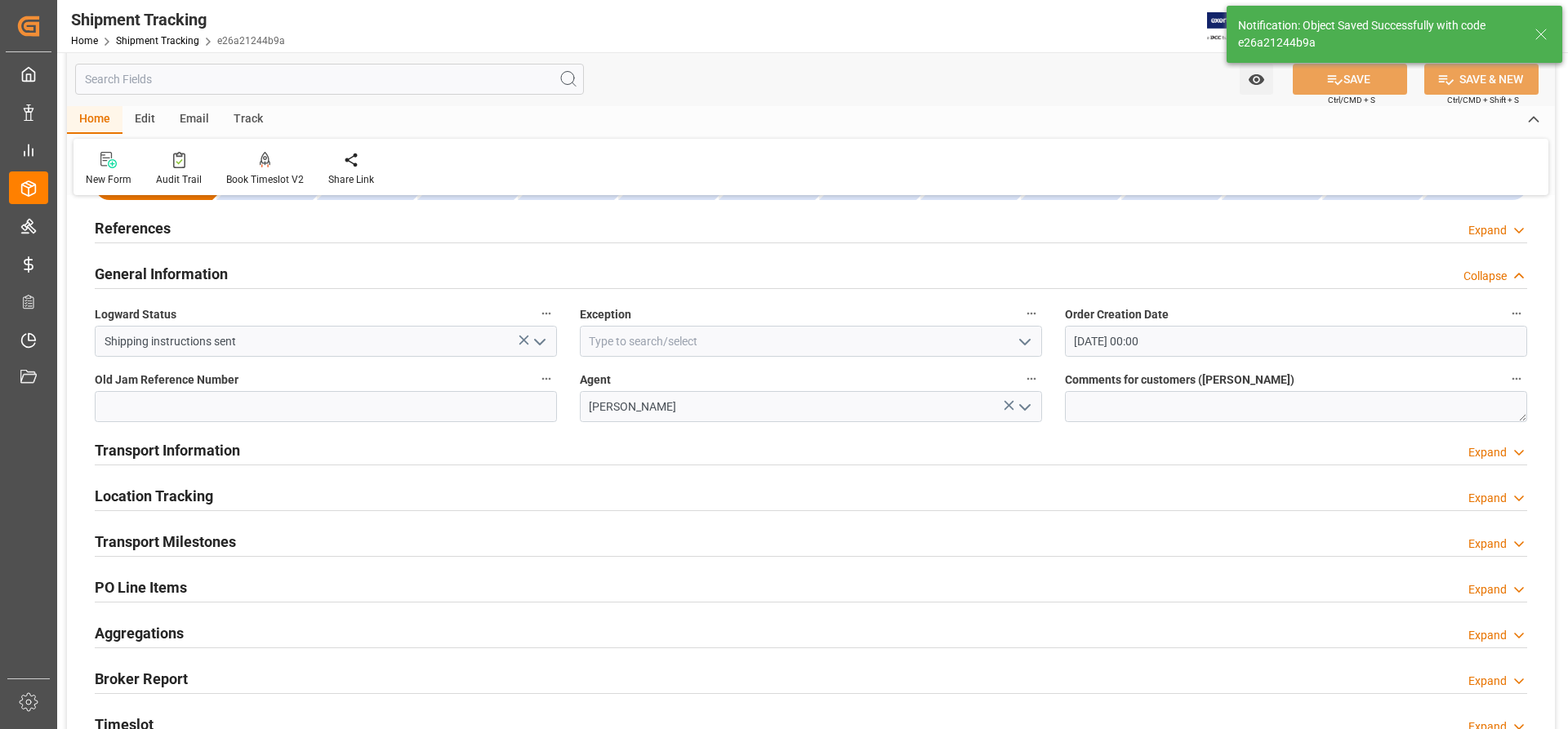
scroll to position [82, 0]
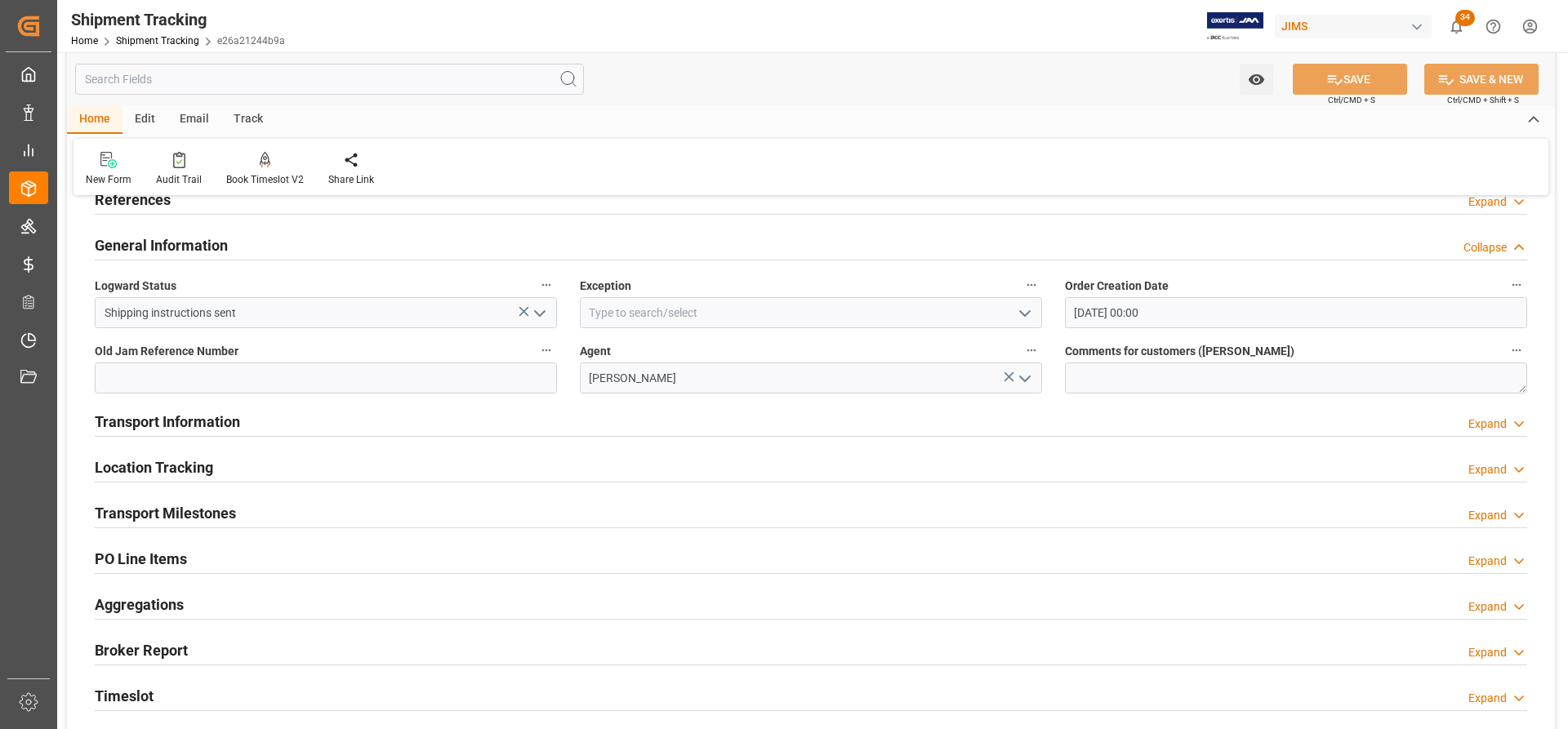
click at [121, 504] on h2 "Transport Milestones" at bounding box center [165, 513] width 142 height 22
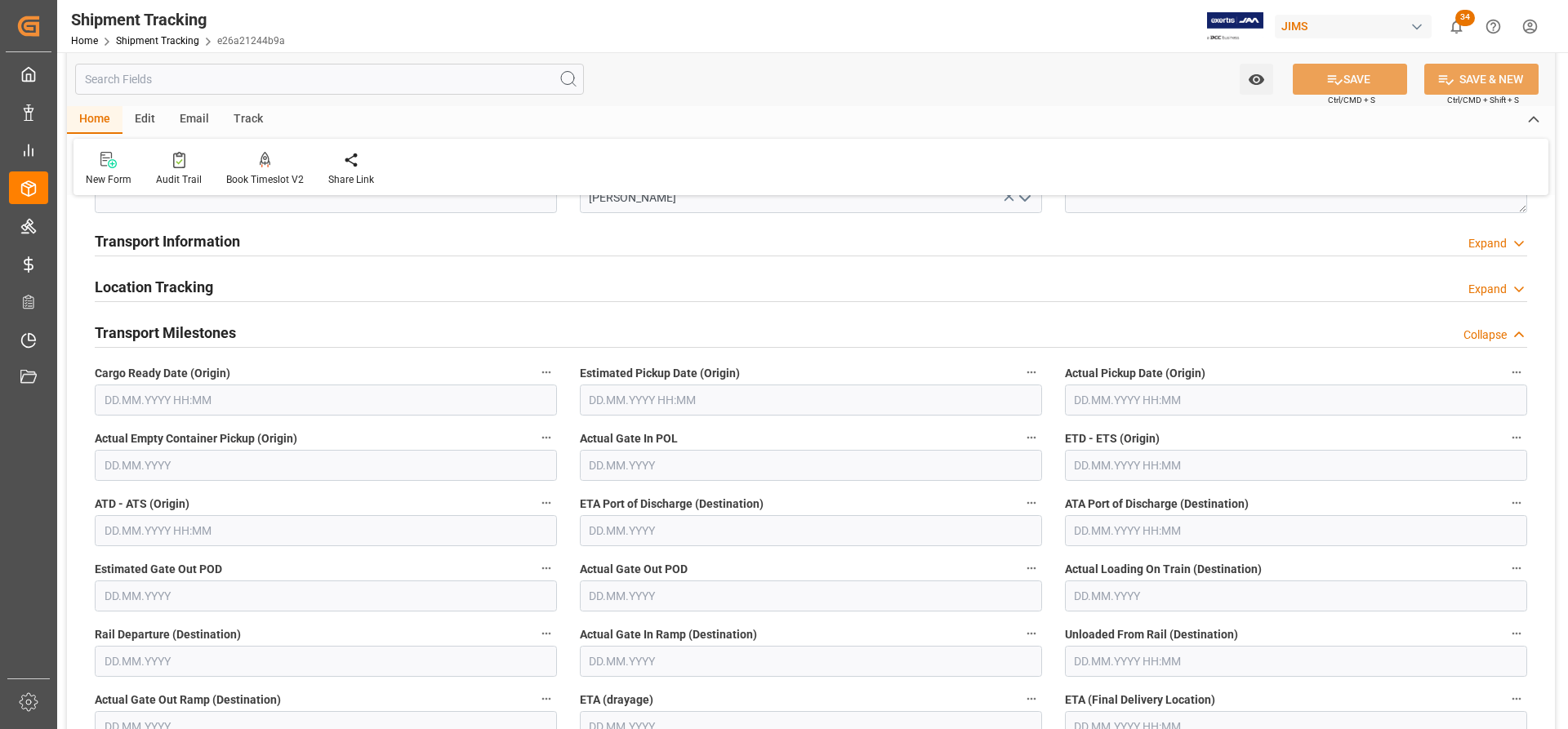
scroll to position [327, 0]
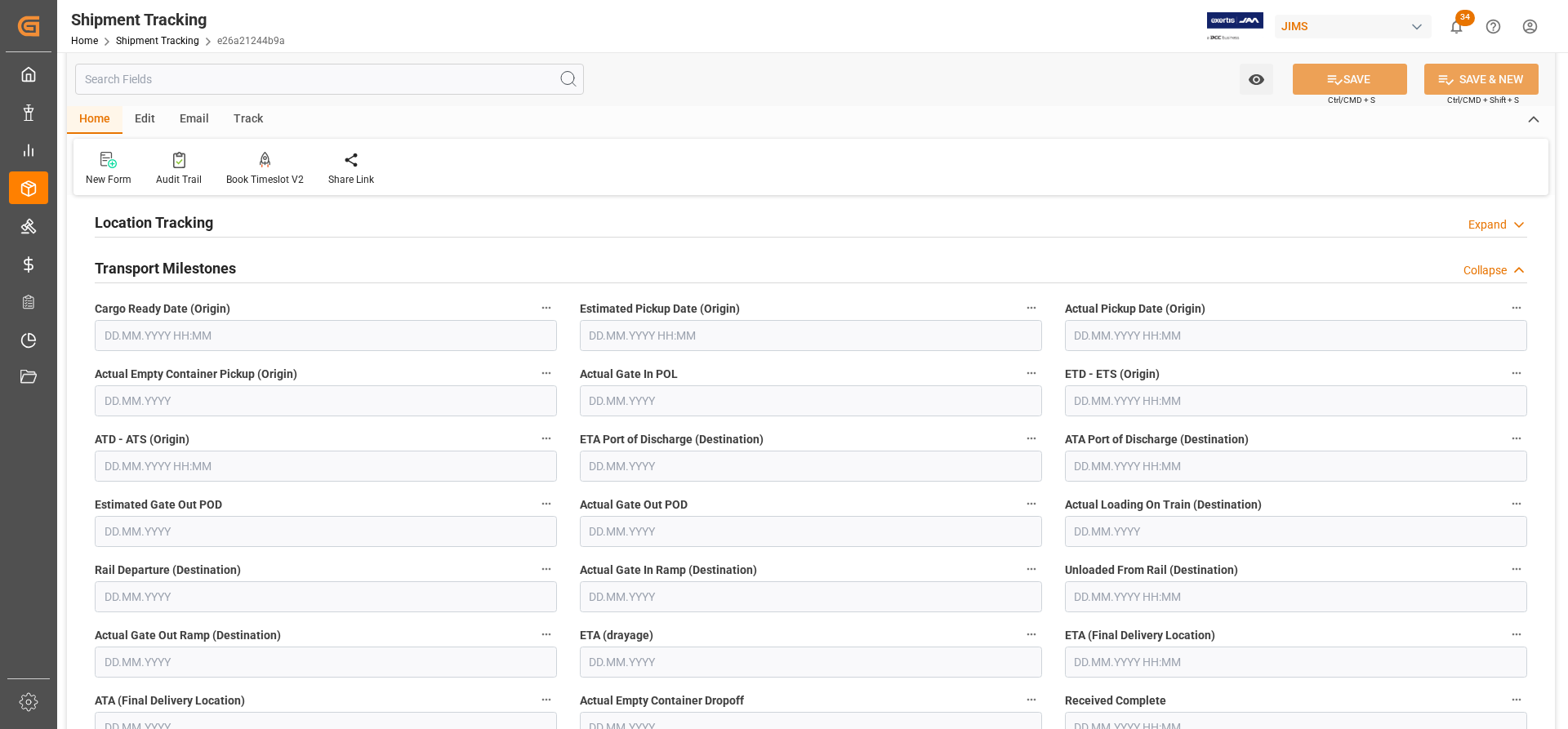
drag, startPoint x: 156, startPoint y: 332, endPoint x: 170, endPoint y: 356, distance: 27.8
click at [156, 332] on input "text" at bounding box center [326, 336] width 462 height 31
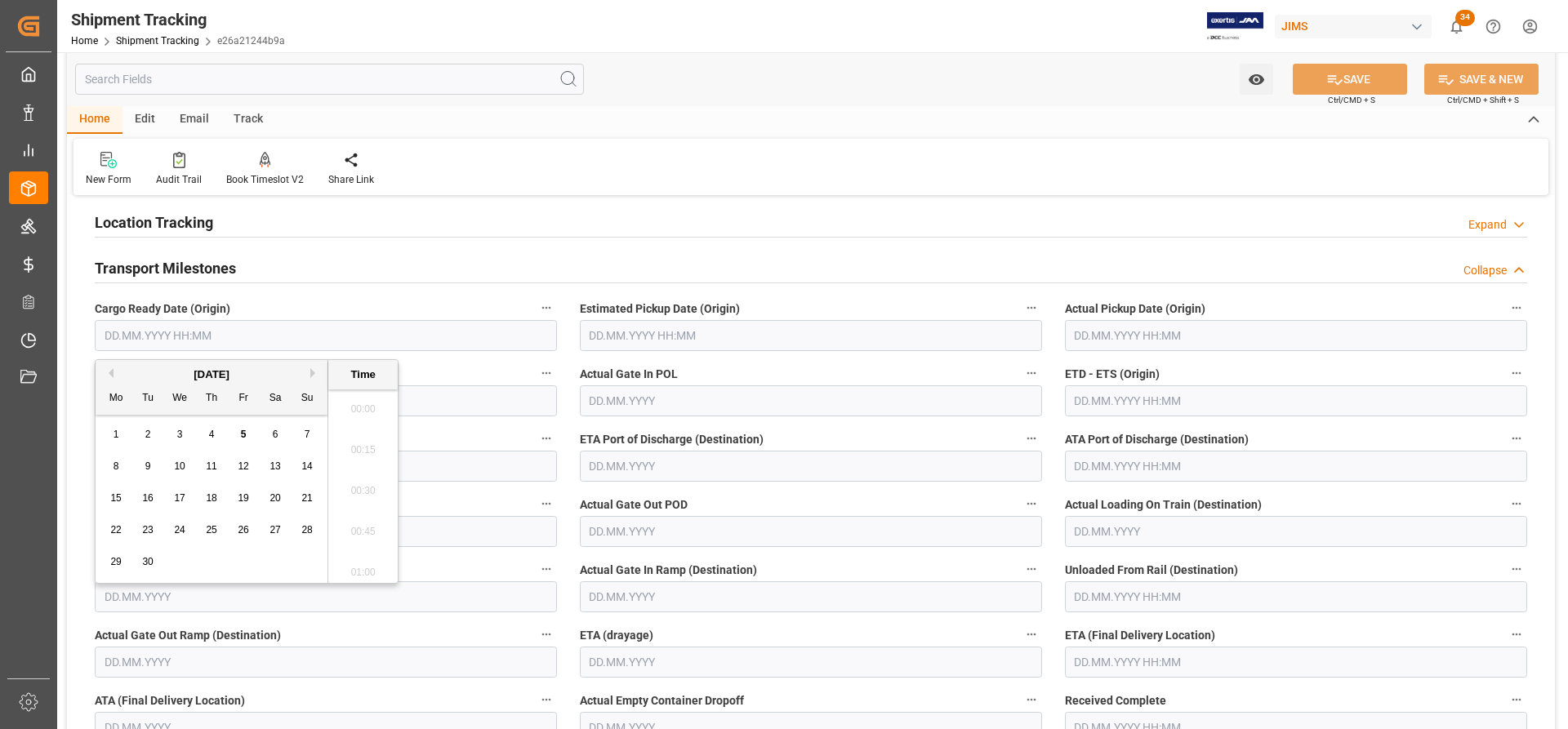
scroll to position [1680, 0]
click at [241, 434] on span "5" at bounding box center [244, 434] width 5 height 12
type input "[DATE] 00:00"
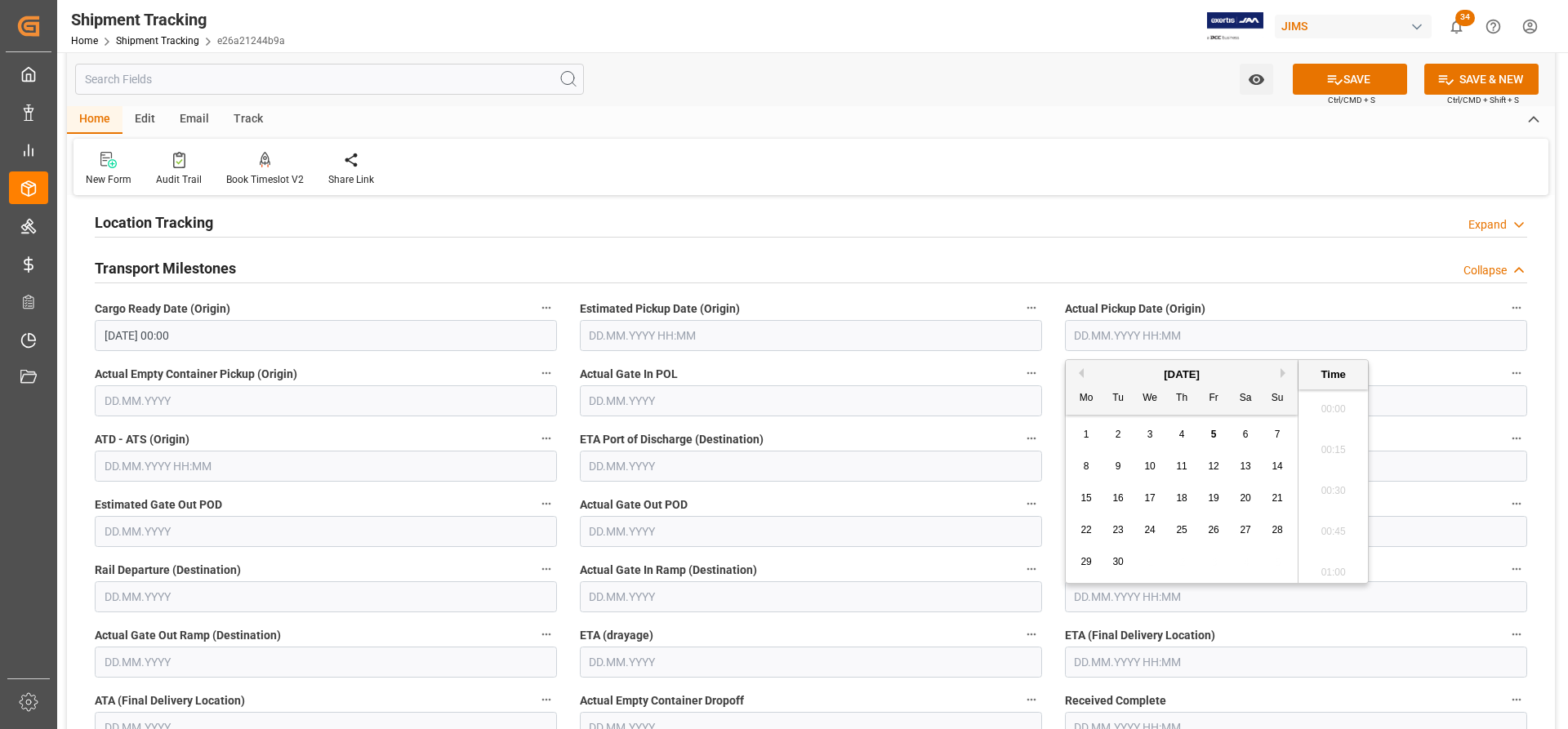
click at [1130, 337] on input "text" at bounding box center [1296, 336] width 462 height 31
click at [1215, 432] on span "5" at bounding box center [1213, 434] width 5 height 12
type input "[DATE] 00:00"
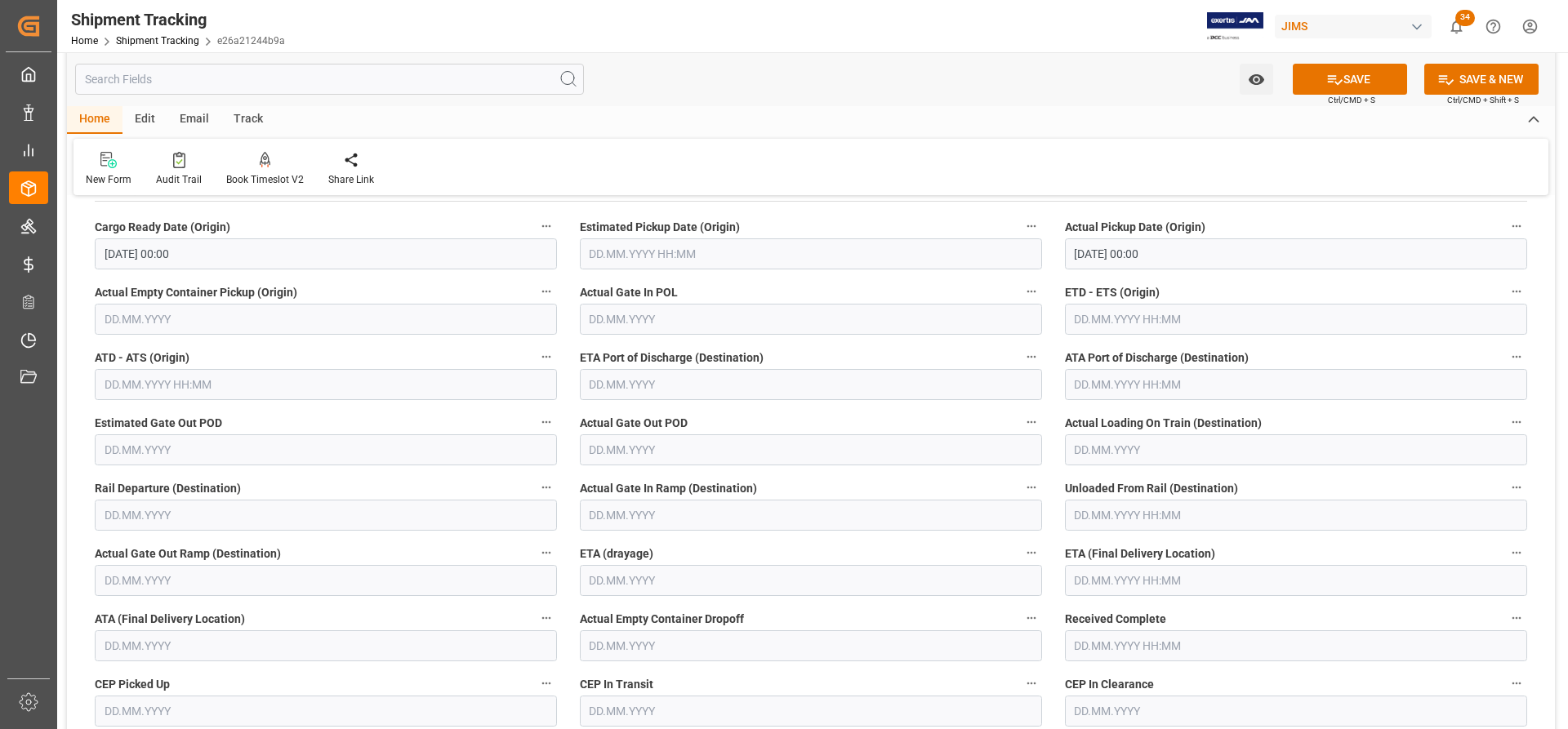
click at [1055, 343] on div "ATA Port of Discharge (Destination)" at bounding box center [1296, 373] width 485 height 65
click at [1102, 324] on input "text" at bounding box center [1296, 319] width 462 height 31
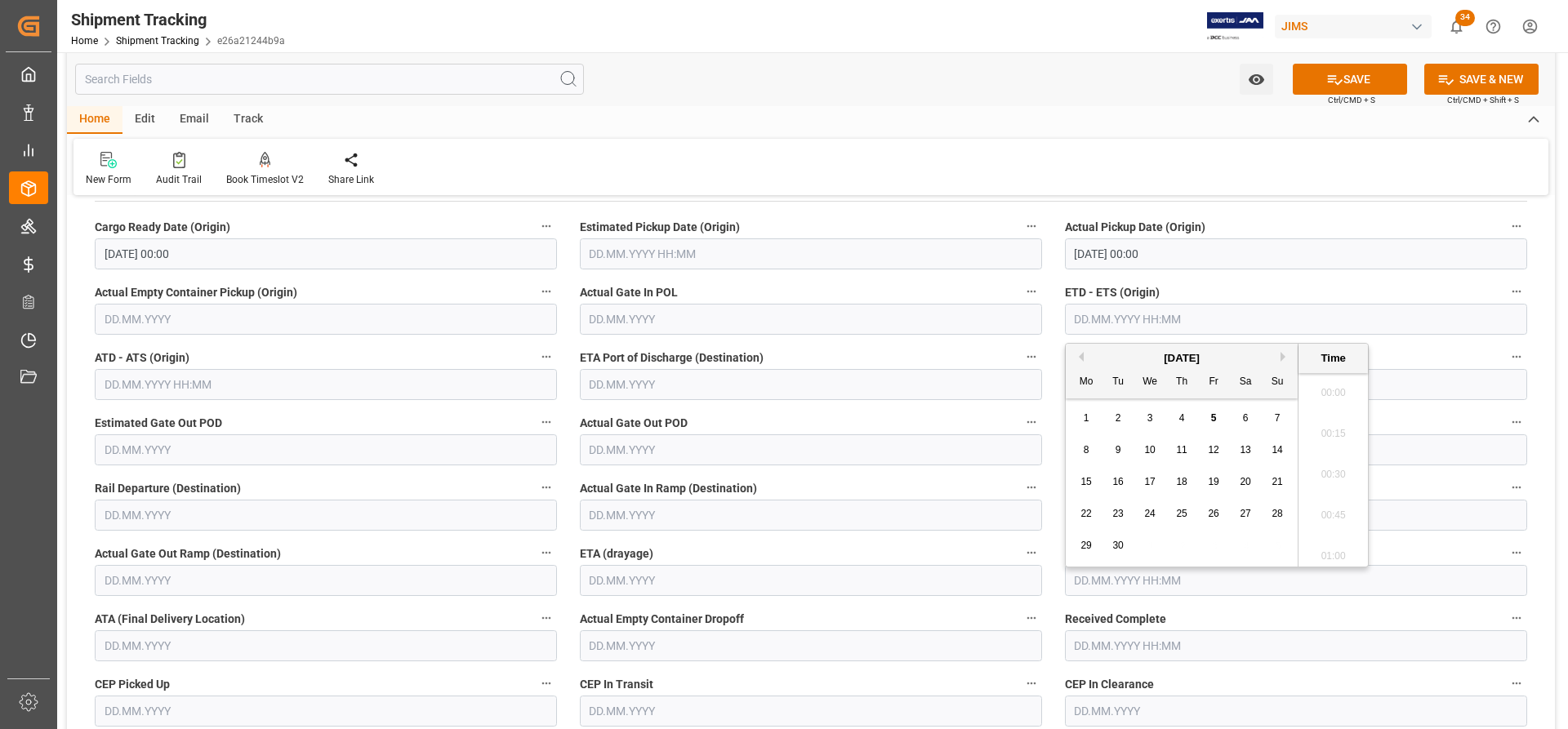
scroll to position [1680, 0]
click at [1216, 417] on span "5" at bounding box center [1213, 418] width 5 height 12
type input "[DATE] 00:00"
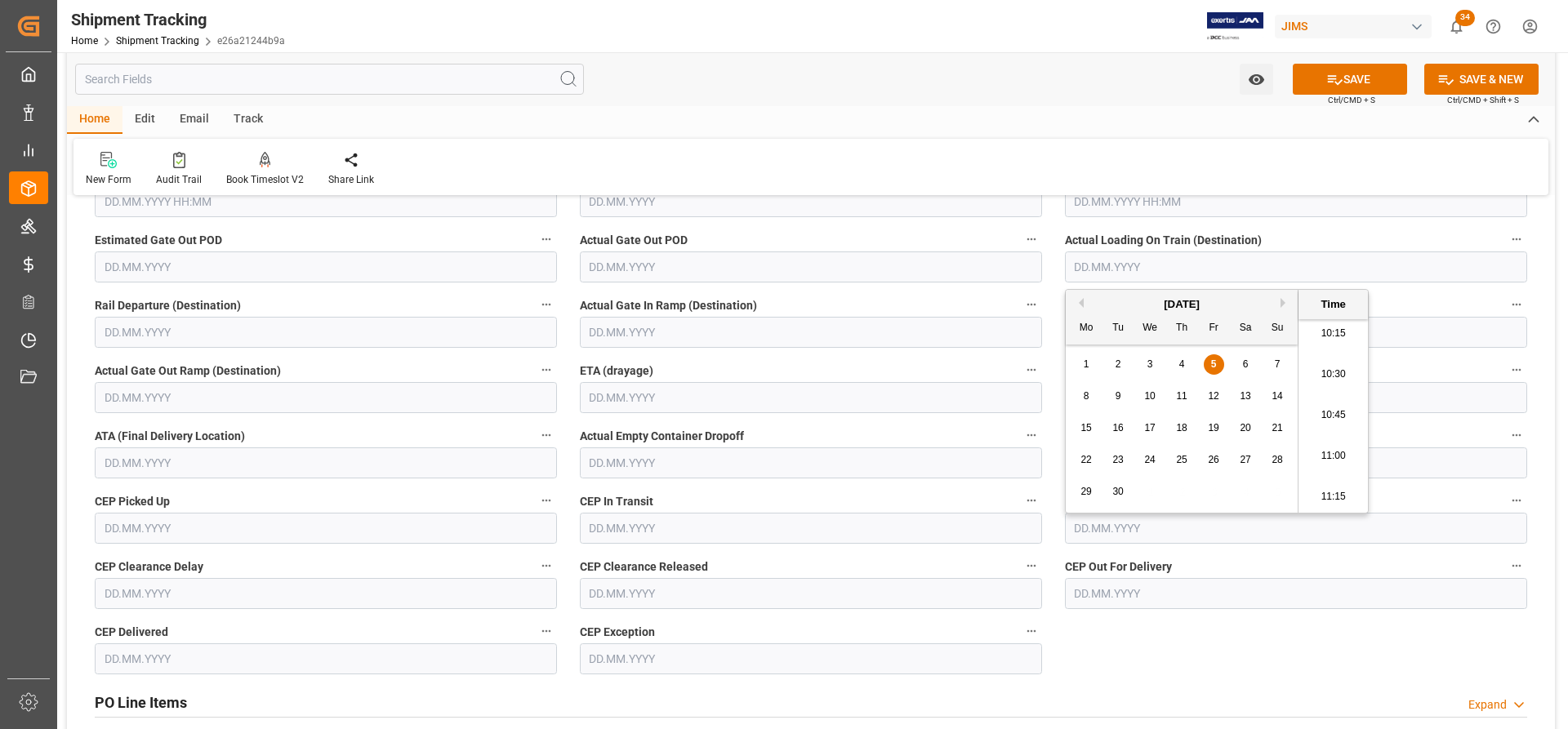
scroll to position [653, 0]
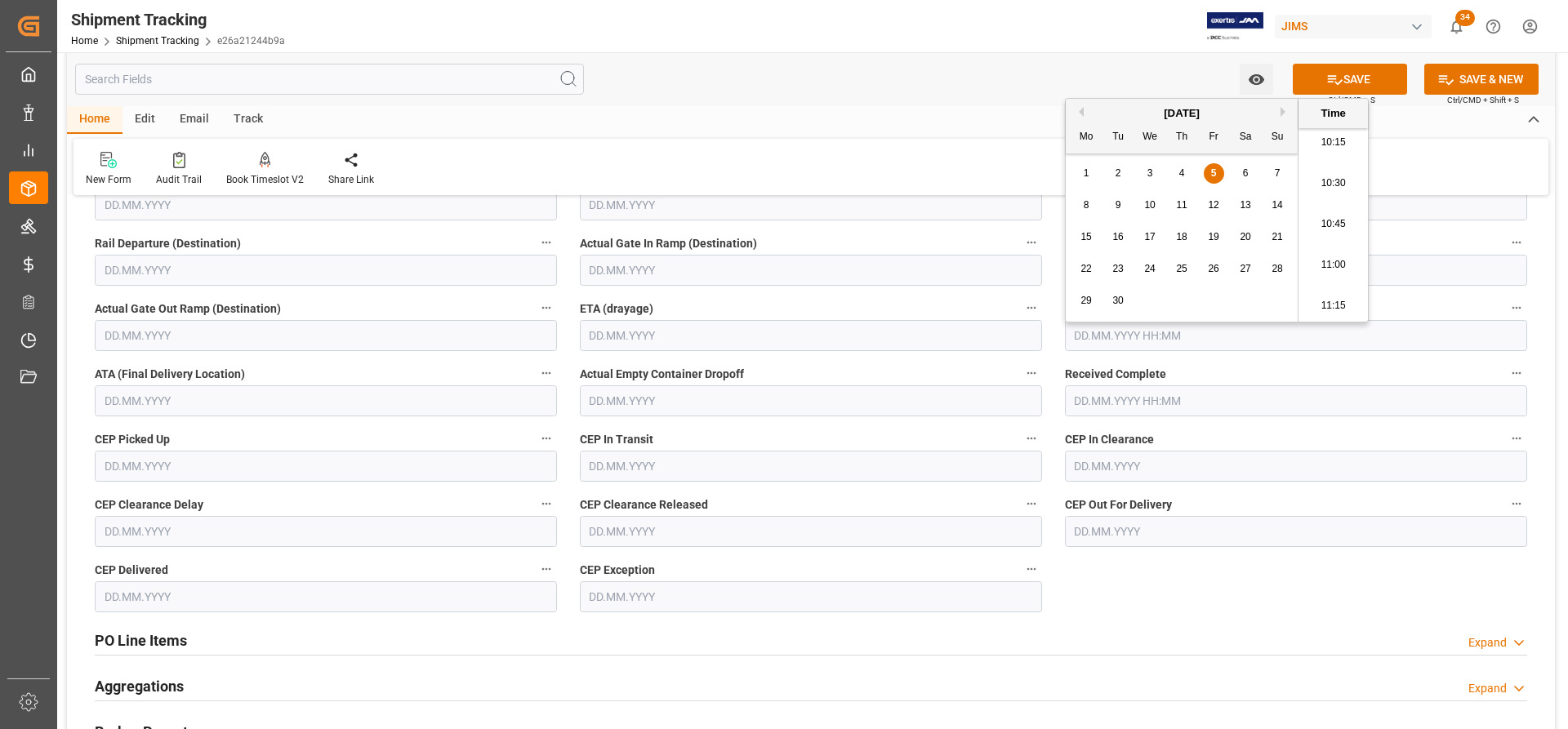
click at [1133, 393] on input "text" at bounding box center [1296, 401] width 462 height 31
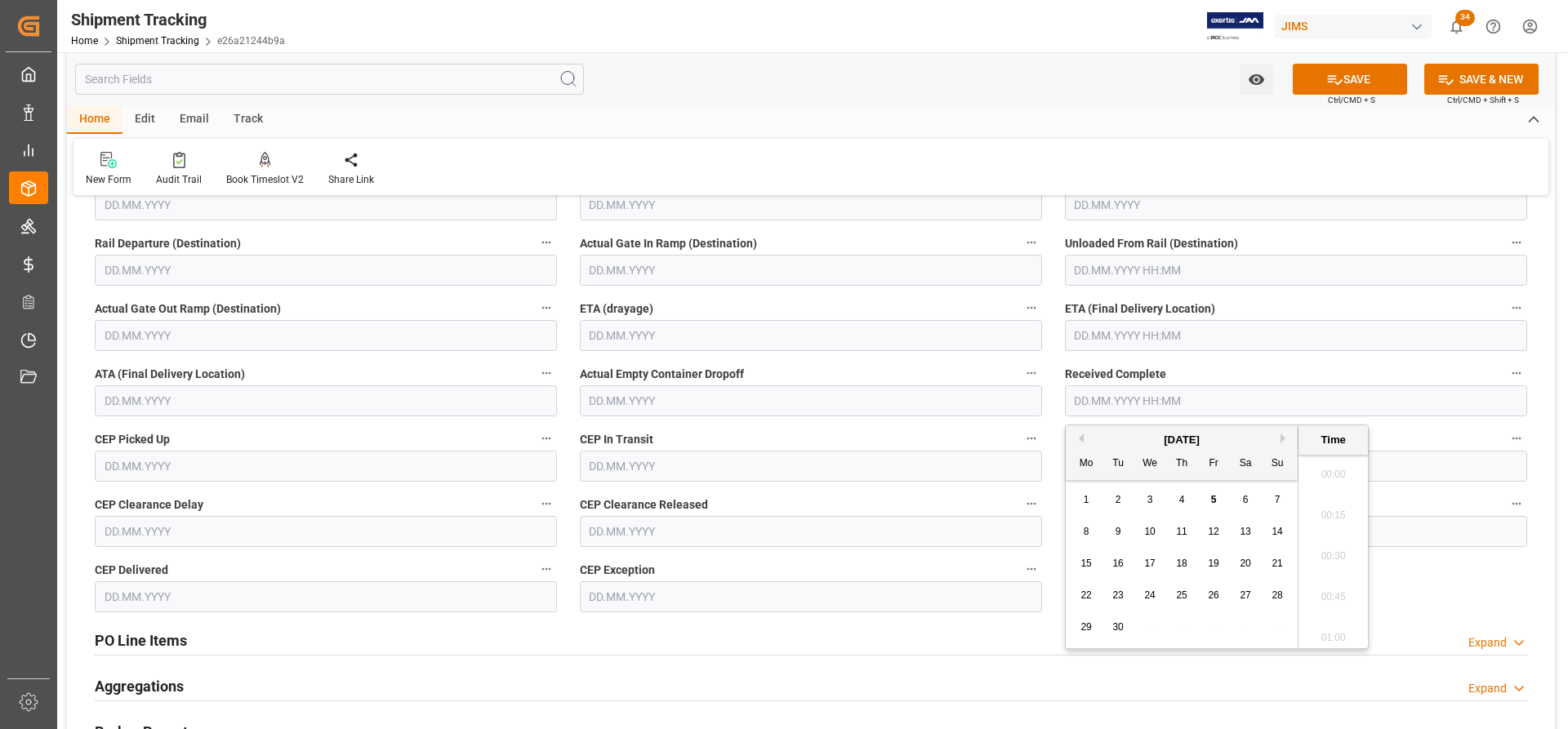
scroll to position [1680, 0]
click at [1109, 346] on input "text" at bounding box center [1296, 336] width 462 height 31
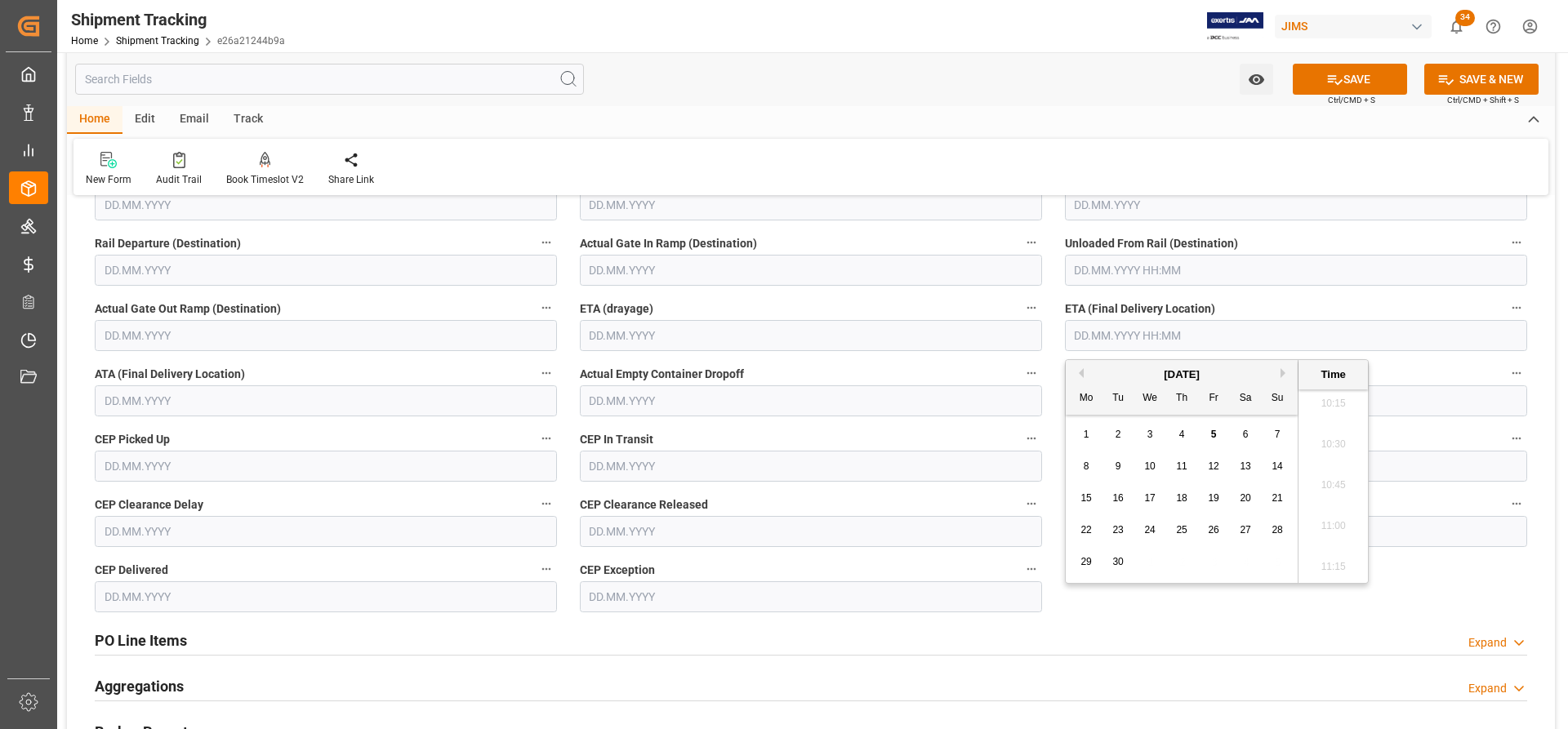
click at [1115, 461] on span "9" at bounding box center [1118, 466] width 5 height 12
click at [1087, 465] on span "8" at bounding box center [1086, 466] width 5 height 12
type input "08.09.2025 00:00"
click at [1363, 77] on button "SAVE" at bounding box center [1350, 79] width 115 height 31
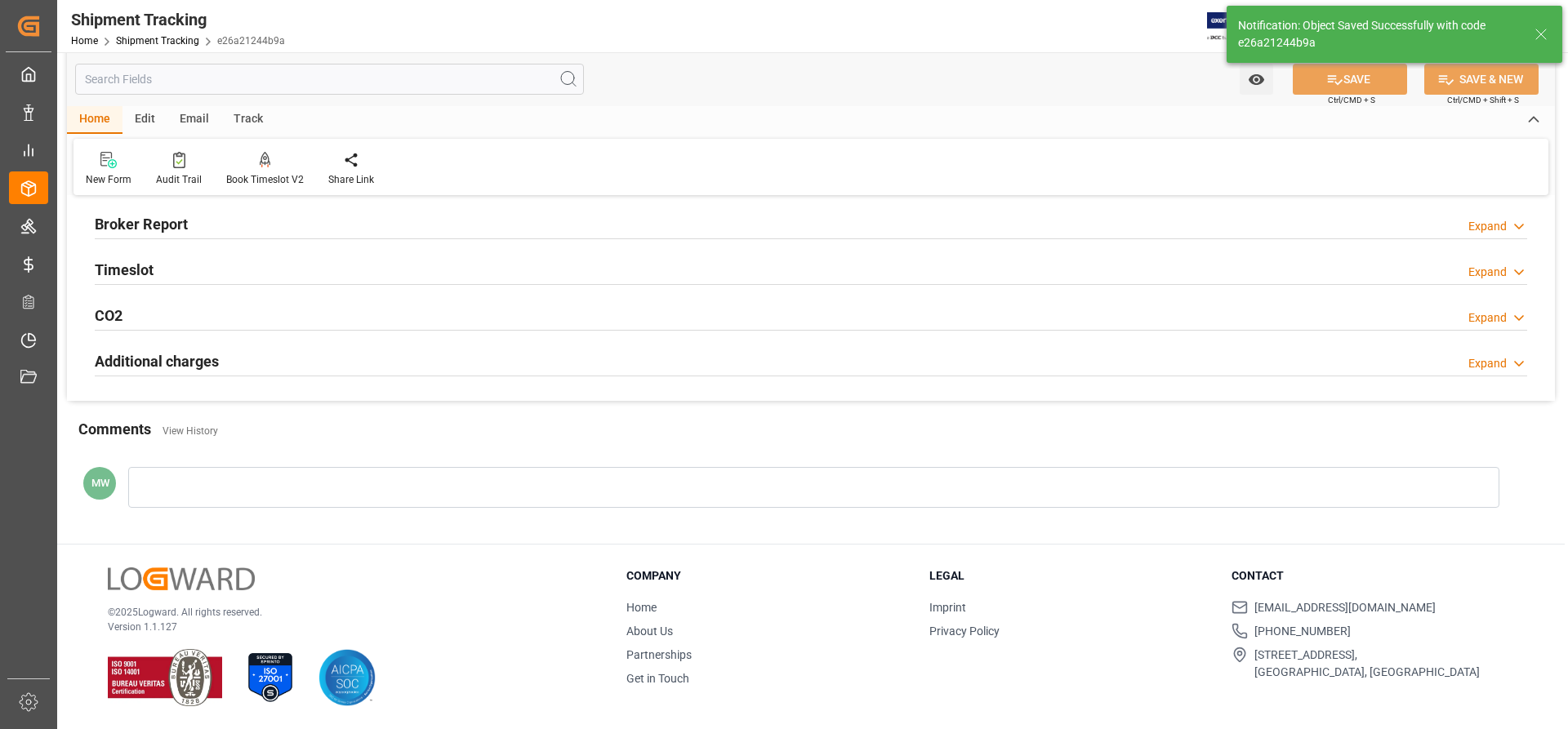
scroll to position [0, 0]
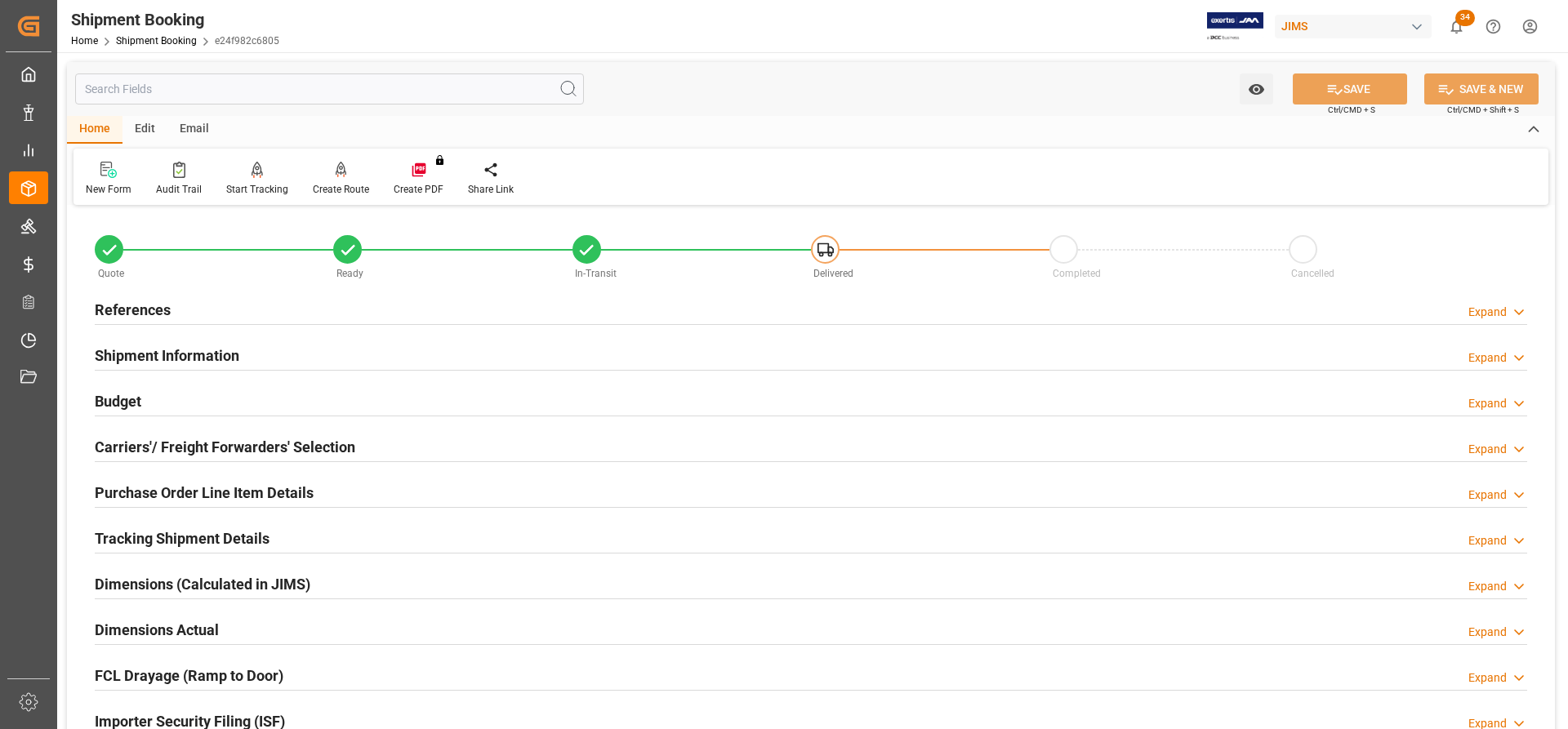
click at [141, 544] on h2 "Tracking Shipment Details" at bounding box center [182, 539] width 175 height 22
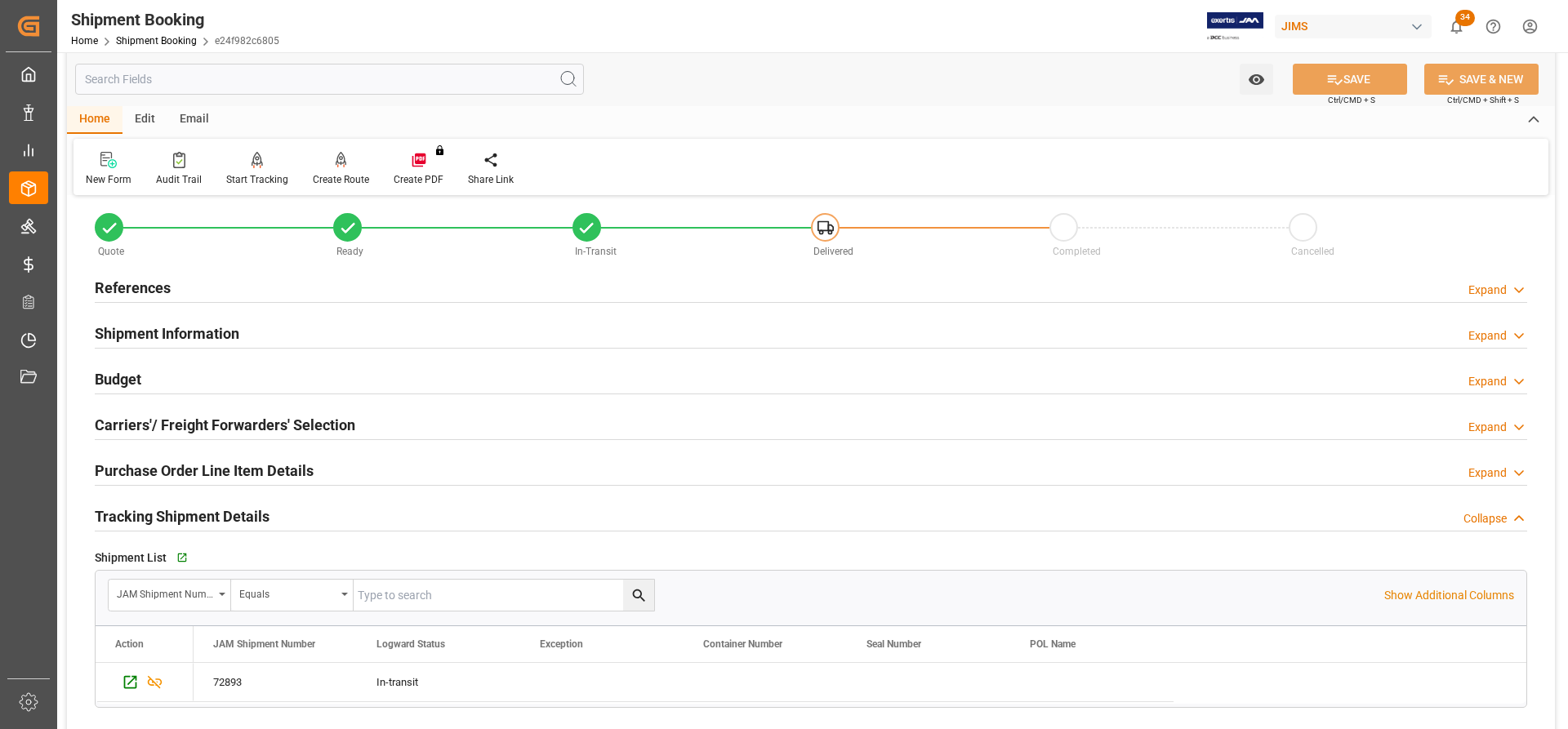
scroll to position [82, 0]
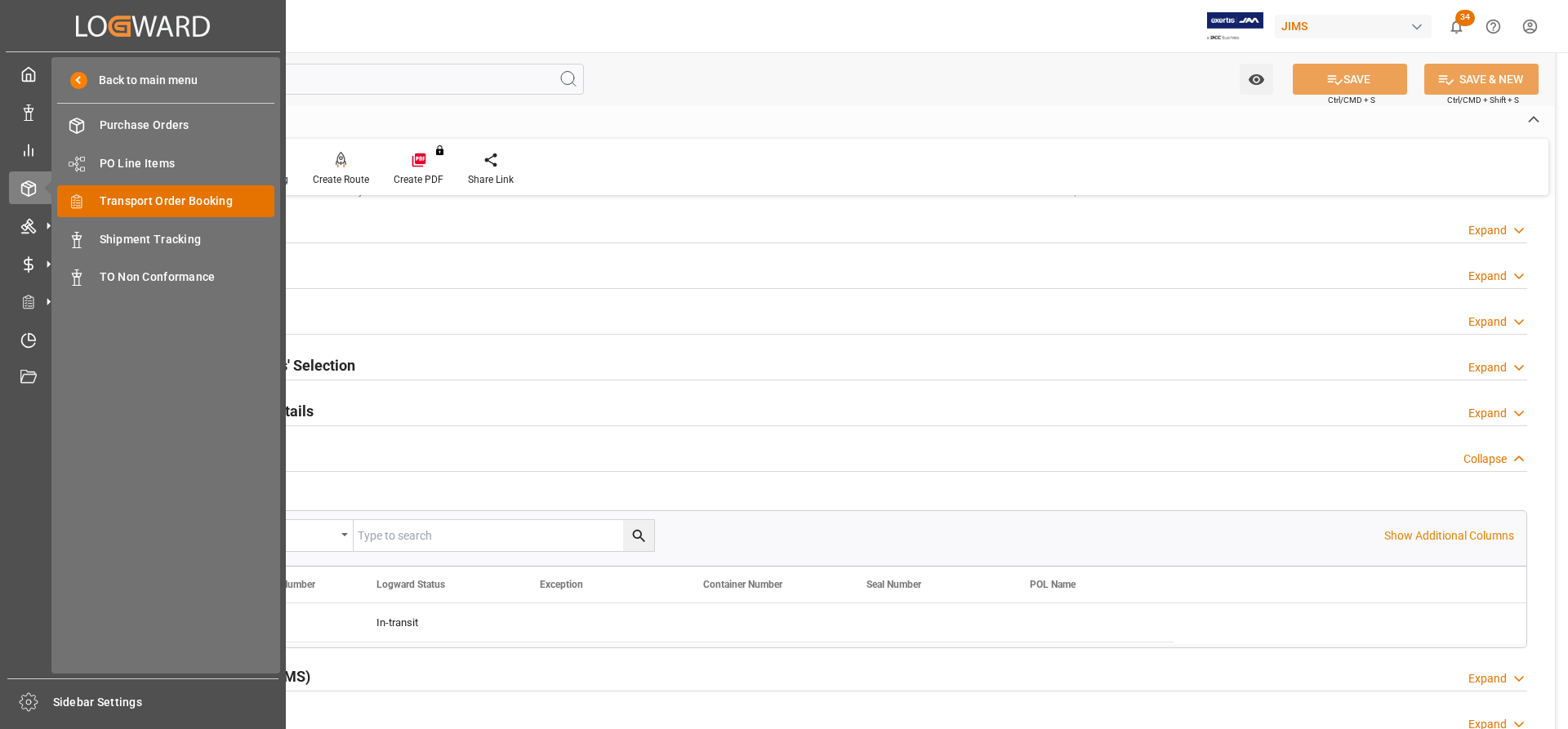
click at [152, 206] on span "Transport Order Booking" at bounding box center [187, 201] width 176 height 17
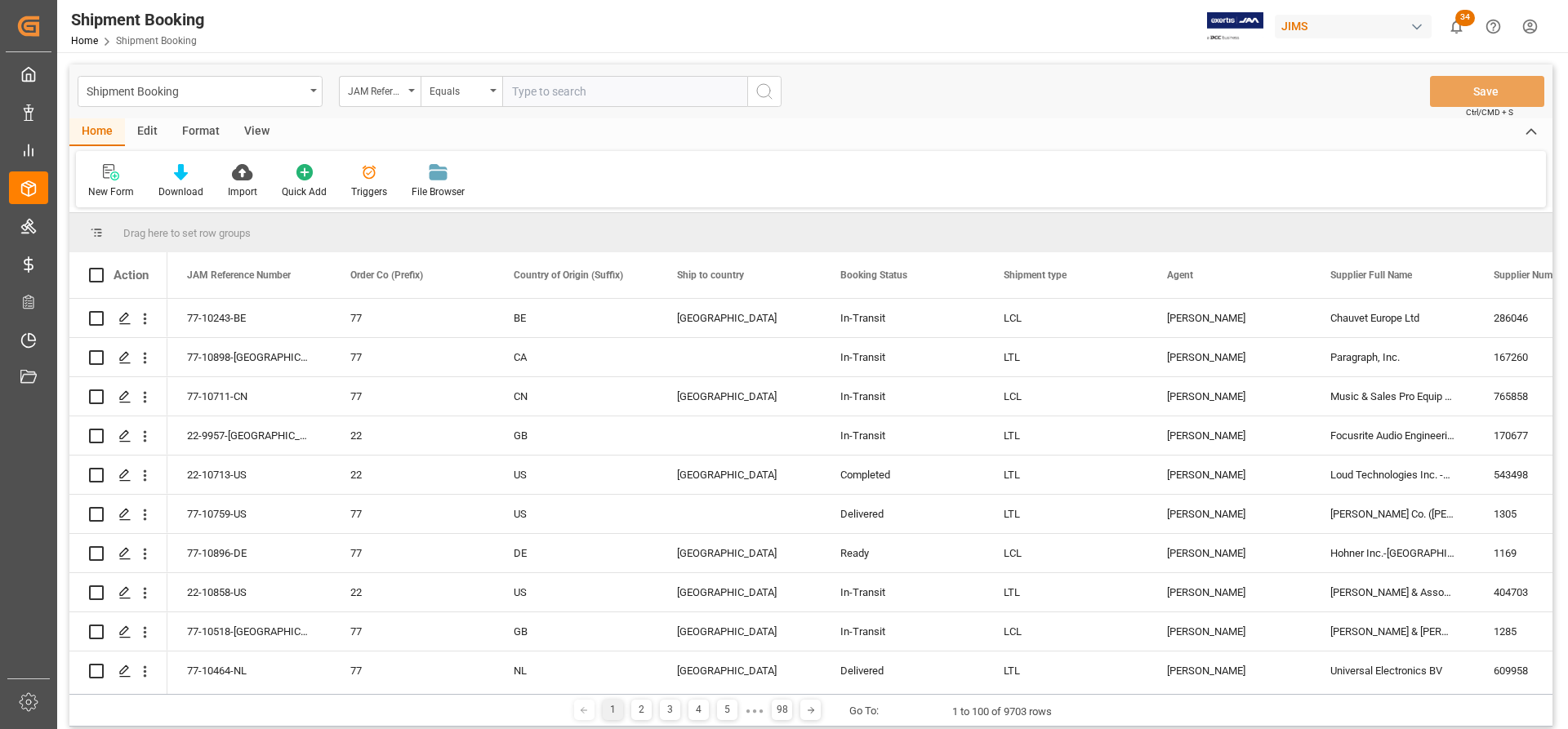
click at [540, 94] on input "text" at bounding box center [625, 91] width 245 height 31
type input "77-10230-CN"
click at [770, 94] on icon "search button" at bounding box center [764, 92] width 20 height 20
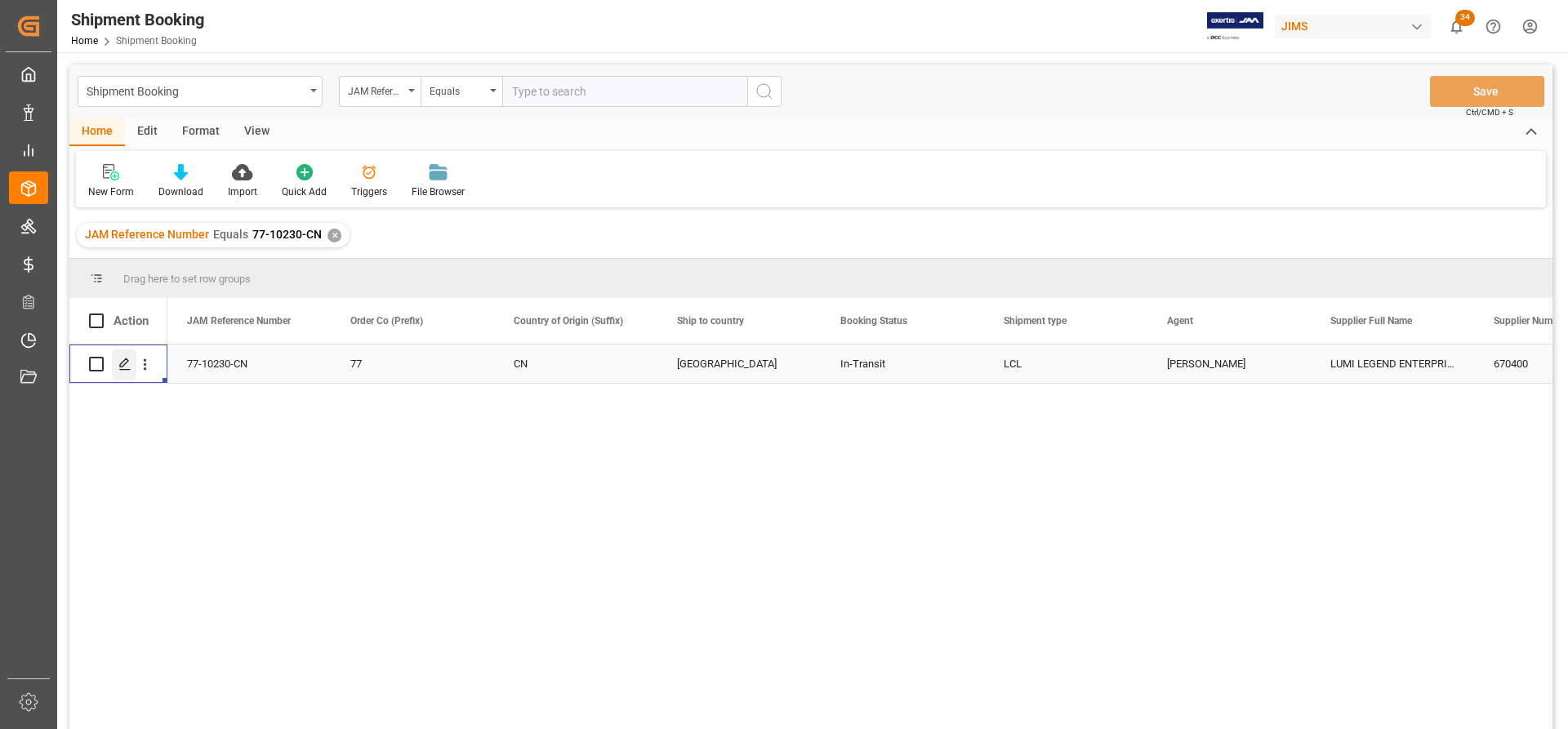
click at [122, 365] on icon "Press SPACE to select this row." at bounding box center [125, 364] width 13 height 13
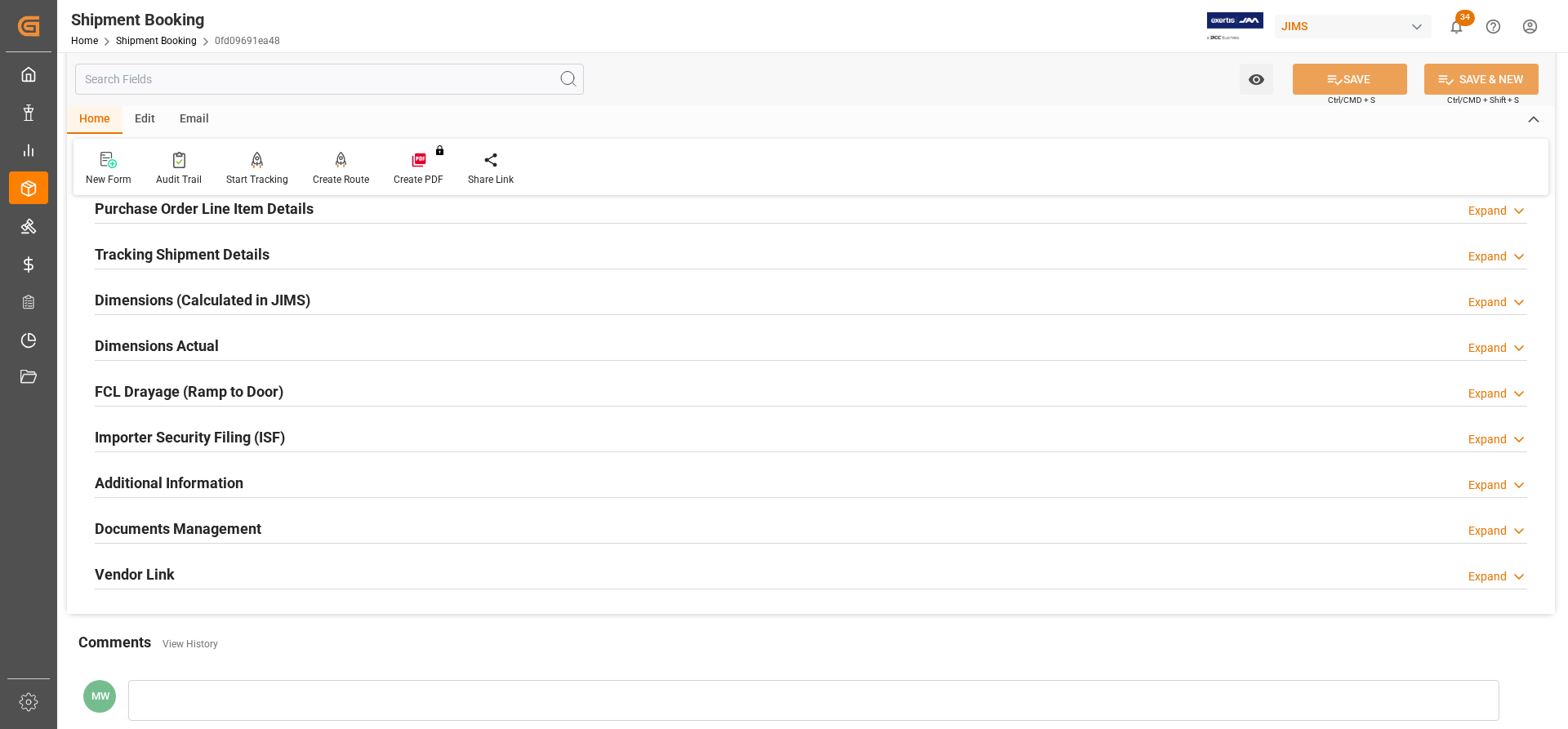
scroll to position [327, 0]
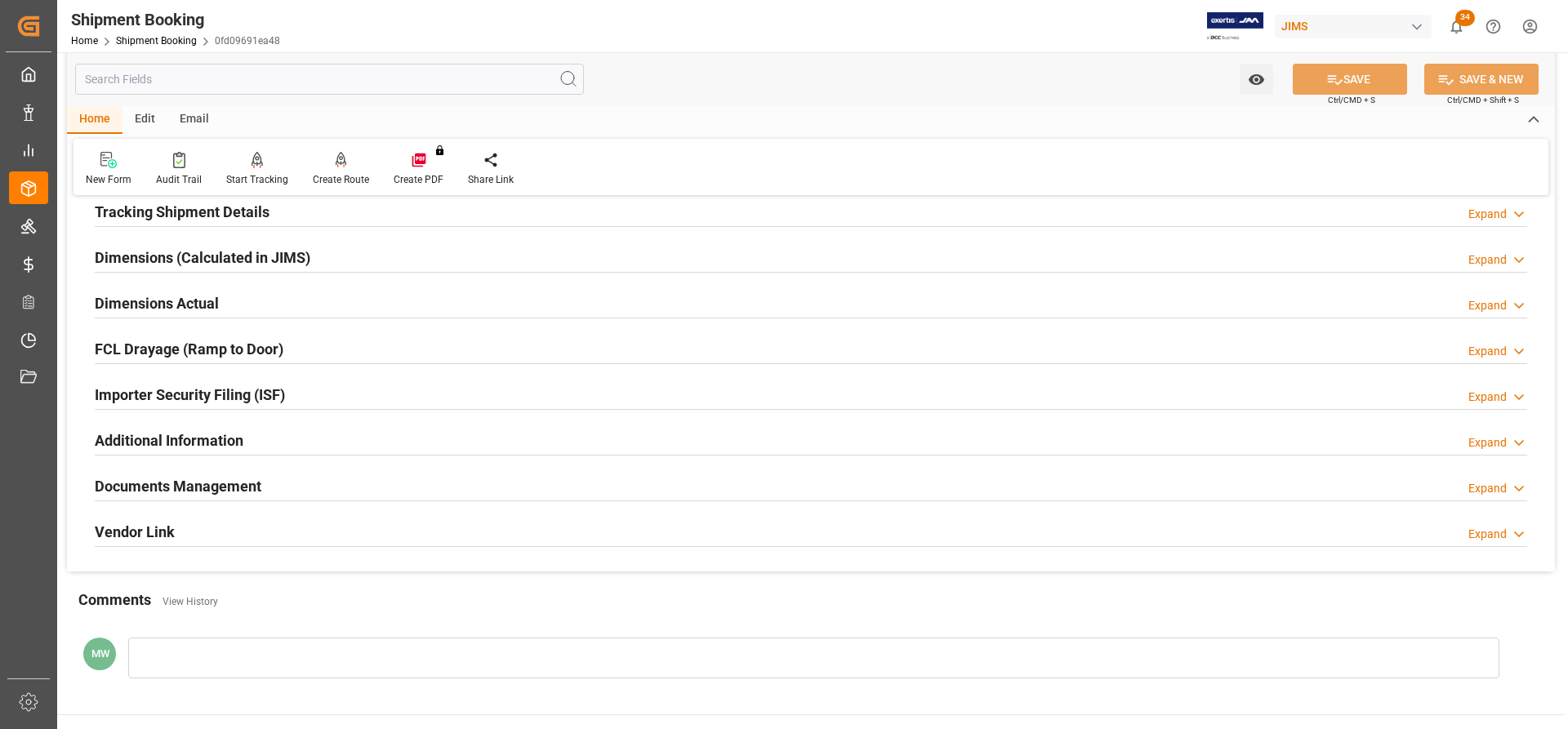
click at [148, 486] on h2 "Documents Management" at bounding box center [178, 486] width 167 height 22
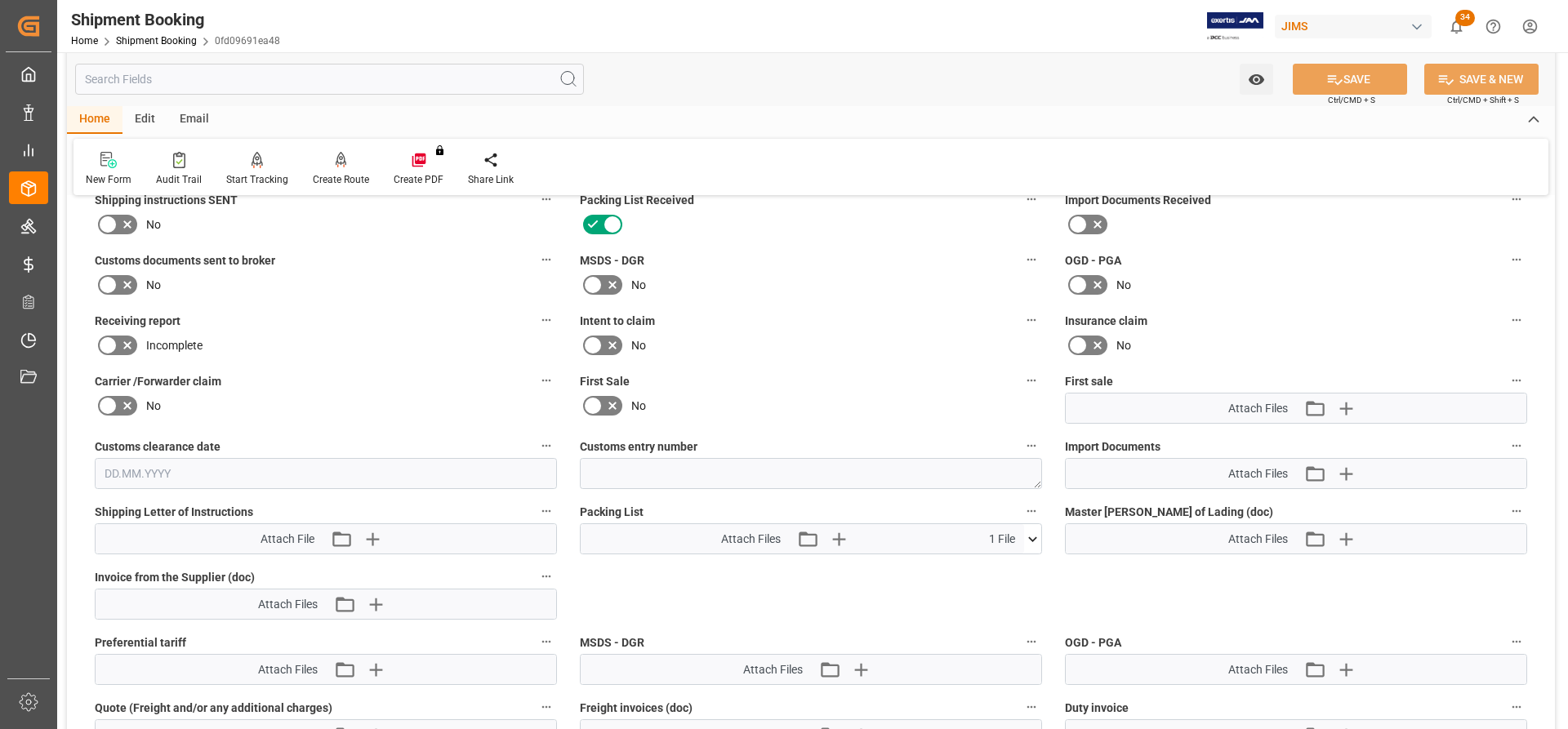
scroll to position [735, 0]
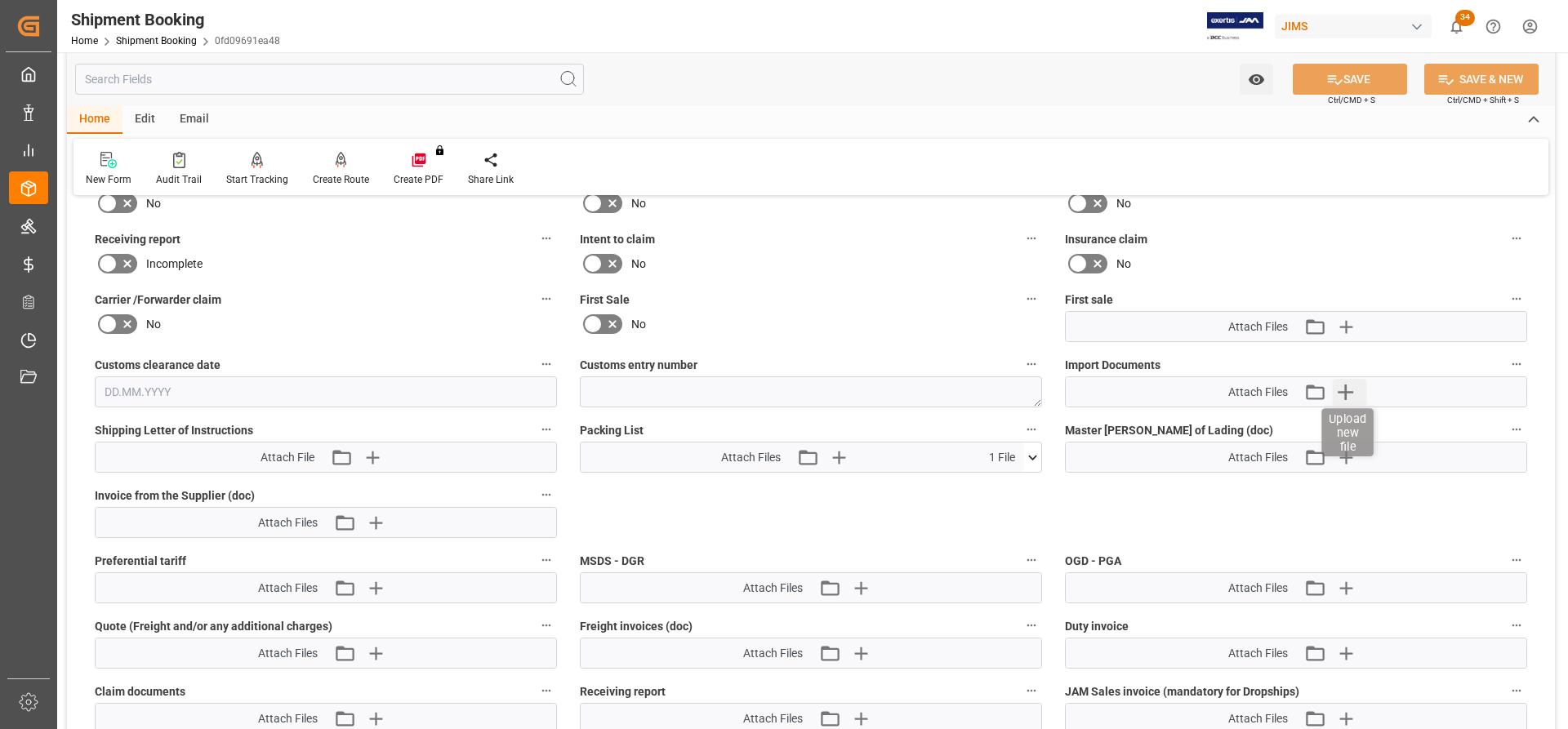
click at [1351, 392] on icon "button" at bounding box center [1344, 392] width 15 height 15
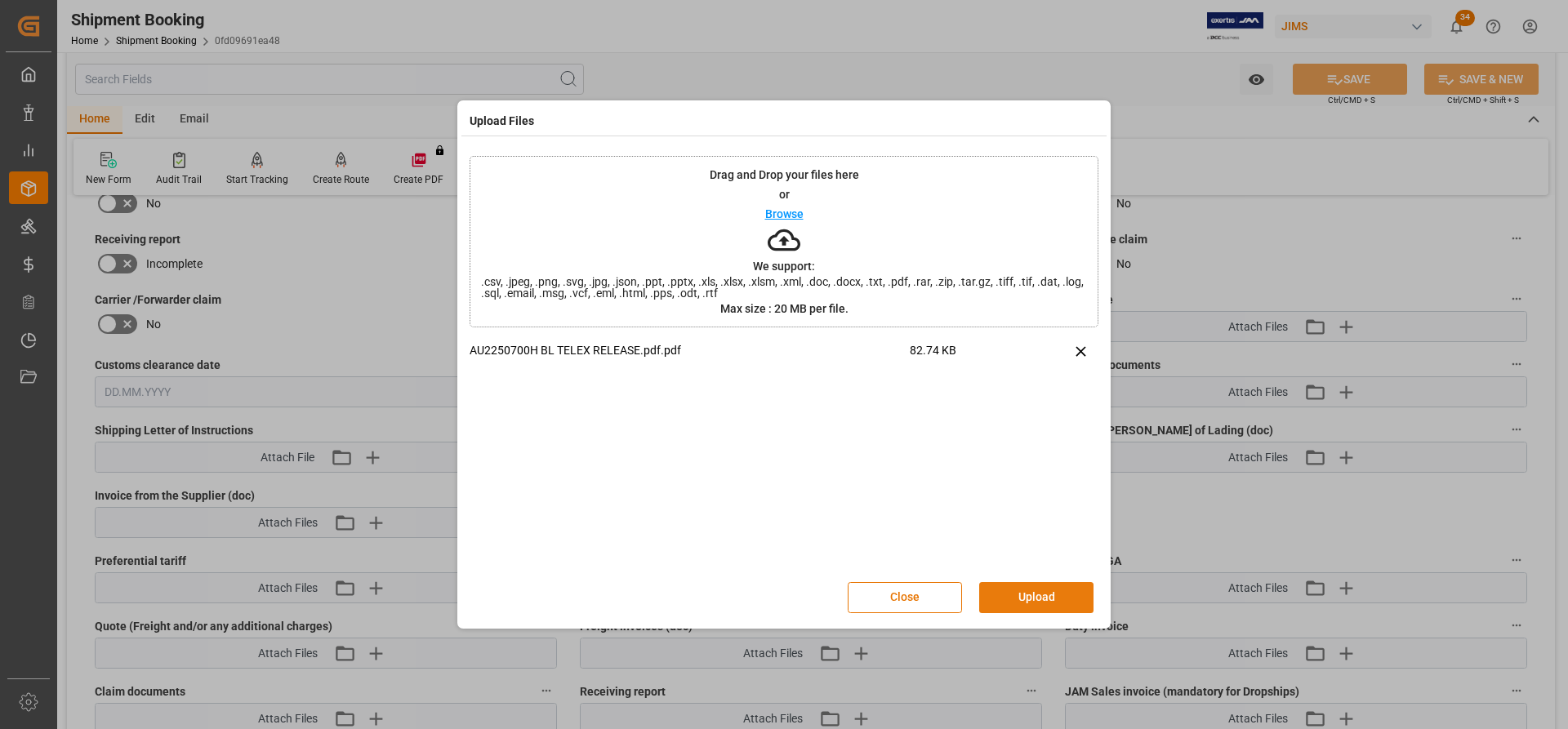
click at [1028, 593] on button "Upload" at bounding box center [1036, 597] width 115 height 31
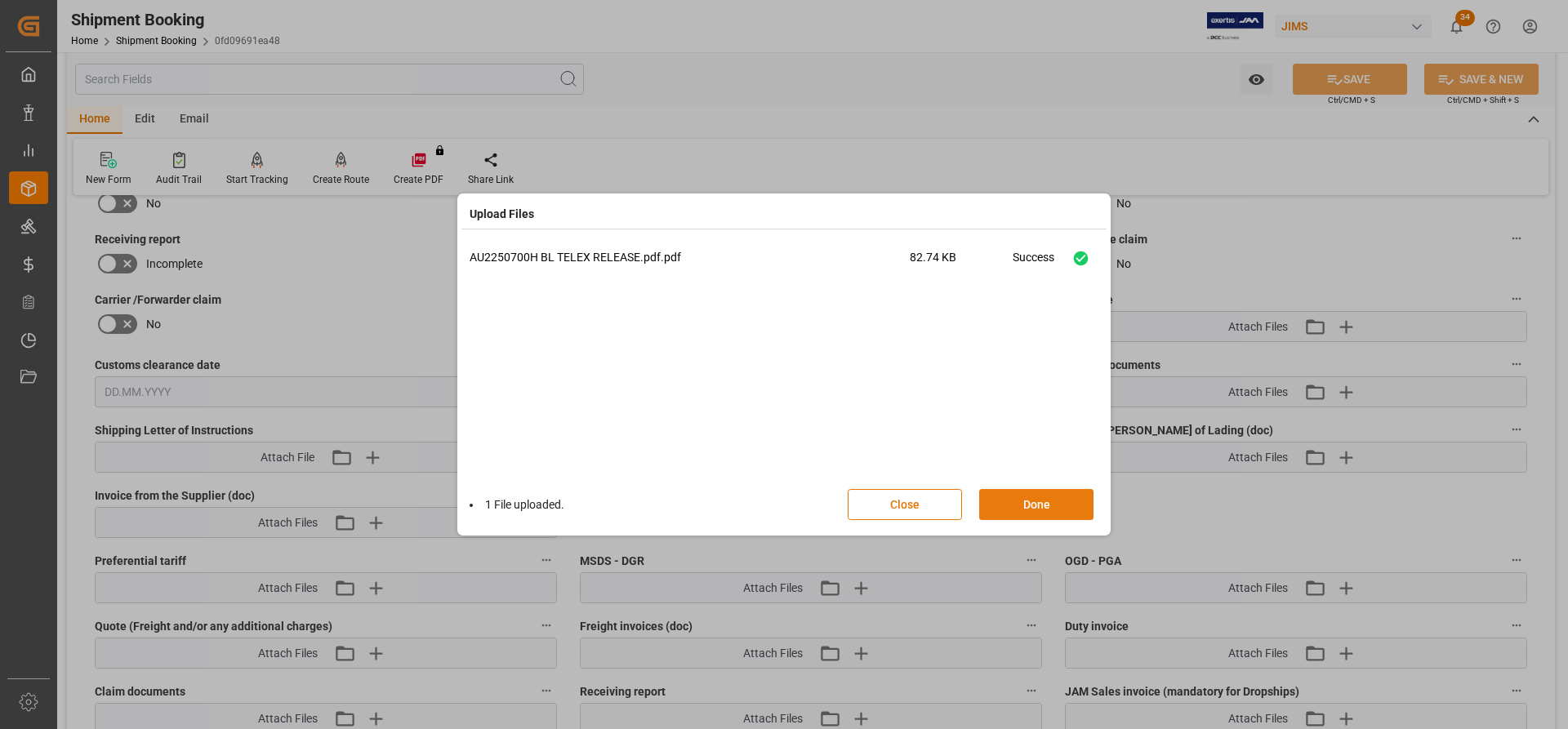
click at [1001, 510] on button "Done" at bounding box center [1036, 504] width 115 height 31
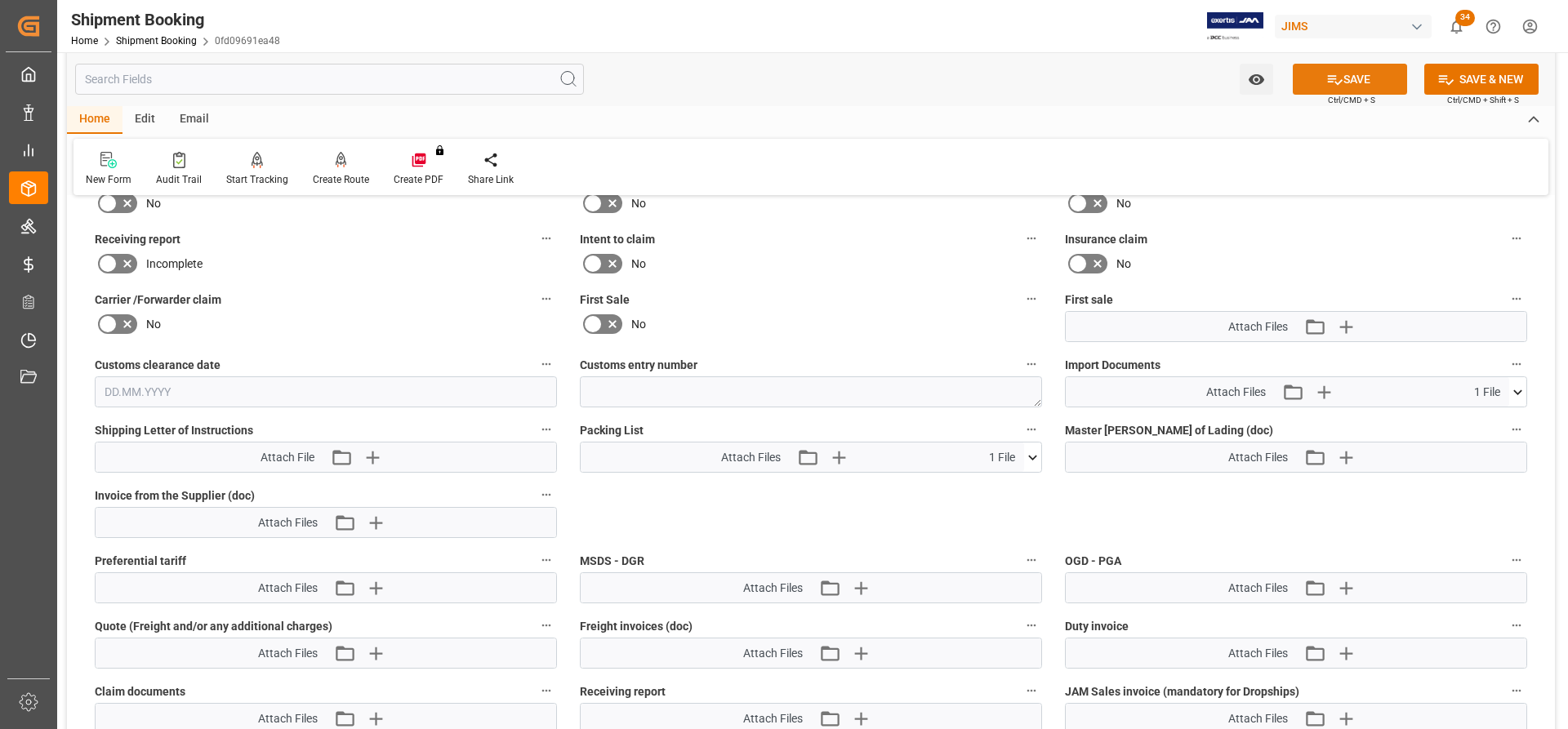
click at [1370, 75] on button "SAVE" at bounding box center [1350, 79] width 115 height 31
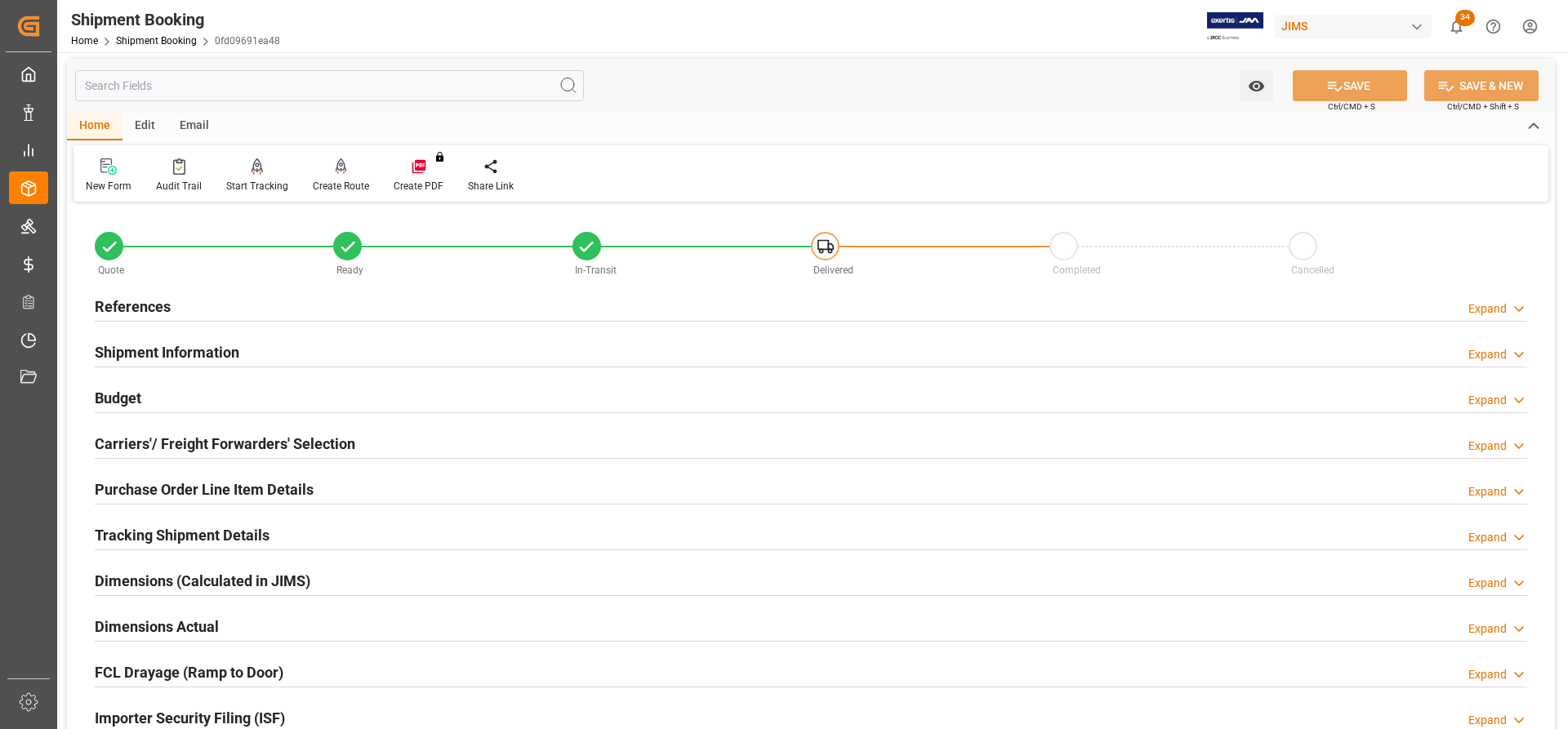
scroll to position [0, 0]
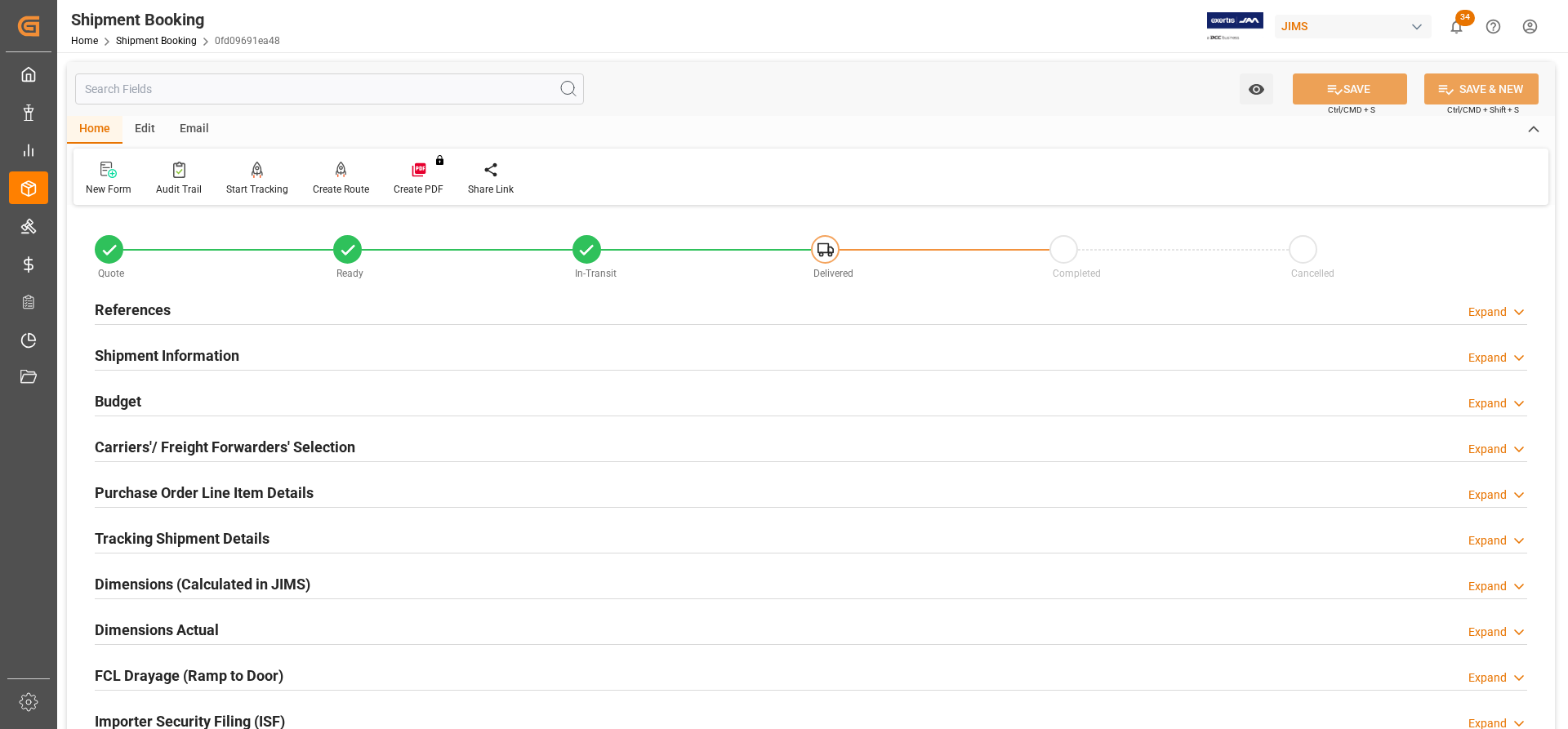
click at [125, 316] on h2 "References" at bounding box center [133, 309] width 76 height 22
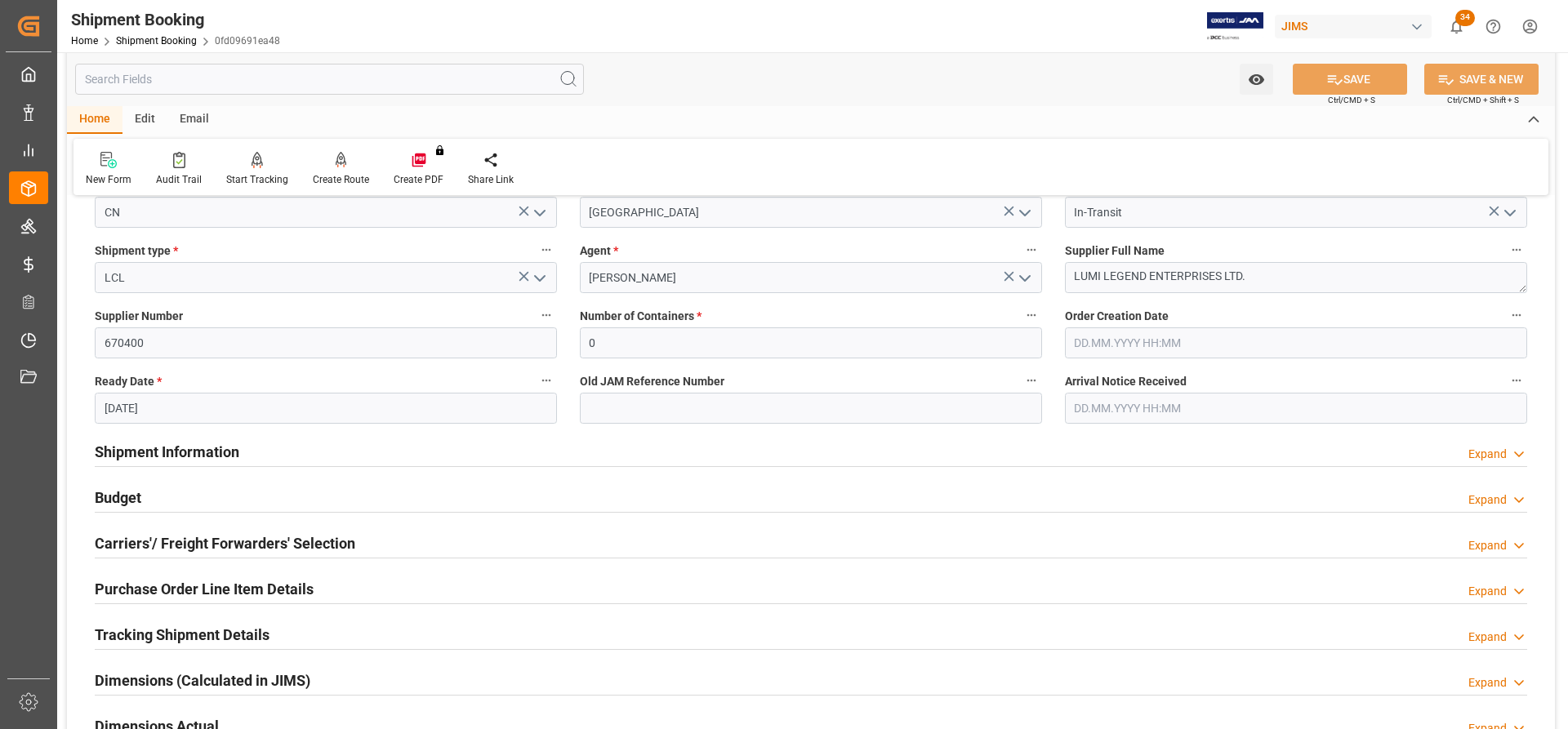
scroll to position [327, 0]
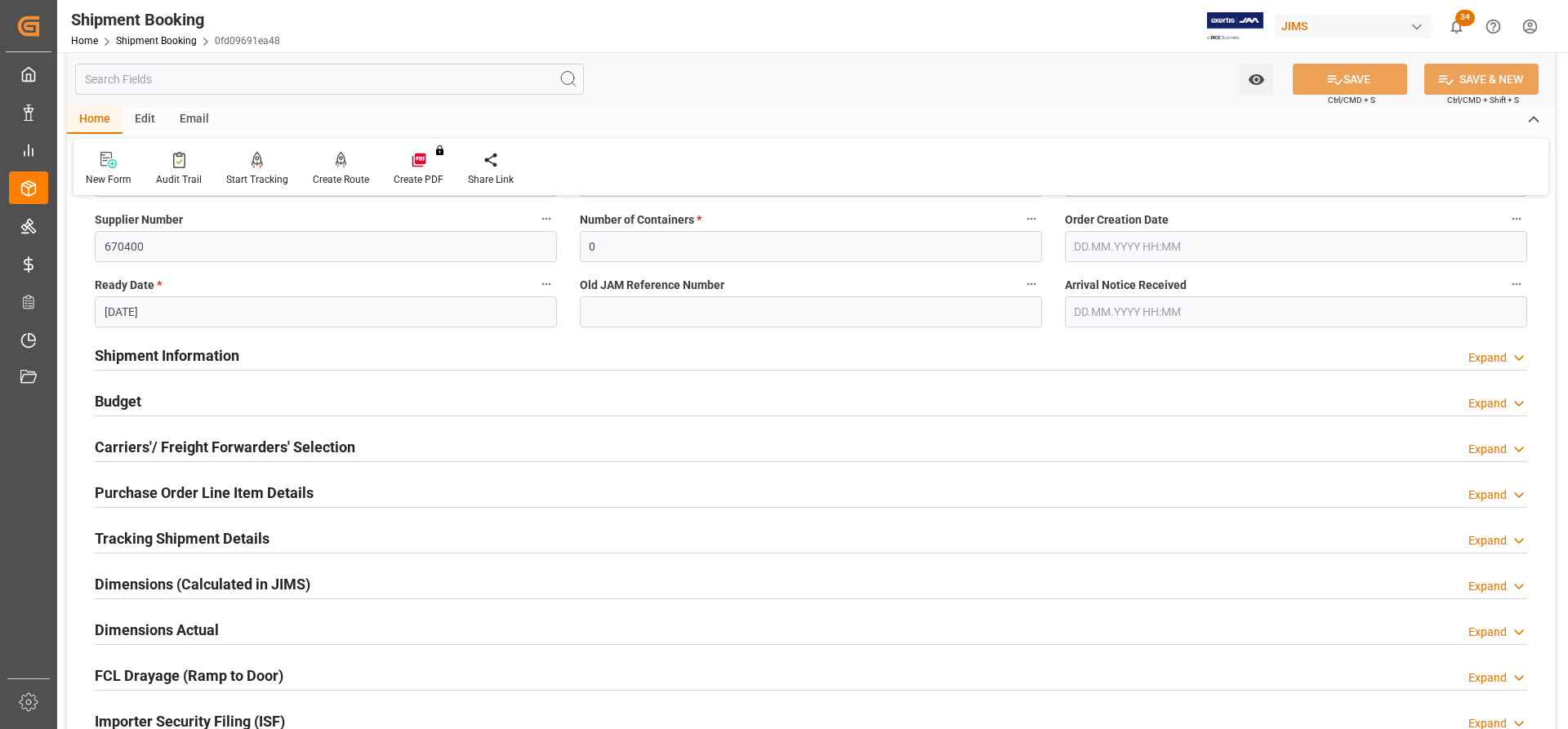
click at [211, 448] on h2 "Carriers'/ Freight Forwarders' Selection" at bounding box center [225, 447] width 261 height 22
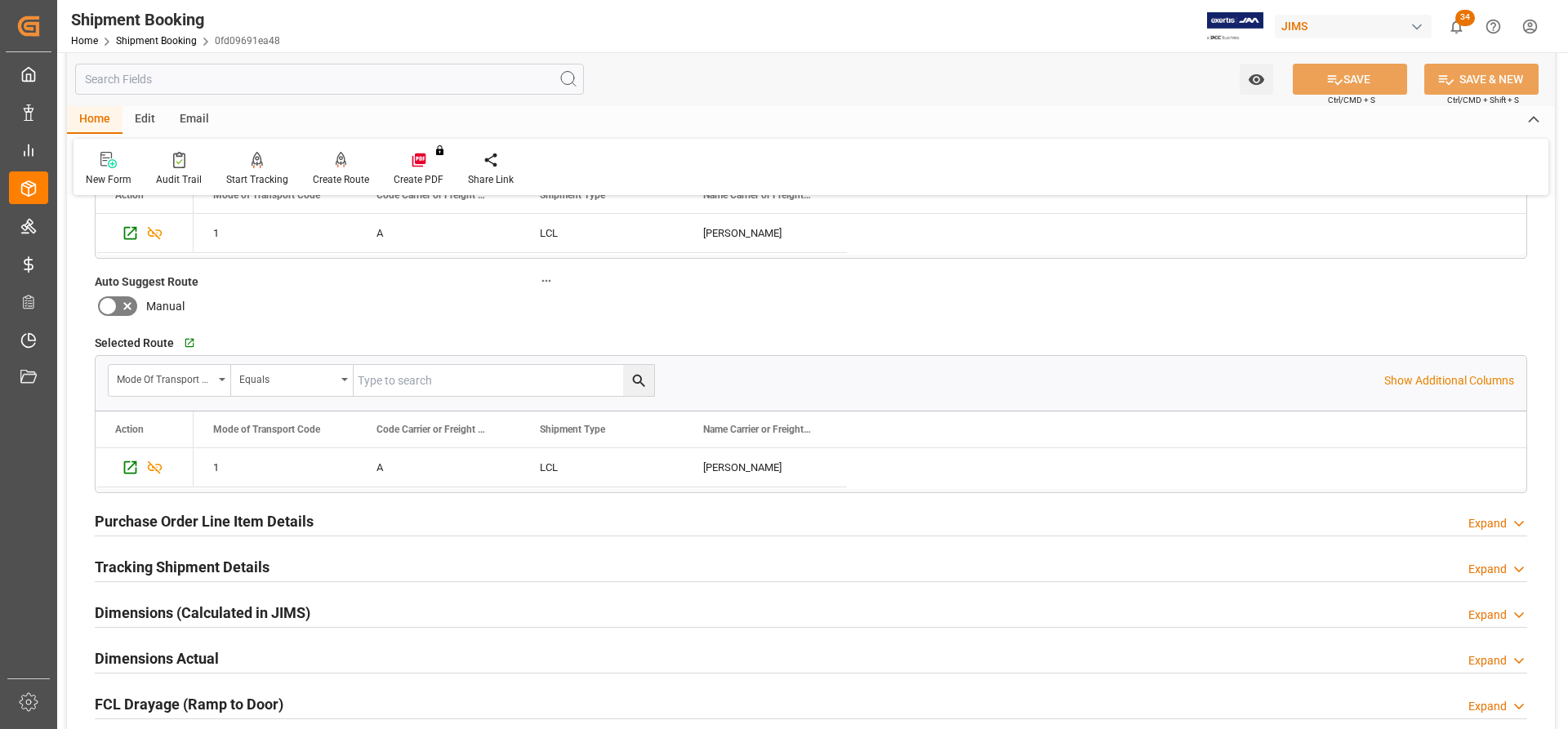
scroll to position [735, 0]
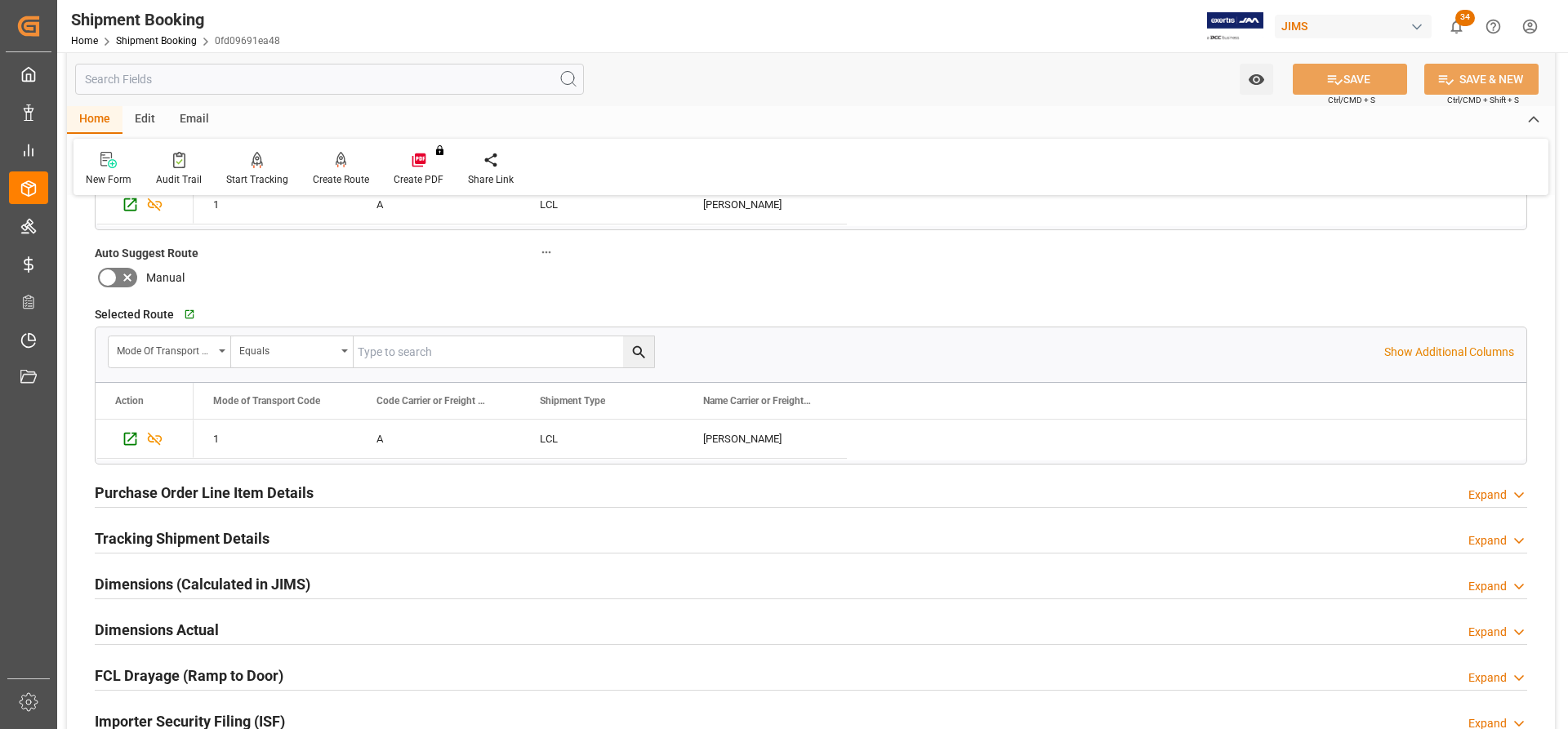
click at [144, 537] on h2 "Tracking Shipment Details" at bounding box center [182, 539] width 175 height 22
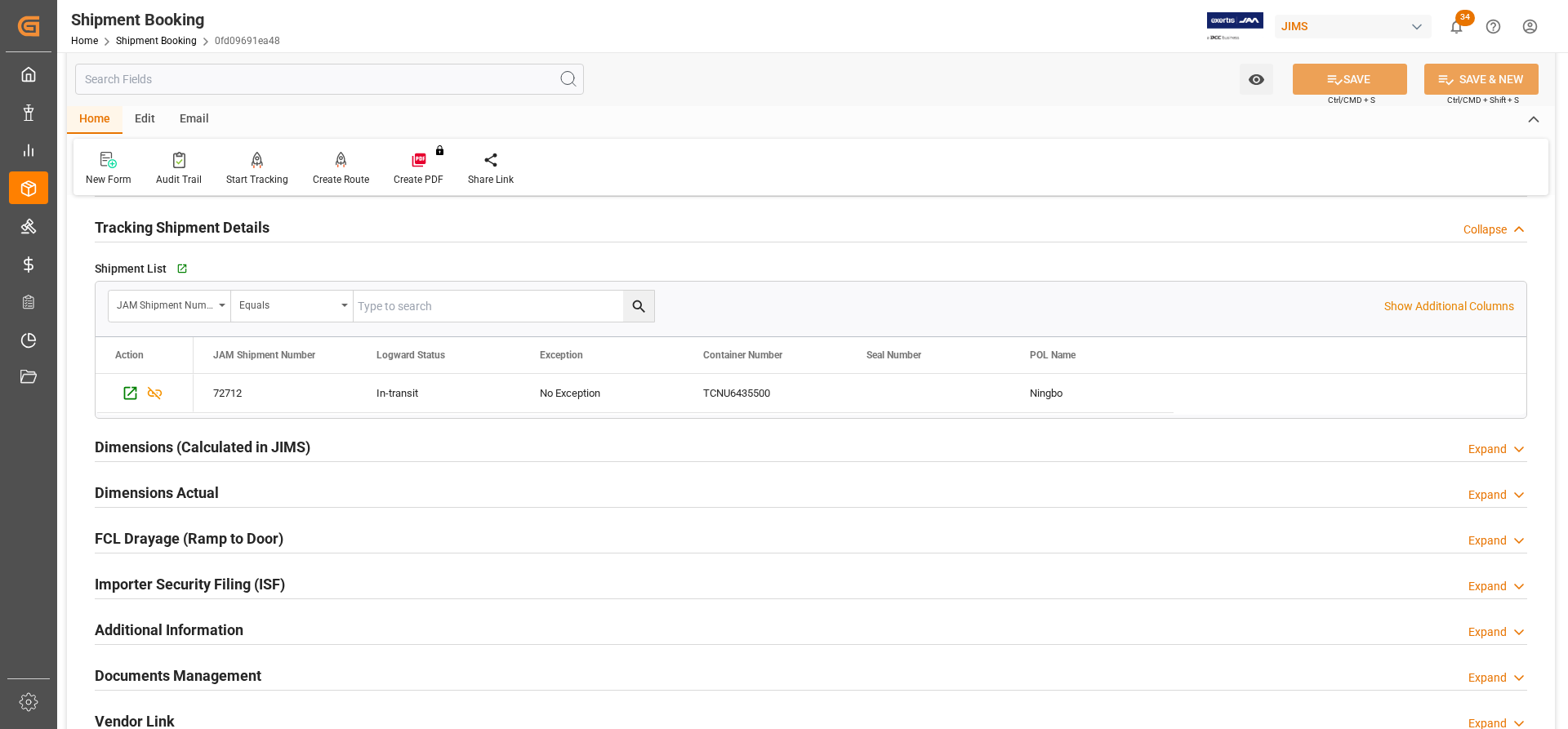
scroll to position [1062, 0]
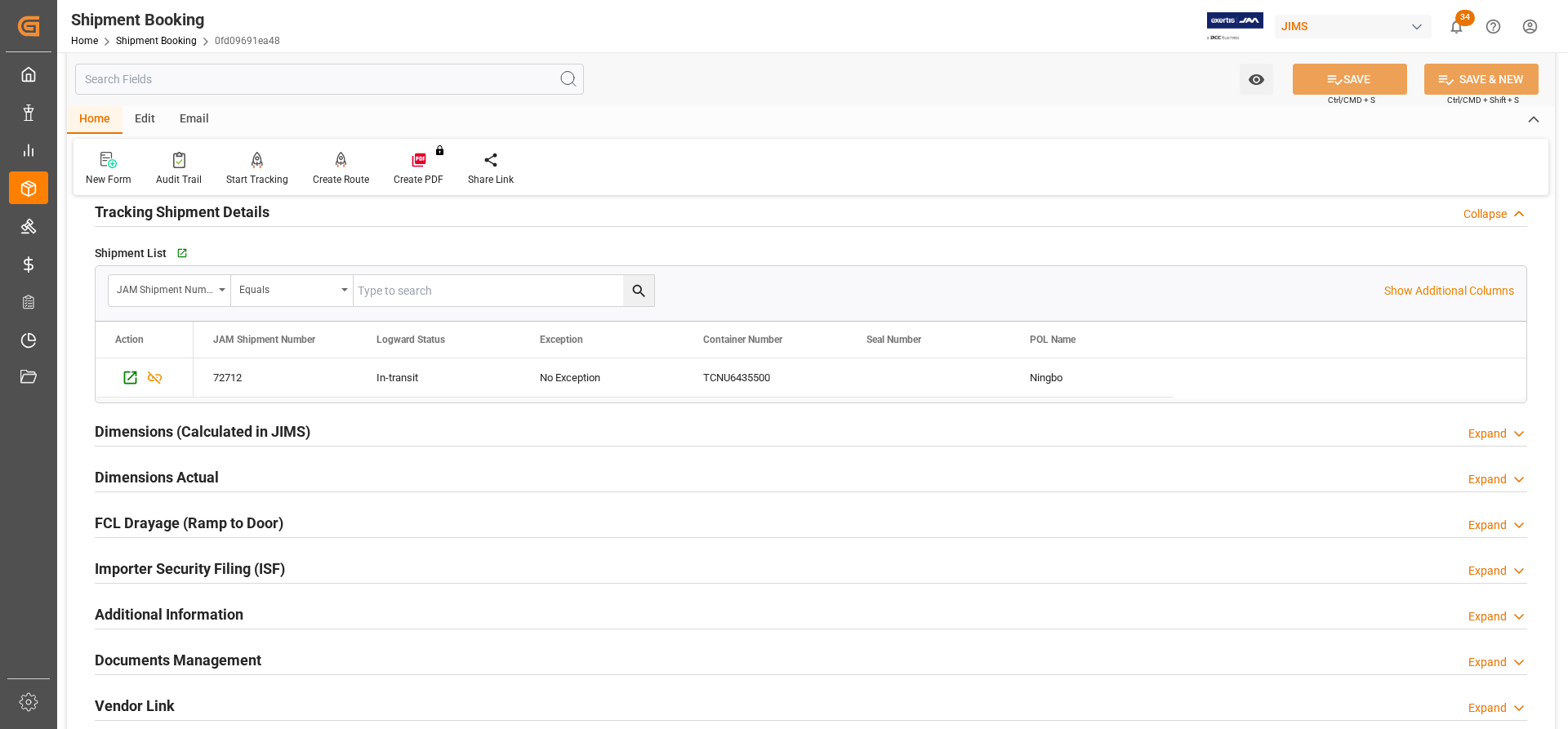
click at [209, 477] on h2 "Dimensions Actual" at bounding box center [157, 477] width 125 height 22
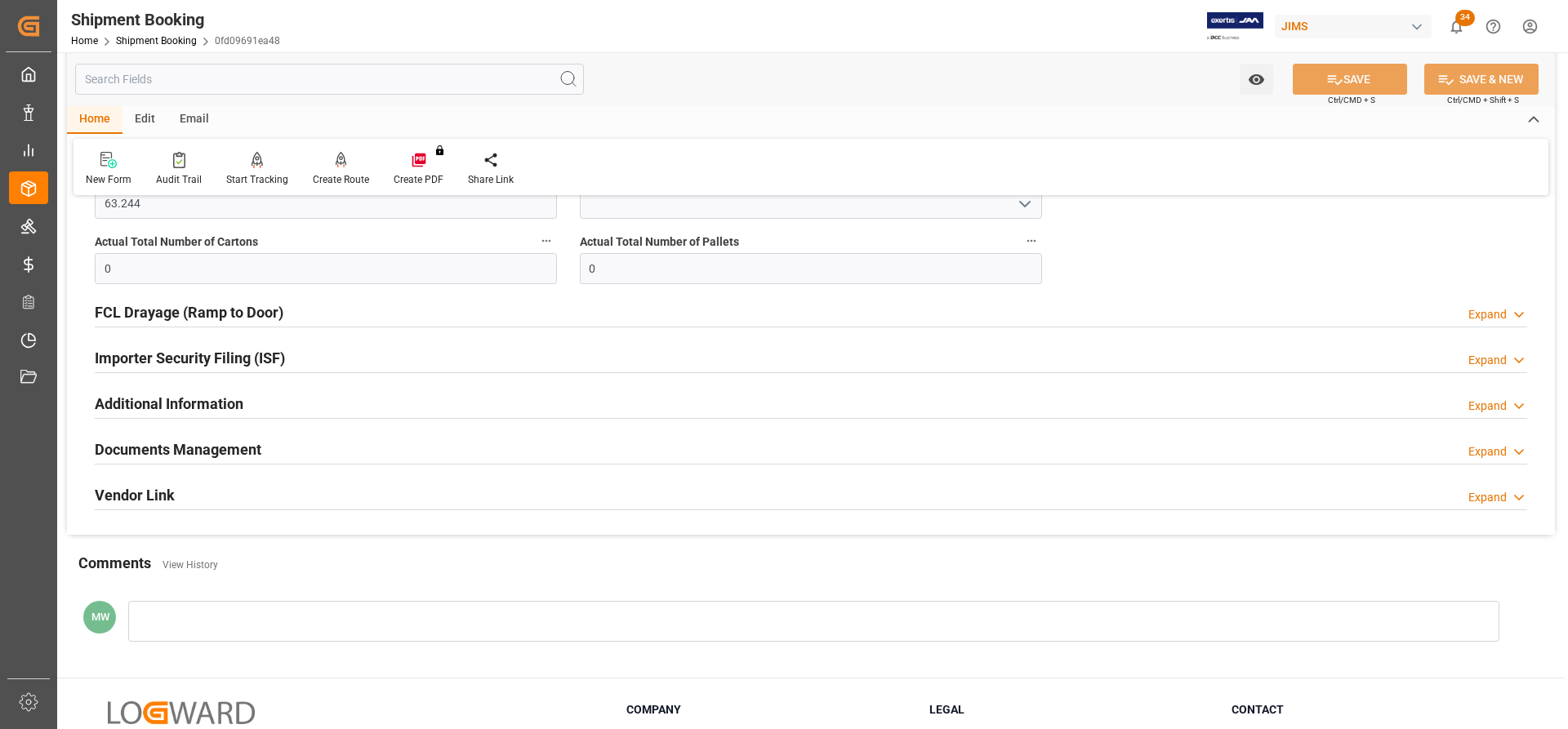
scroll to position [1470, 0]
click at [220, 452] on h2 "Documents Management" at bounding box center [178, 448] width 167 height 22
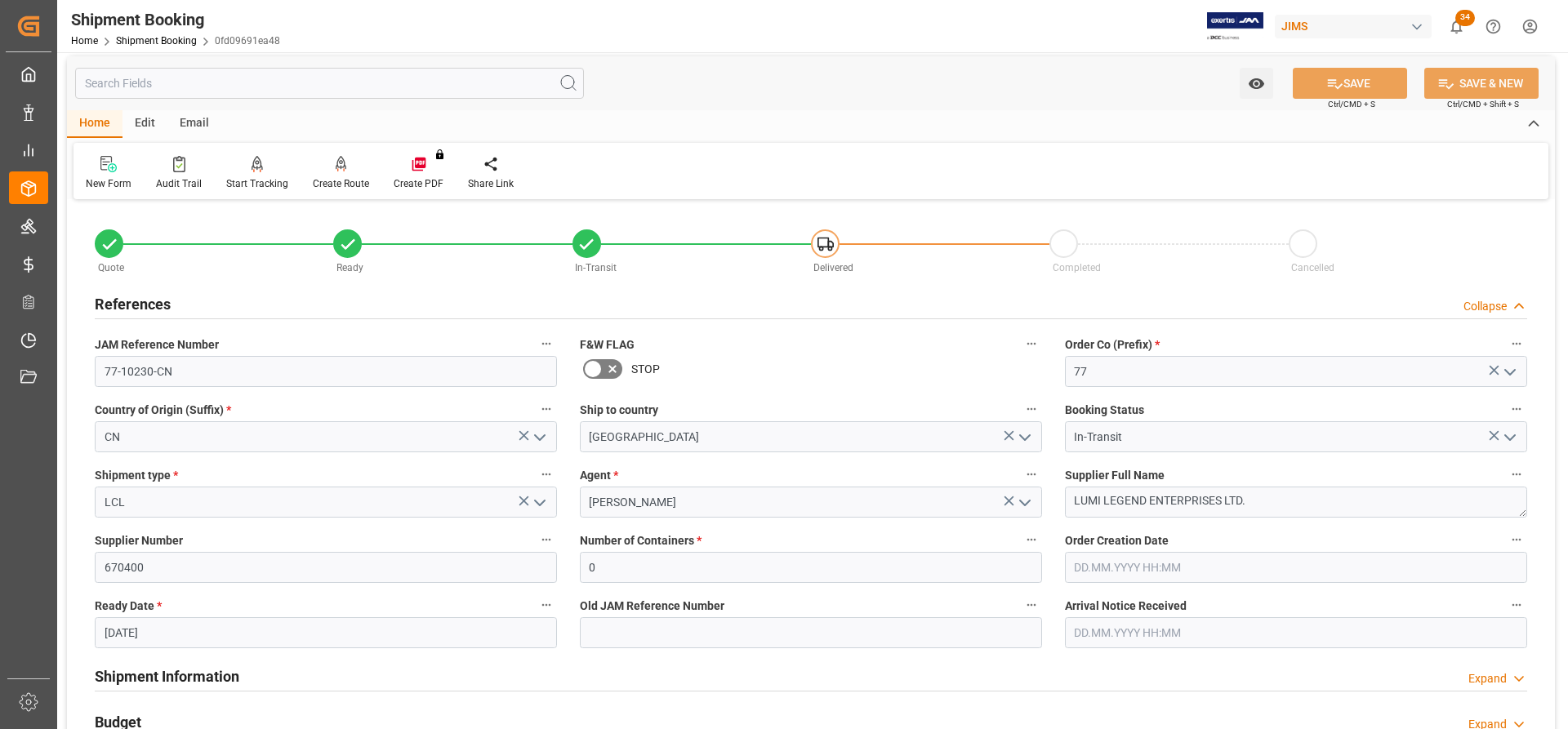
scroll to position [0, 0]
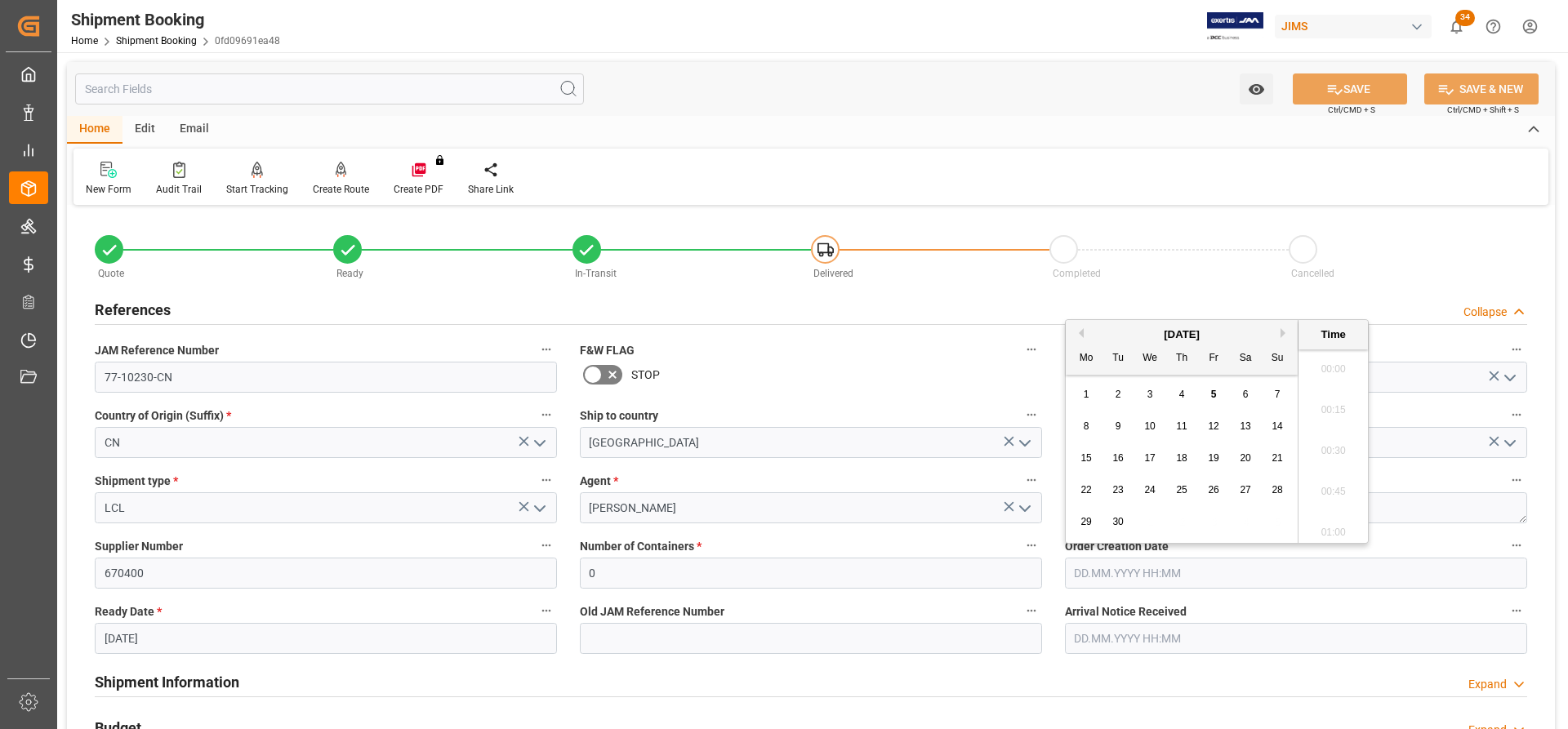
click at [1185, 572] on input "text" at bounding box center [1296, 573] width 462 height 31
drag, startPoint x: 862, startPoint y: 166, endPoint x: 745, endPoint y: 166, distance: 117.0
click at [862, 166] on div "New Form Audit Trail Start Tracking Create Empty Shipment Tracking Create Route…" at bounding box center [810, 177] width 1474 height 56
